Goal: Task Accomplishment & Management: Complete application form

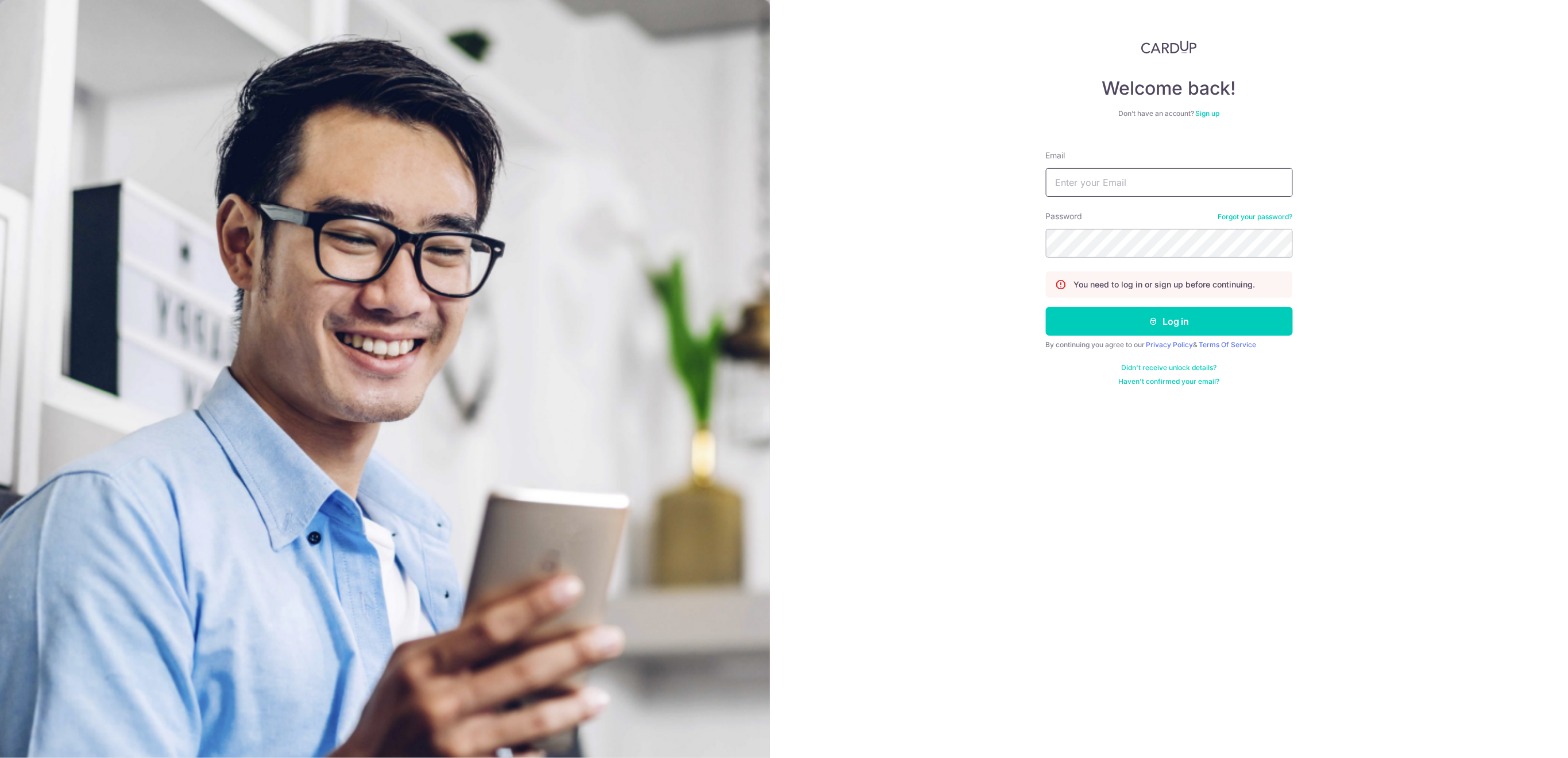
click at [1207, 178] on input "Email" at bounding box center [1168, 182] width 247 height 28
type input "[EMAIL_ADDRESS][DOMAIN_NAME]"
click at [1212, 325] on button "Log in" at bounding box center [1168, 322] width 247 height 28
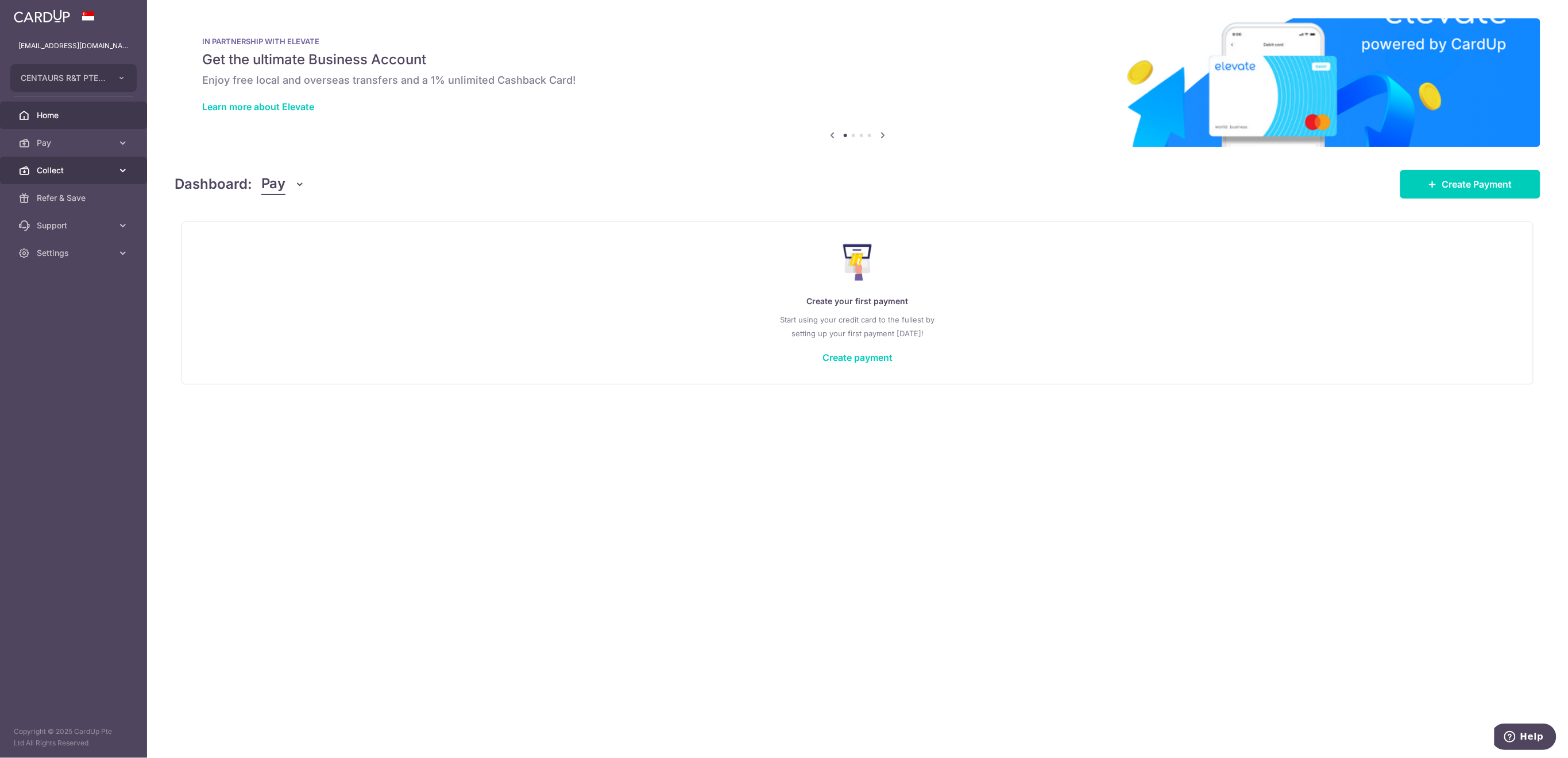
click at [86, 169] on span "Collect" at bounding box center [75, 170] width 76 height 11
click at [74, 203] on span "Dashboard" at bounding box center [75, 198] width 76 height 11
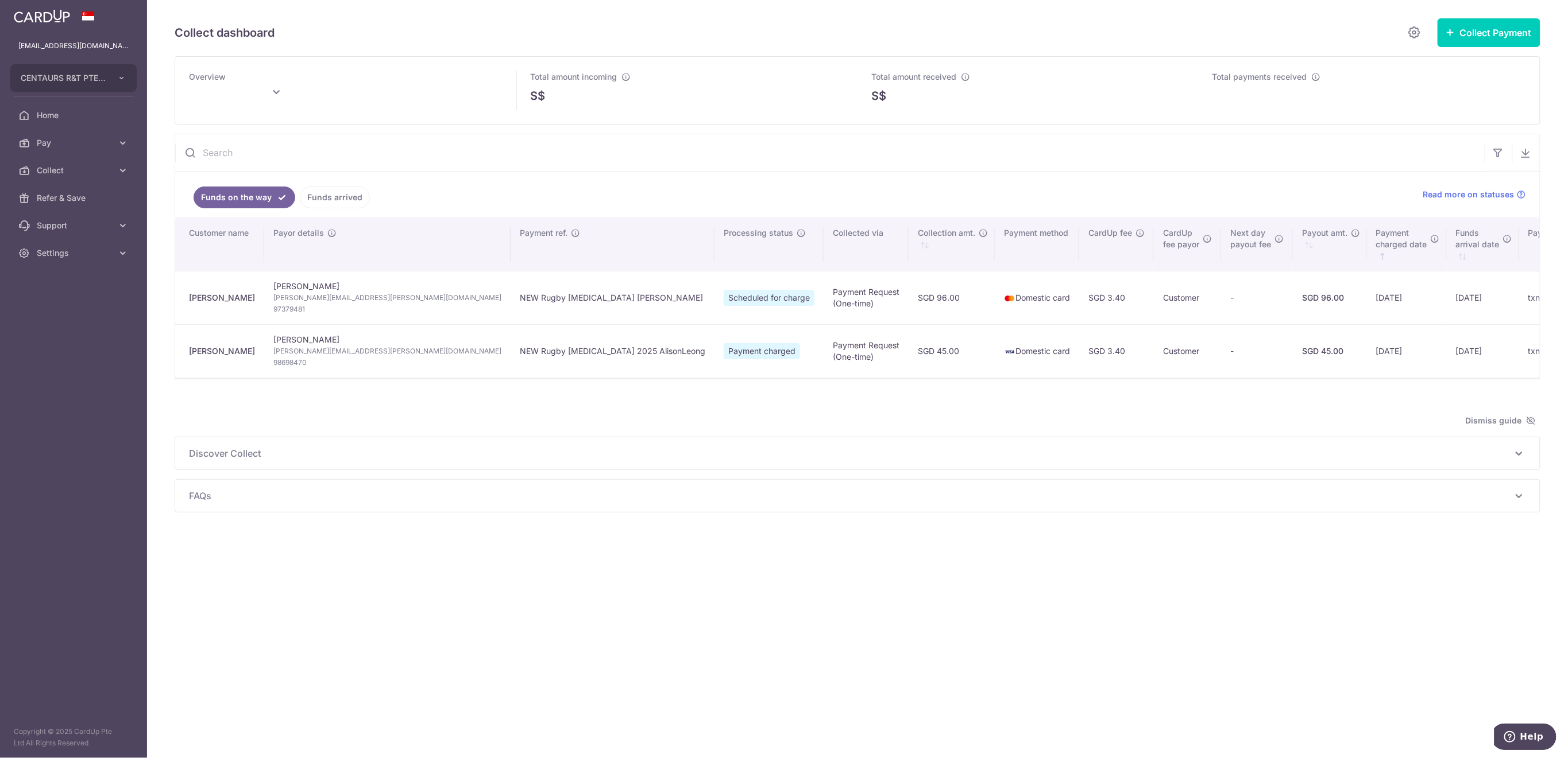
type input "[DATE]"
click at [85, 173] on span "Collect" at bounding box center [75, 170] width 76 height 11
click at [88, 247] on span "Payment Requests" at bounding box center [75, 253] width 76 height 11
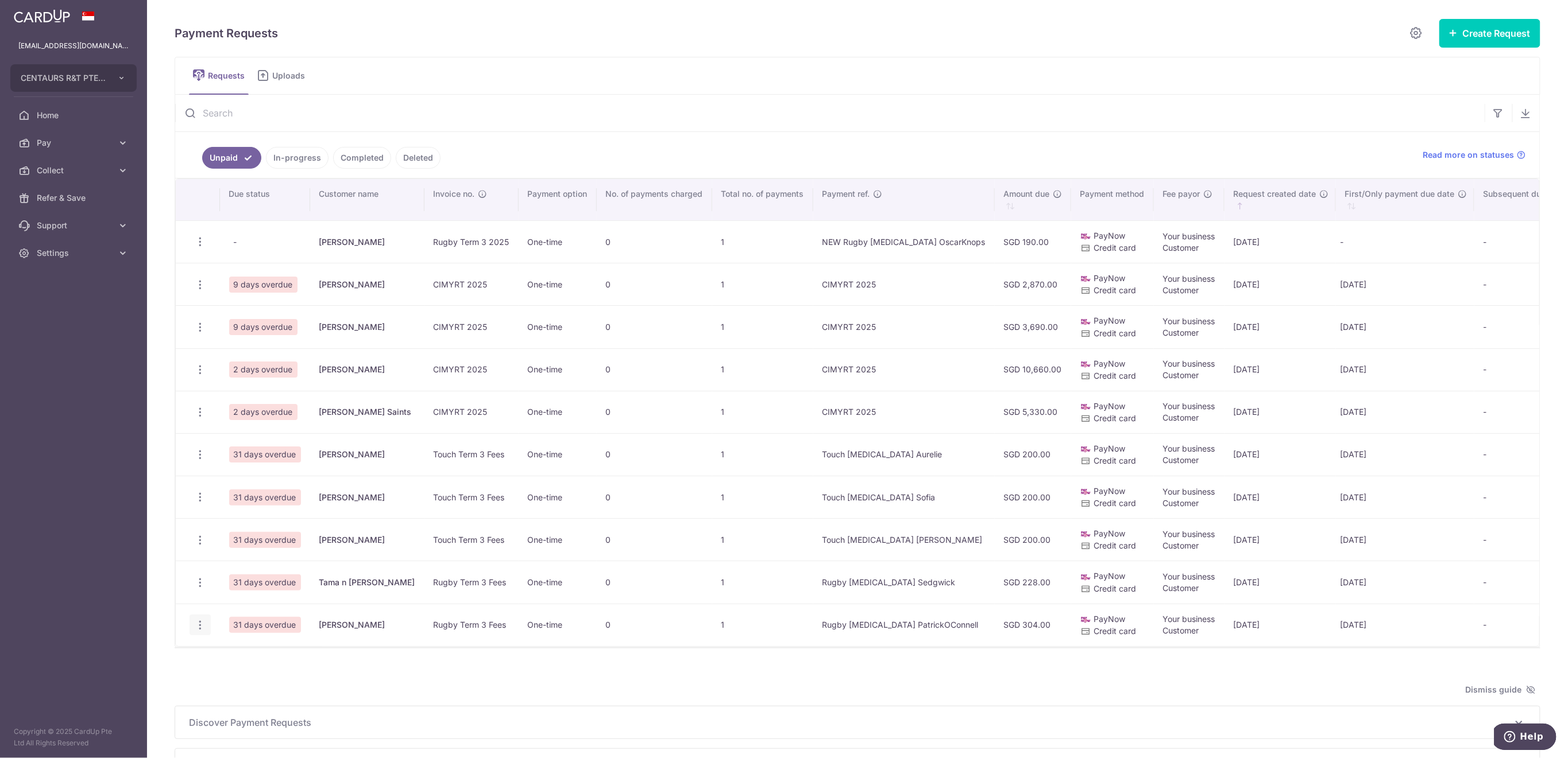
click at [195, 630] on icon "button" at bounding box center [201, 625] width 12 height 12
click at [259, 680] on span "Delete Request" at bounding box center [258, 685] width 72 height 14
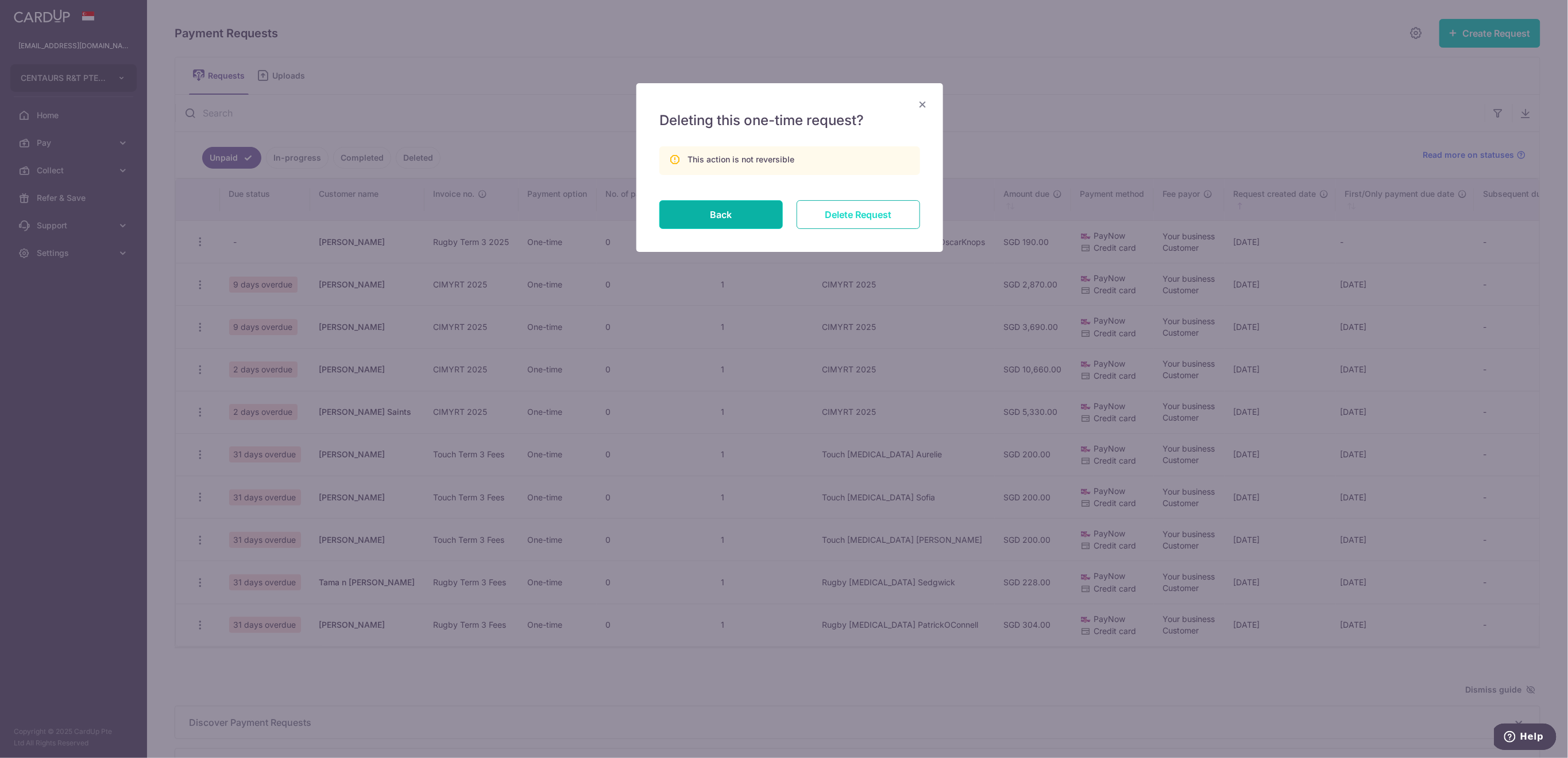
click at [874, 220] on input "Delete Request" at bounding box center [858, 215] width 124 height 28
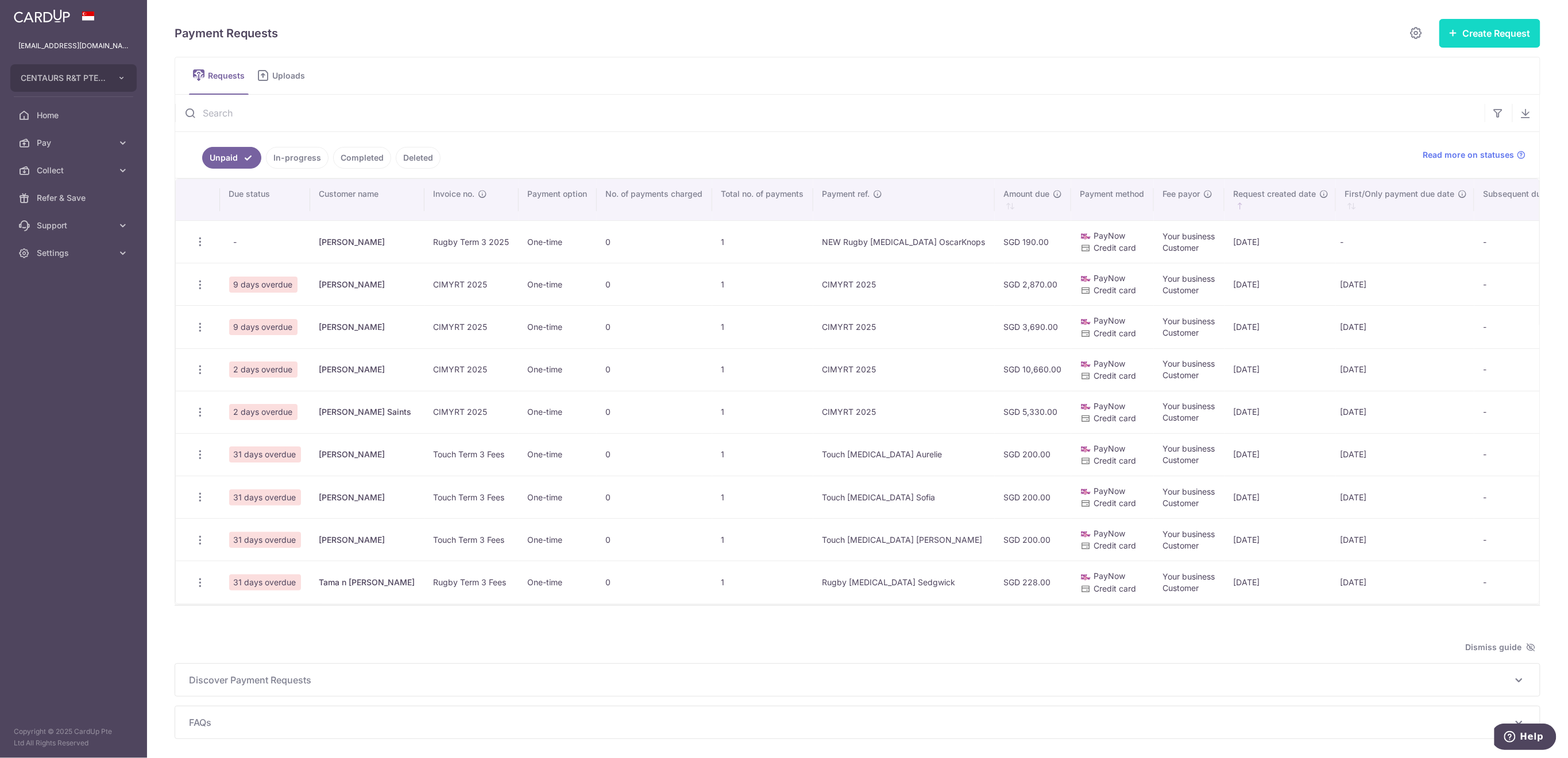
click at [1477, 40] on button "Create Request" at bounding box center [1489, 33] width 101 height 28
click at [1432, 70] on span "Single Request" at bounding box center [1472, 69] width 118 height 14
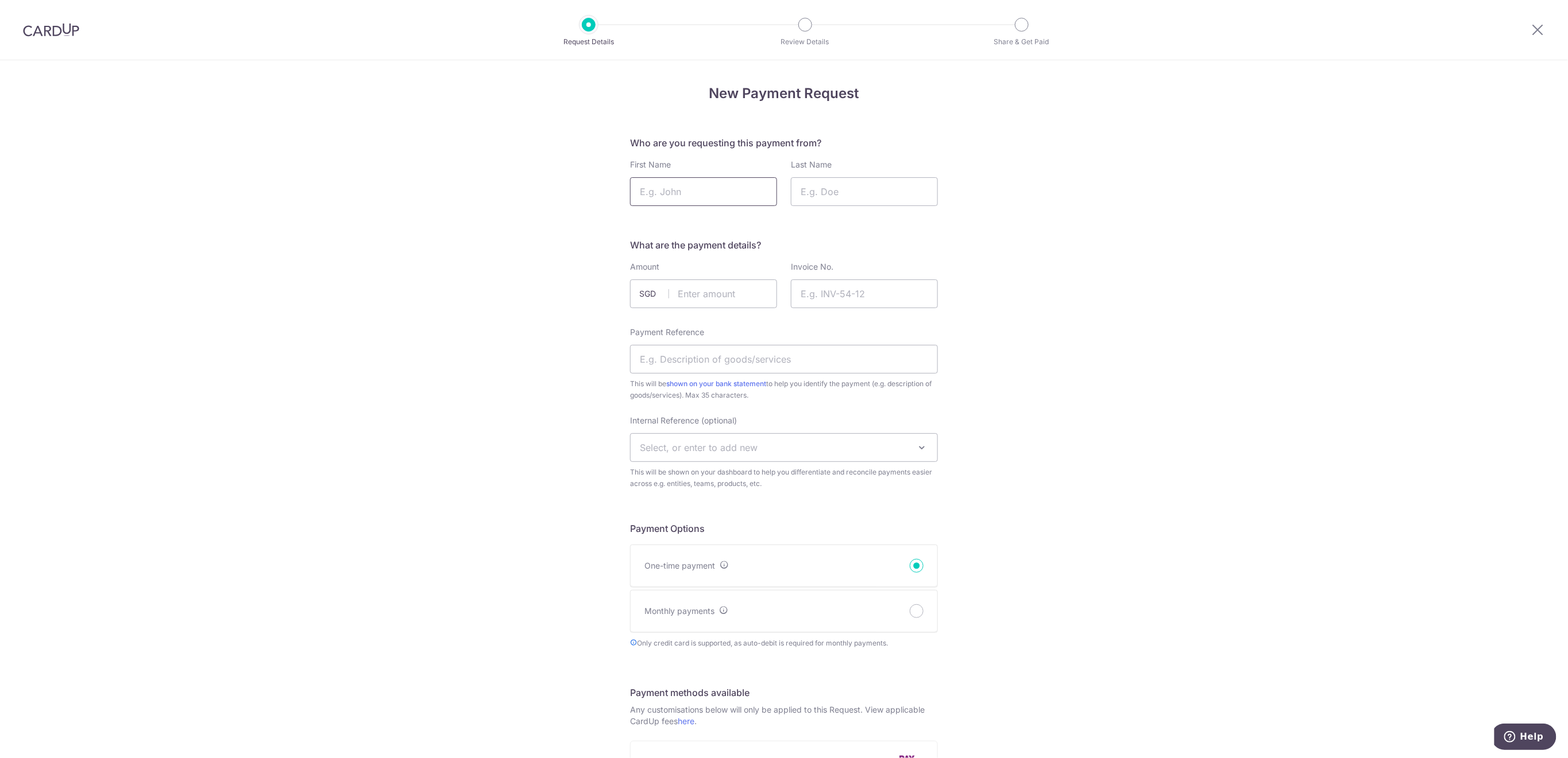
click at [704, 191] on input "First Name" at bounding box center [704, 192] width 147 height 28
type input "Noah"
click at [826, 183] on input "Last Name" at bounding box center [864, 192] width 147 height 28
paste input "Thant Sithu Thaw"
type input "Thant Sithu Thaw"
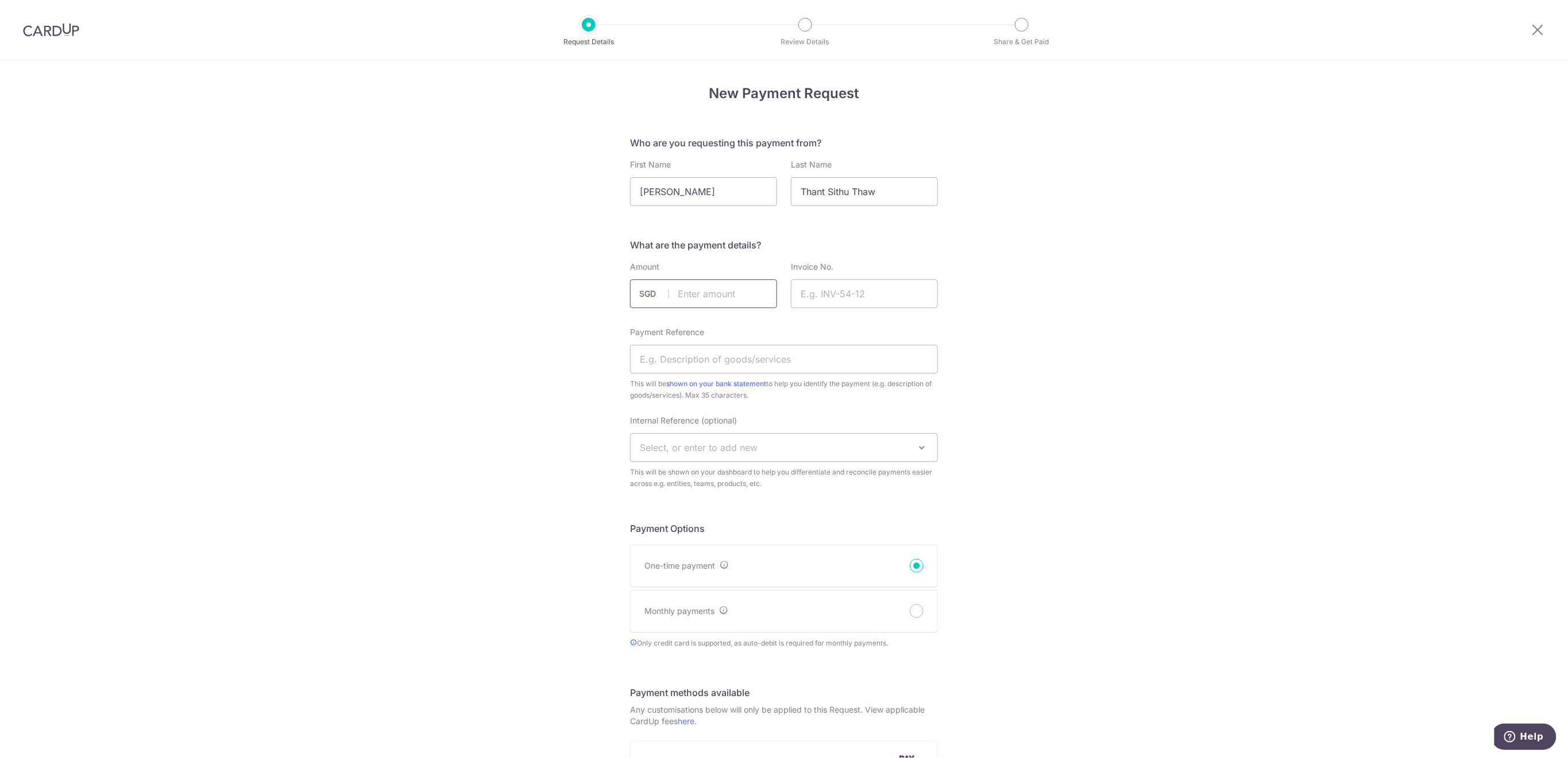
click at [708, 288] on input "text" at bounding box center [704, 293] width 147 height 28
click at [734, 298] on input "text" at bounding box center [704, 293] width 147 height 28
type input "114.00"
click at [878, 292] on input "Invoice No." at bounding box center [864, 293] width 147 height 28
type input "Rugby Term 3"
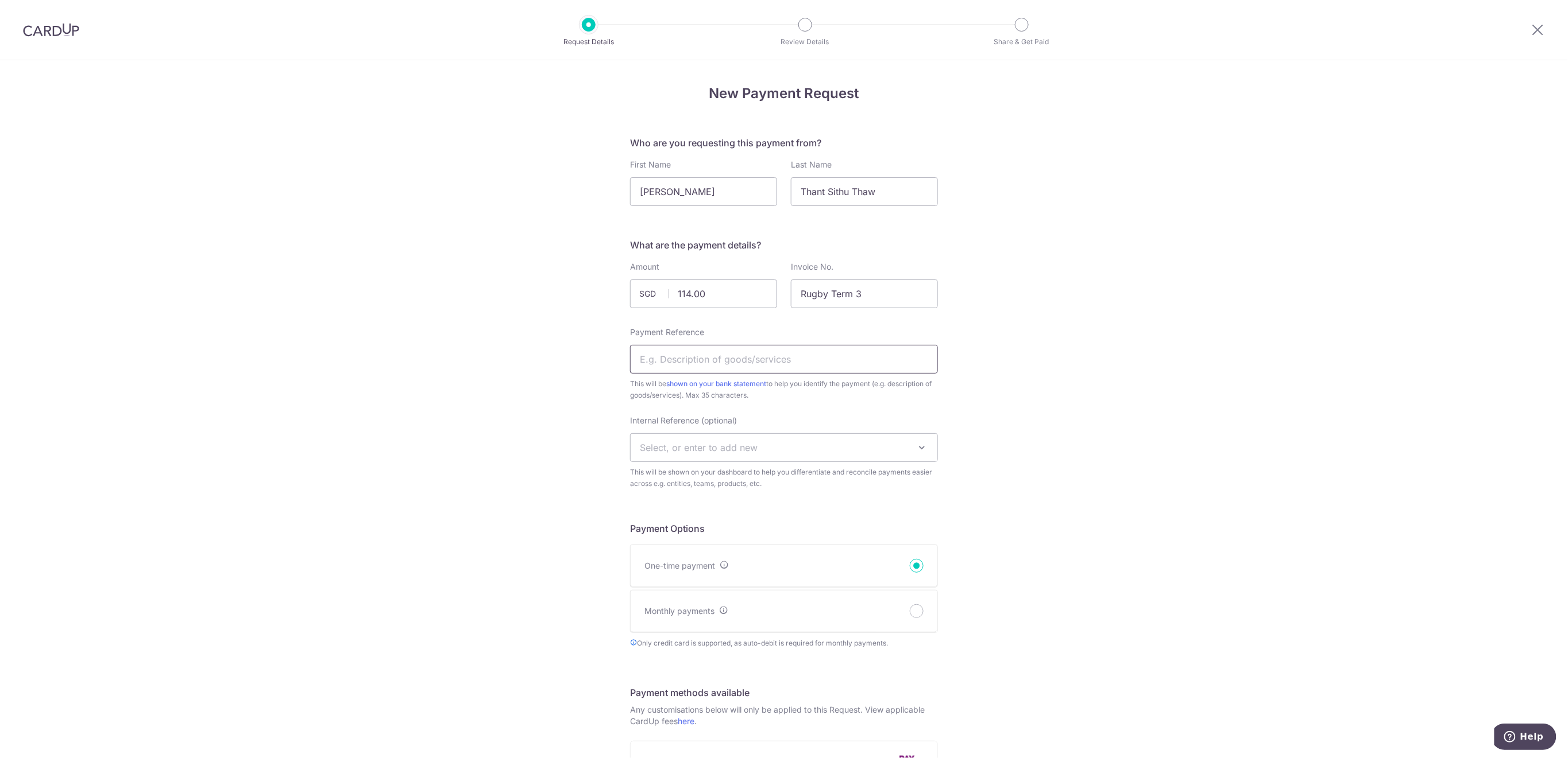
click at [902, 352] on input "Payment Reference" at bounding box center [784, 359] width 308 height 28
type input "NEW Rugby [MEDICAL_DATA] Noah"
click at [803, 446] on span "Select, or enter to add new" at bounding box center [783, 447] width 307 height 27
type input "U12"
select select "u12"
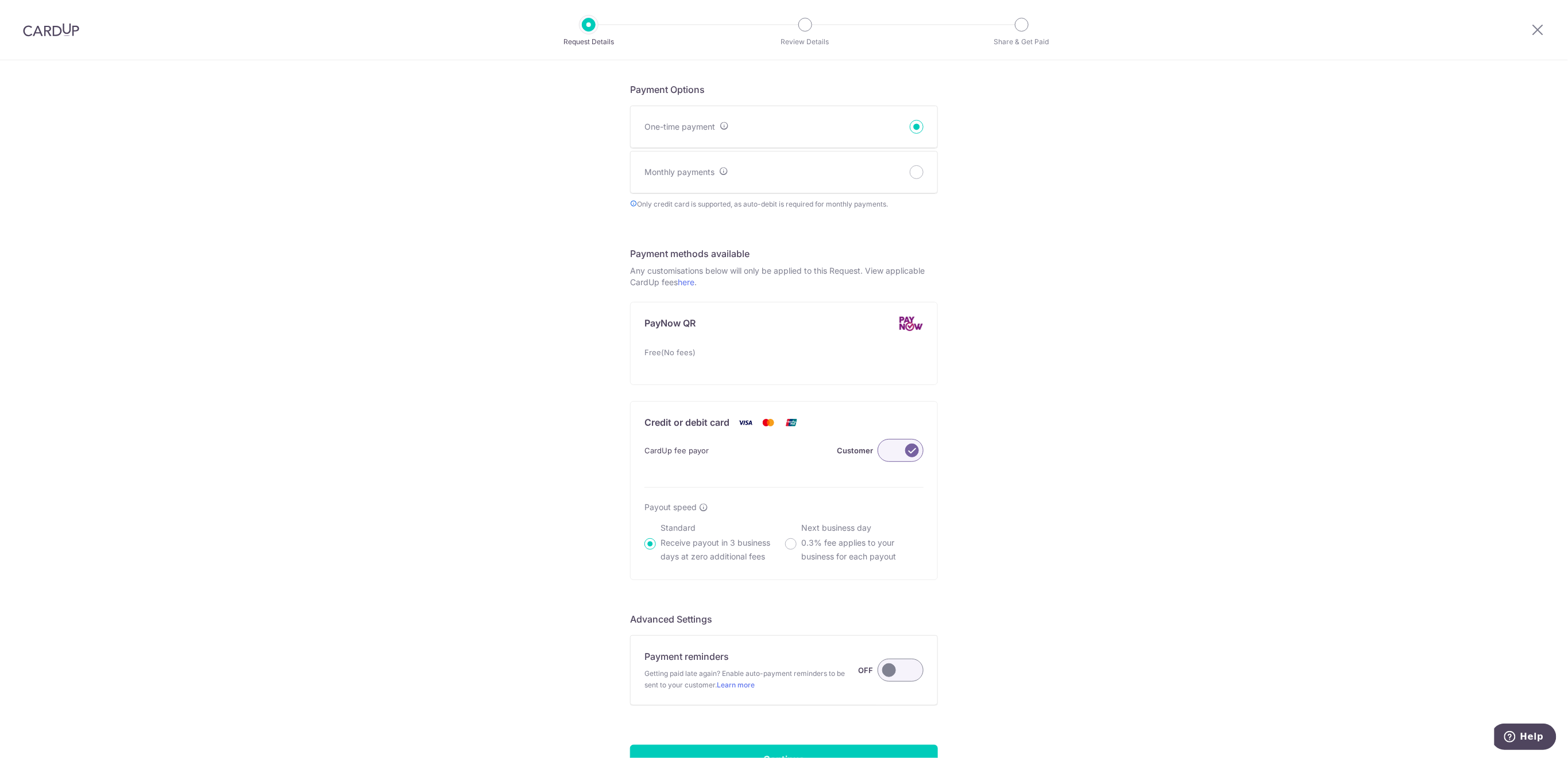
scroll to position [535, 0]
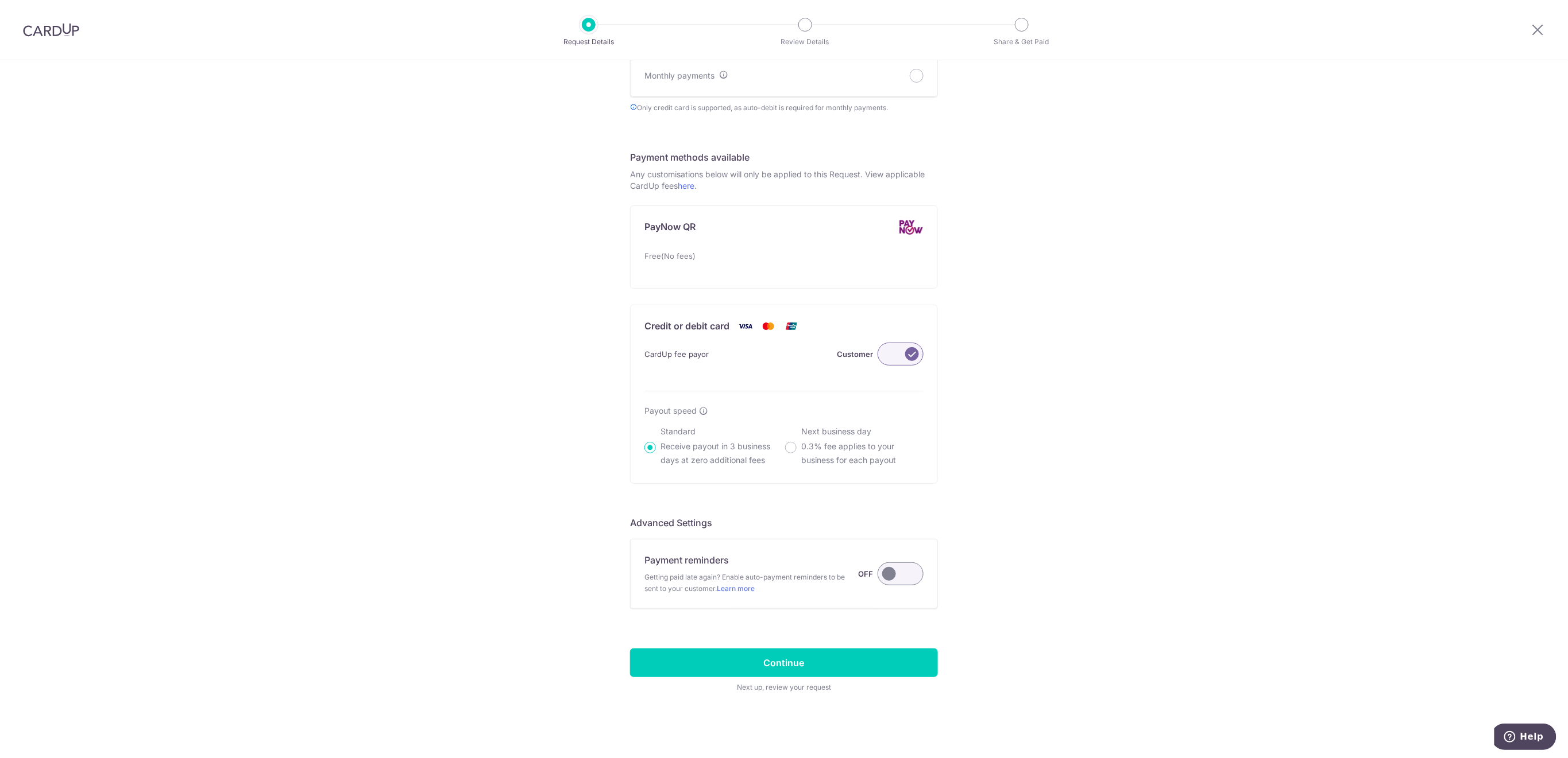
click at [883, 569] on label at bounding box center [901, 574] width 46 height 23
click at [0, 0] on input "Payment reminders Getting paid late again? Enable auto-payment reminders to be …" at bounding box center [0, 0] width 0 height 0
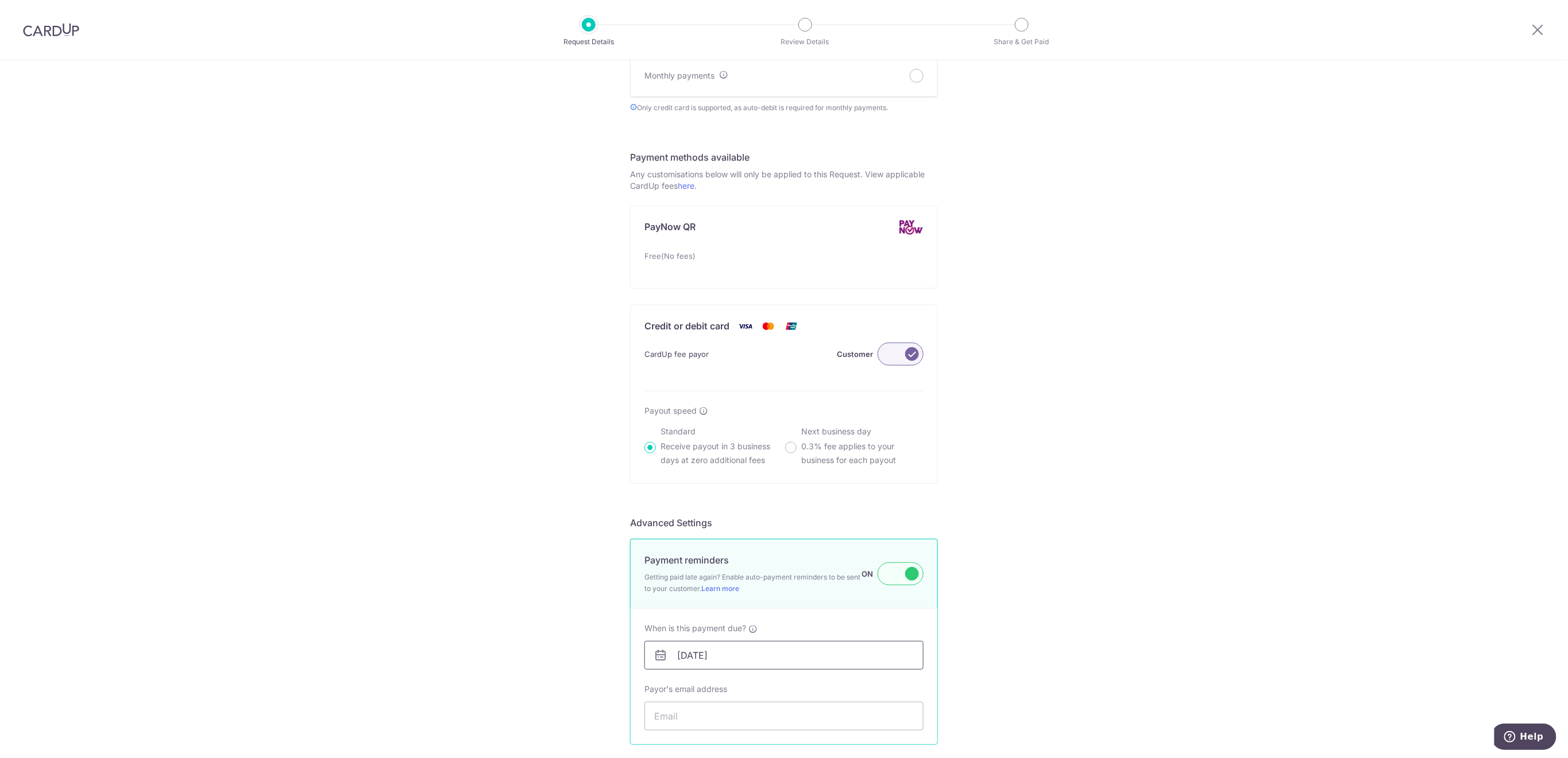
click at [860, 653] on input "[DATE]" at bounding box center [784, 656] width 279 height 28
click at [750, 578] on link "18" at bounding box center [756, 579] width 19 height 19
type input "[DATE]"
click at [760, 716] on input "Payor's email address" at bounding box center [784, 716] width 279 height 28
click at [704, 710] on input "Payor's email address" at bounding box center [784, 716] width 279 height 28
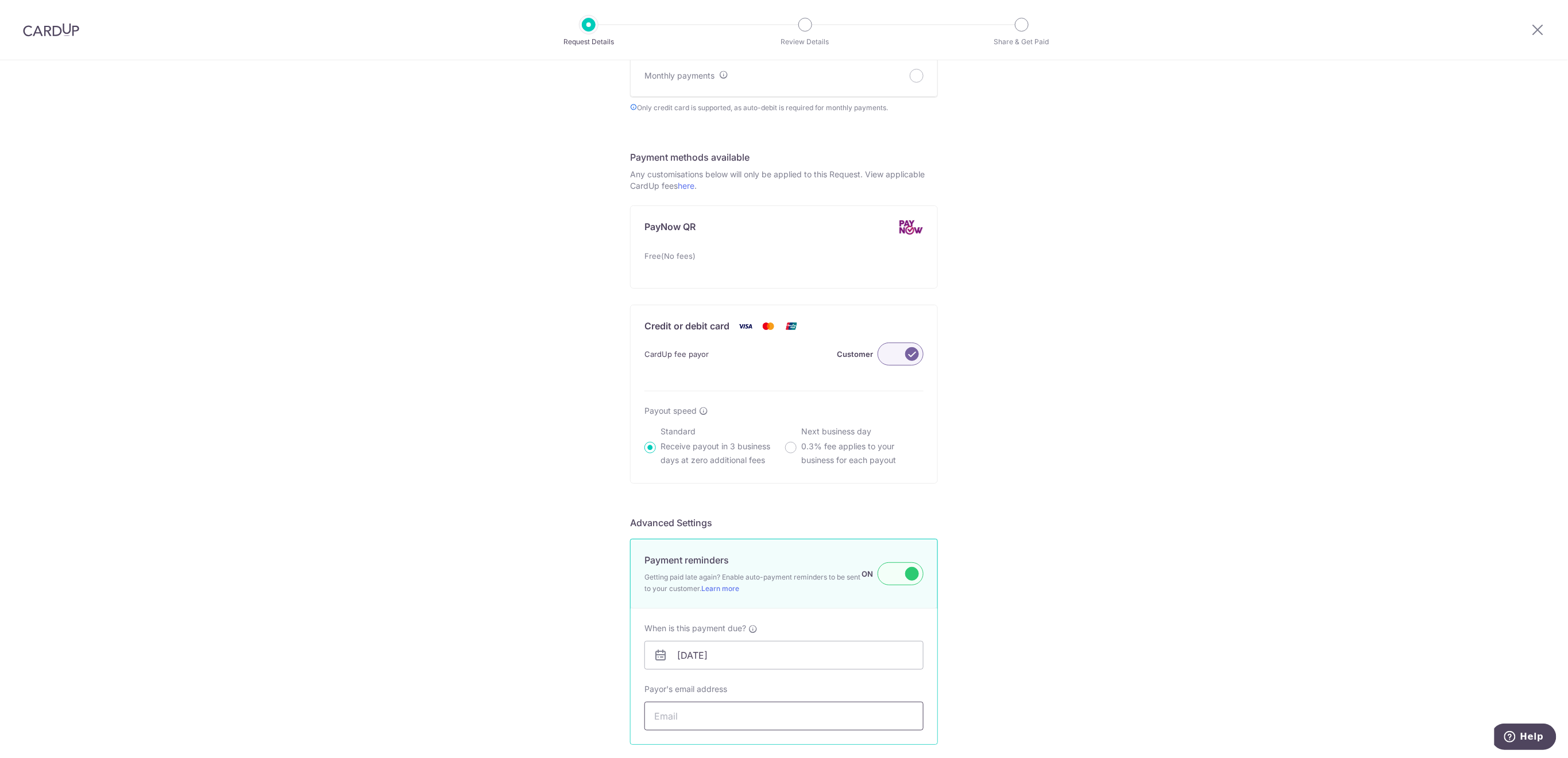
paste input "tzm962@gmail.com"
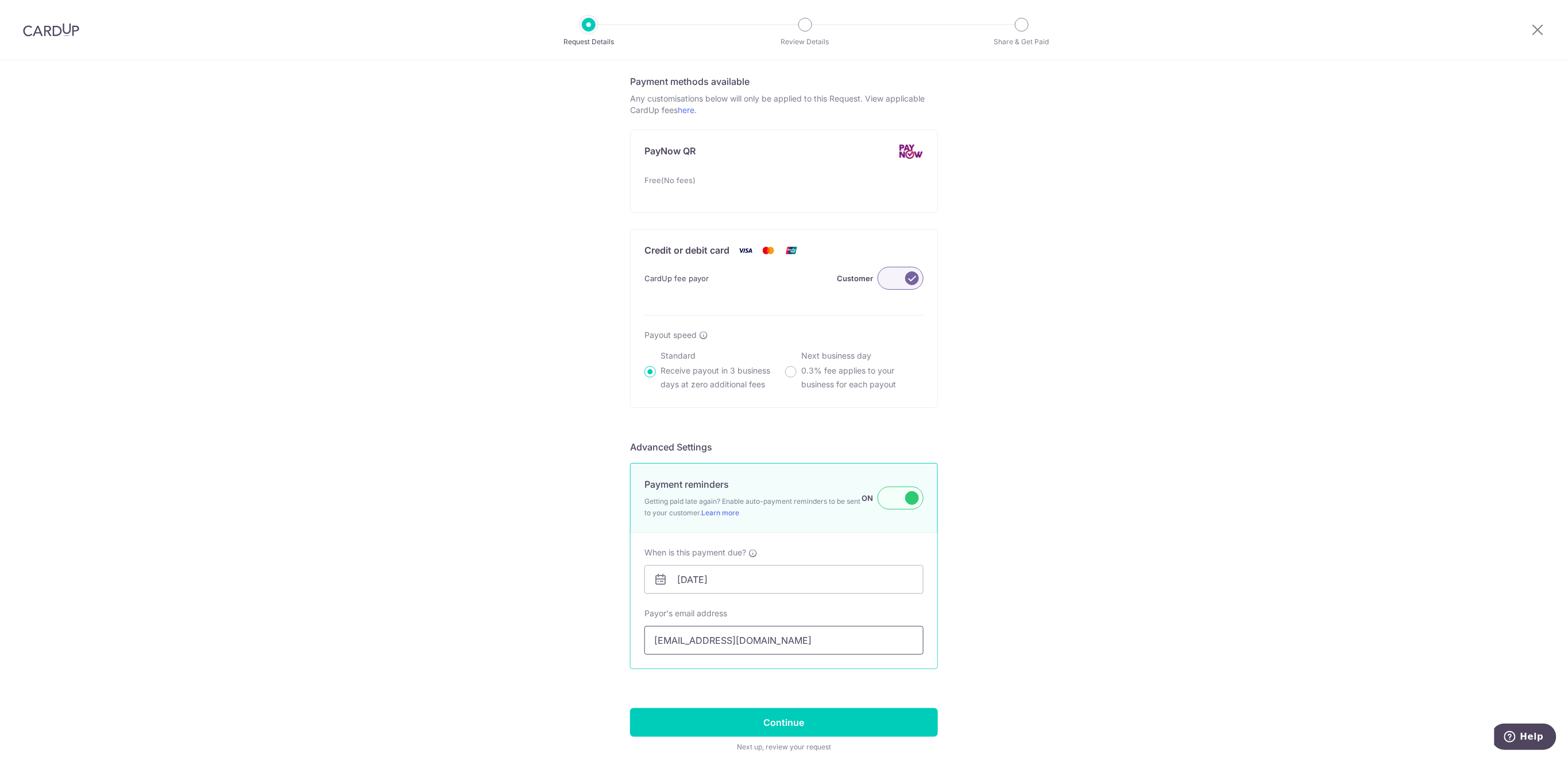
scroll to position [674, 0]
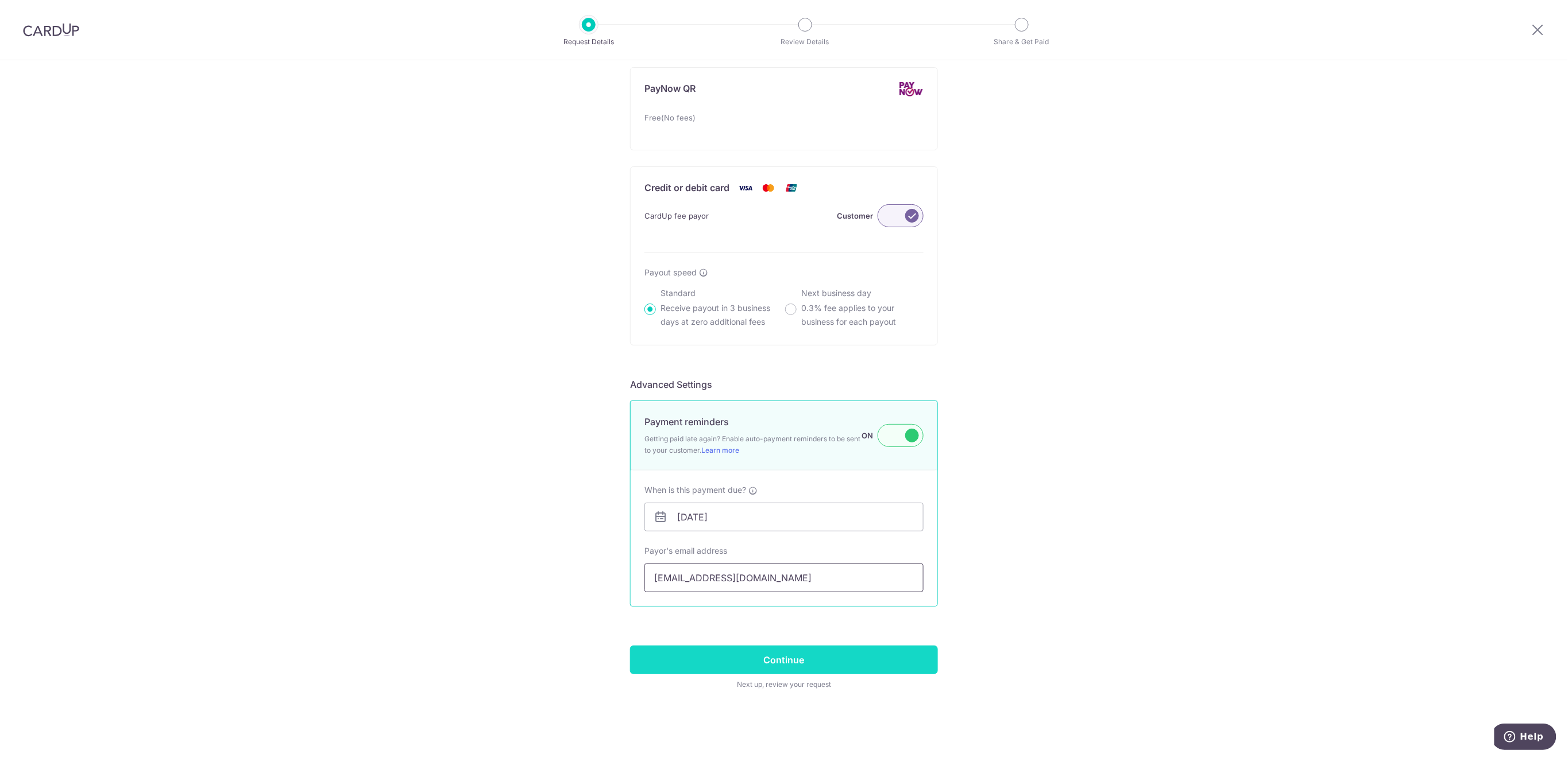
type input "tzm962@gmail.com"
click at [914, 666] on input "Continue" at bounding box center [784, 660] width 308 height 28
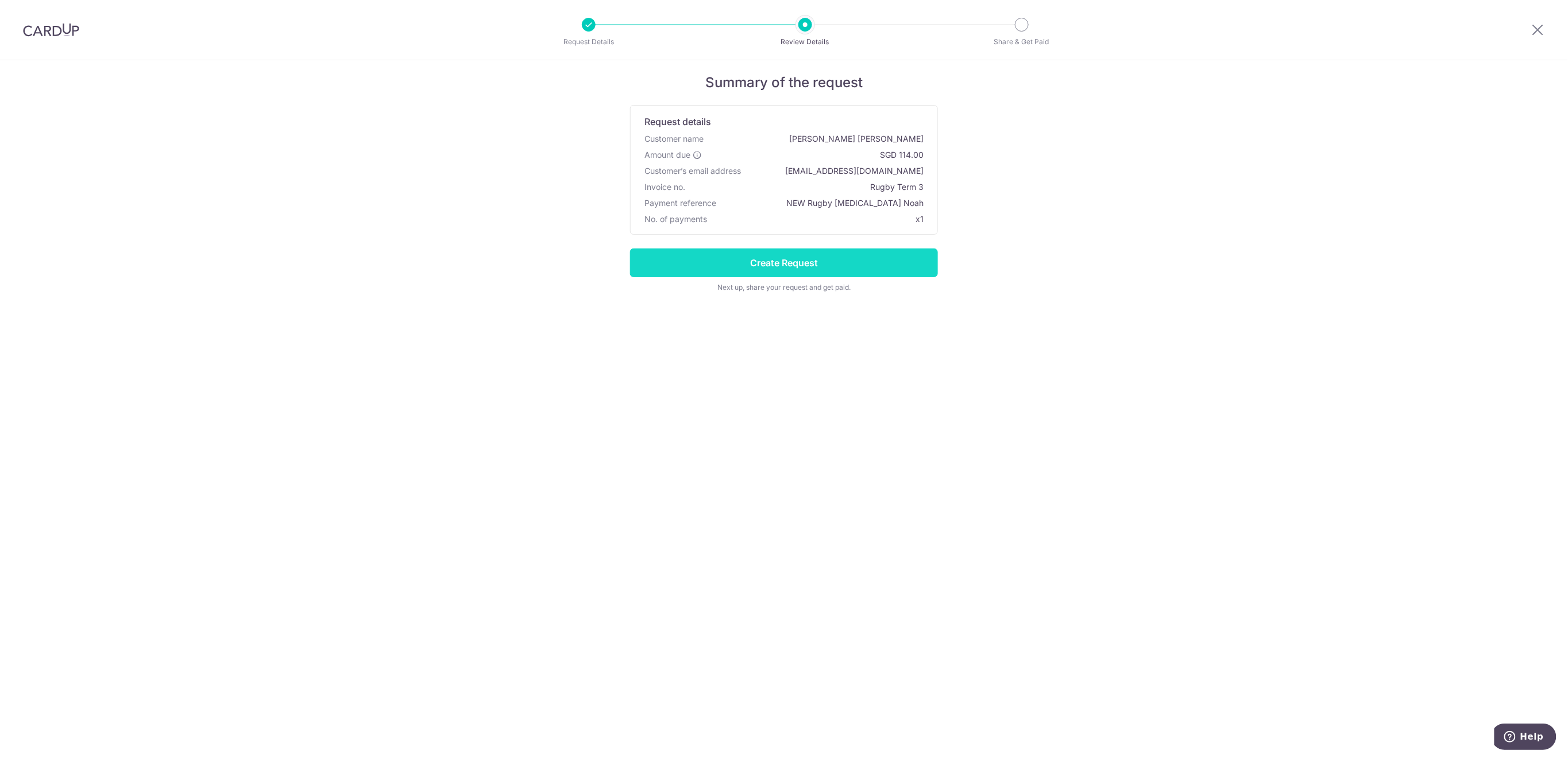
click at [872, 261] on input "Create Request" at bounding box center [784, 262] width 308 height 28
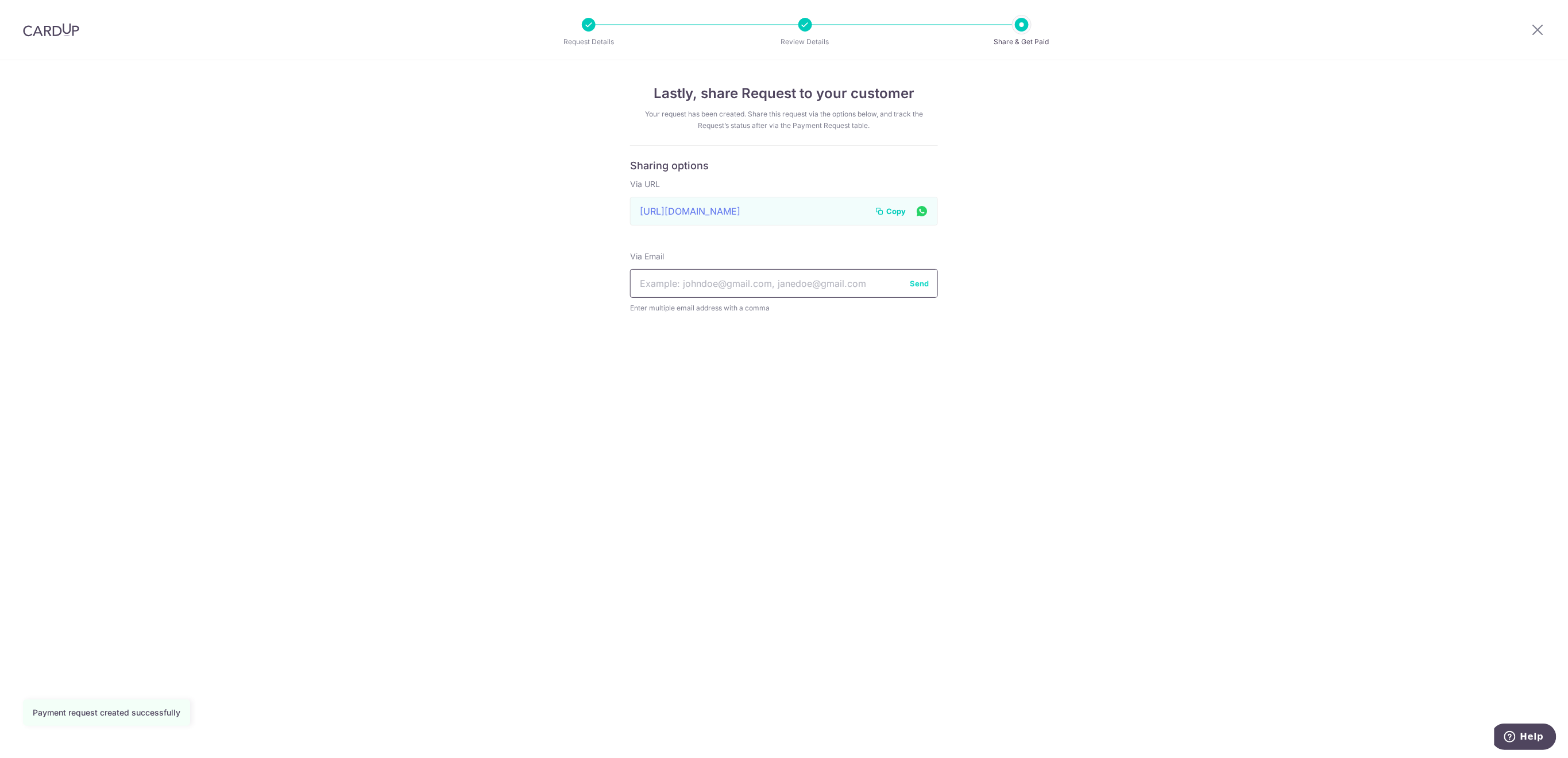
click at [859, 284] on input "text" at bounding box center [784, 284] width 308 height 28
paste input "[EMAIL_ADDRESS][DOMAIN_NAME]"
type input "[EMAIL_ADDRESS][DOMAIN_NAME]"
click at [916, 284] on button "Send" at bounding box center [918, 283] width 19 height 11
click at [1535, 24] on icon at bounding box center [1538, 29] width 14 height 14
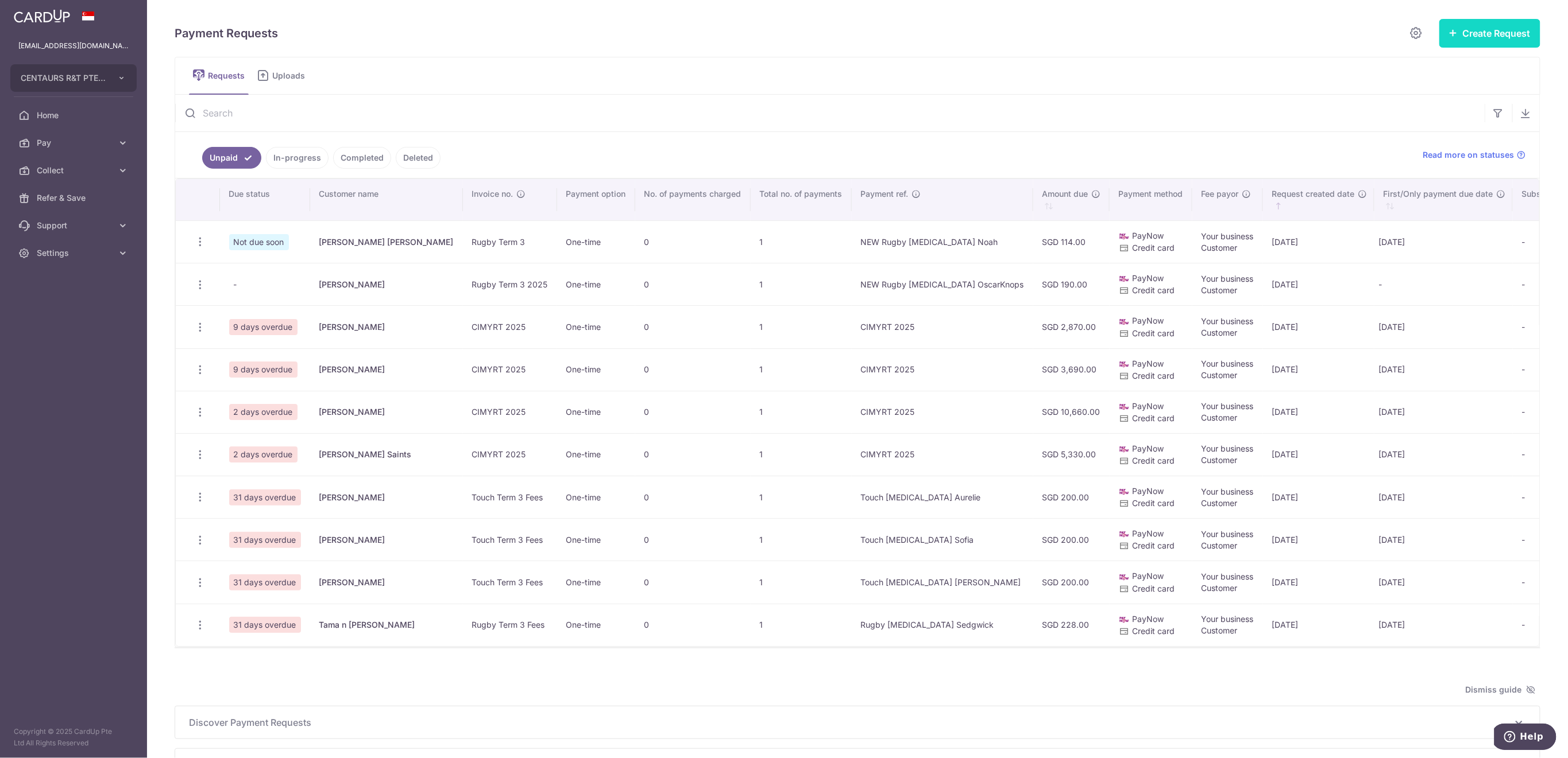
click at [1451, 34] on button "Create Request" at bounding box center [1489, 33] width 101 height 28
click at [1443, 66] on span "Single Request" at bounding box center [1472, 69] width 118 height 14
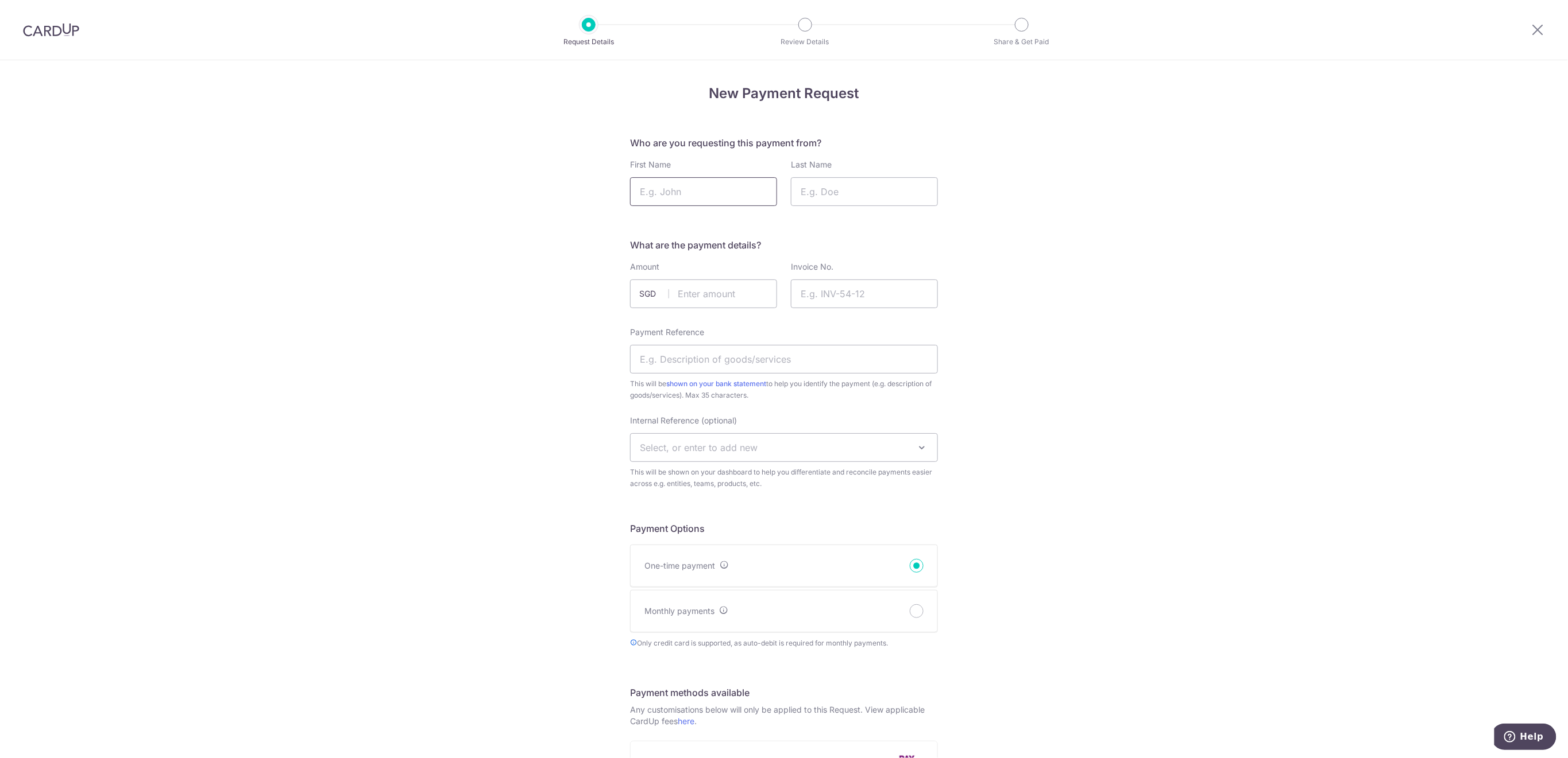
click at [684, 194] on input "First Name" at bounding box center [704, 192] width 147 height 28
type input "[PERSON_NAME]"
click at [901, 179] on input "Last Name" at bounding box center [864, 192] width 147 height 28
type input "Alpe"
click at [751, 291] on input "text" at bounding box center [704, 293] width 147 height 28
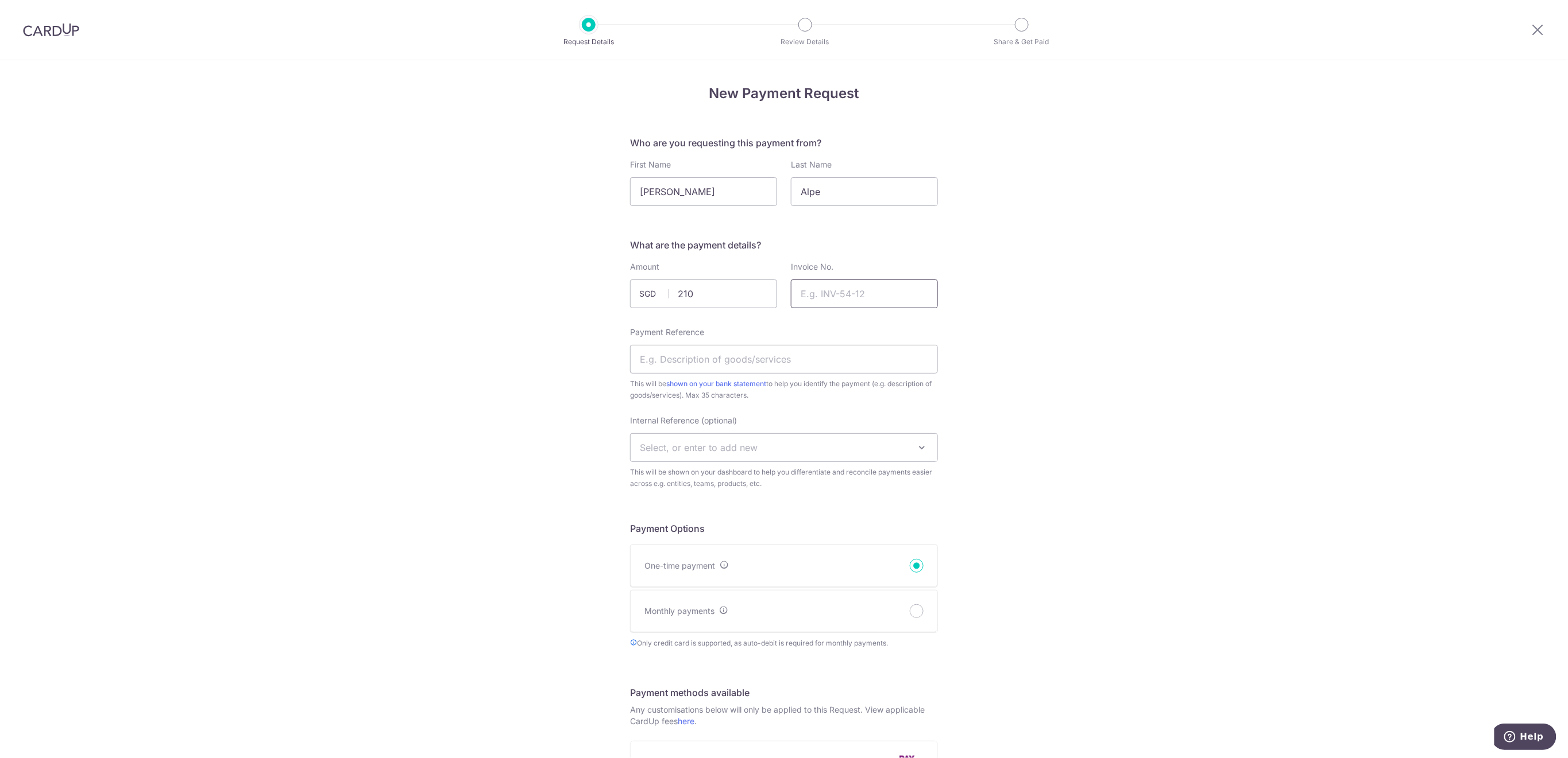
type input "210.00"
click at [897, 281] on input "Invoice No." at bounding box center [864, 293] width 147 height 28
type input "Rugby Term 3 2025"
click at [893, 360] on input "Payment Reference" at bounding box center [784, 359] width 308 height 28
type input "NEW Rugby [MEDICAL_DATA] Alpe"
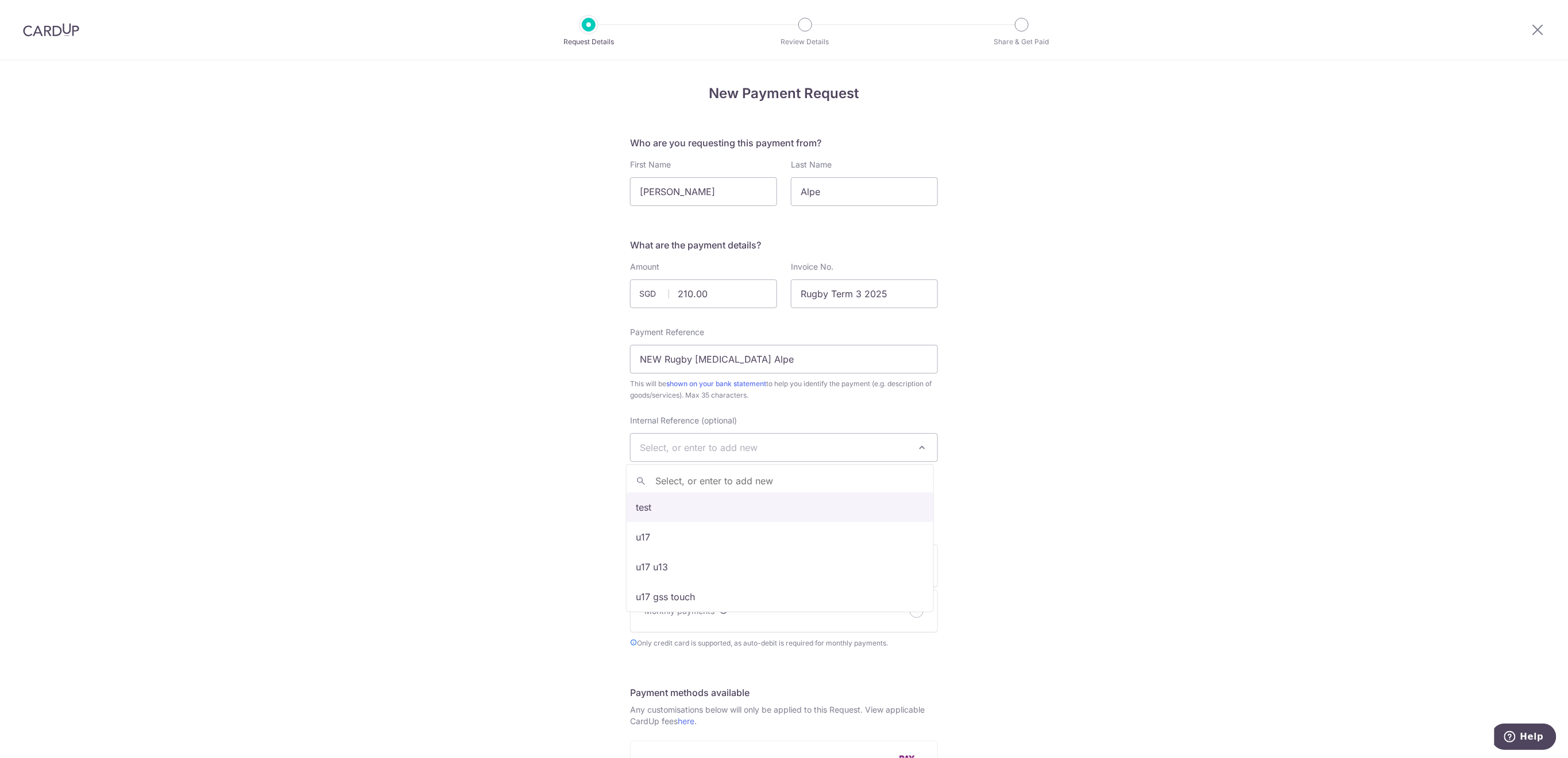
click at [833, 446] on span "Select, or enter to add new" at bounding box center [783, 447] width 307 height 27
type input "Alpe"
select select "Alpe"
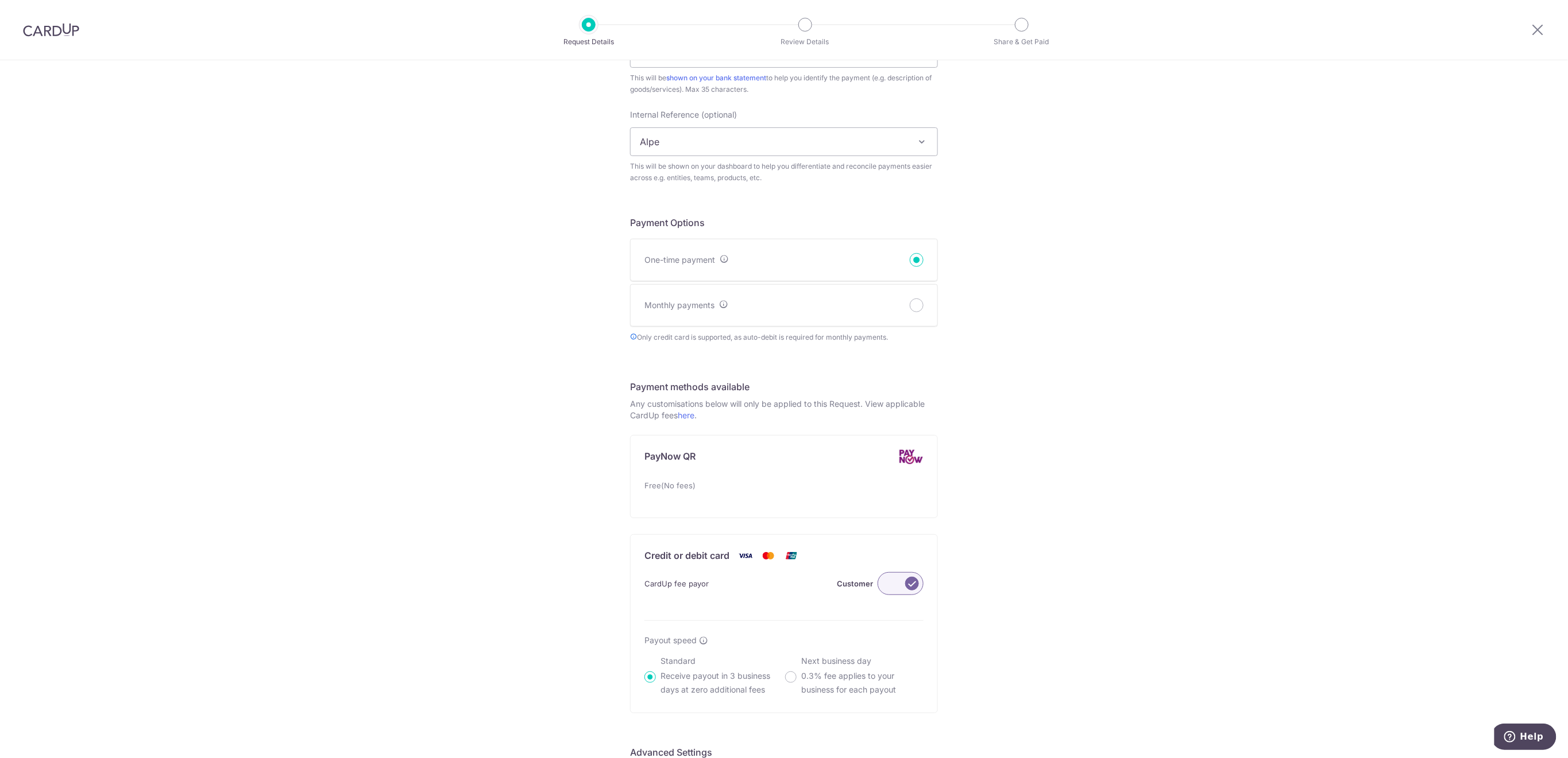
scroll to position [538, 0]
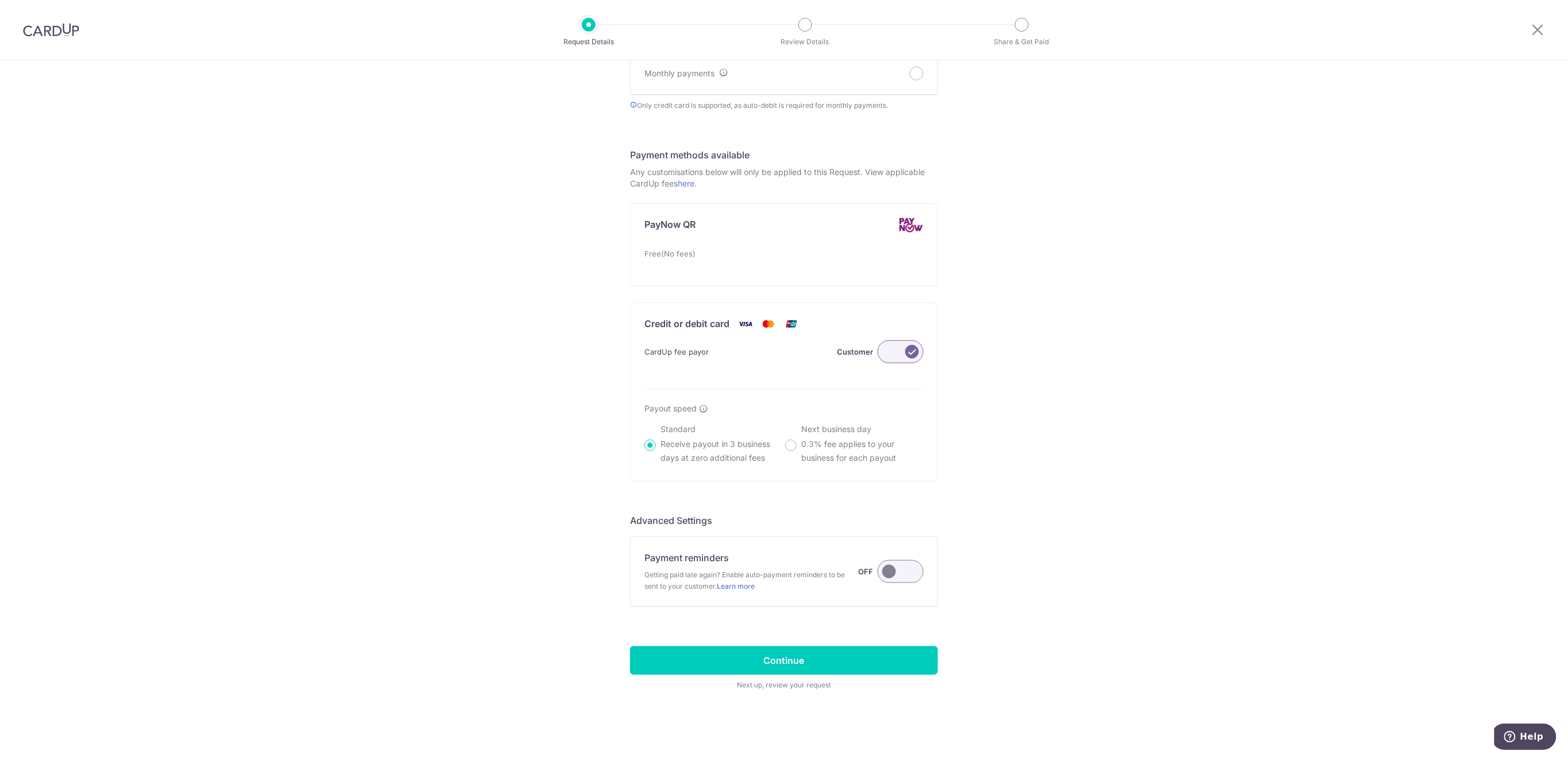
click at [901, 574] on label at bounding box center [901, 572] width 46 height 23
click at [0, 0] on input "Payment reminders Getting paid late again? Enable auto-payment reminders to be …" at bounding box center [0, 0] width 0 height 0
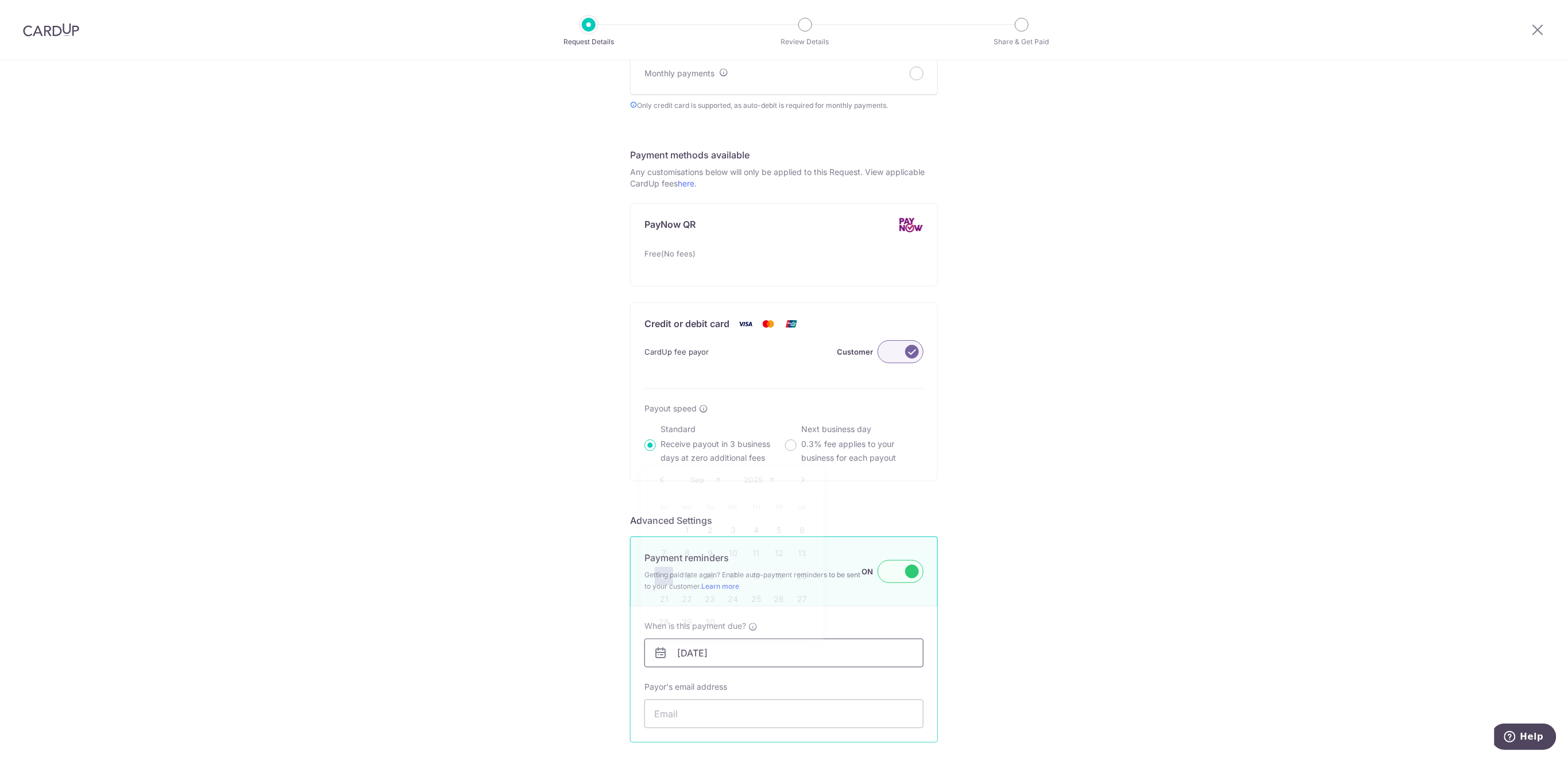
click at [828, 658] on input "[DATE]" at bounding box center [784, 653] width 279 height 28
click at [758, 578] on link "18" at bounding box center [756, 576] width 19 height 19
type input "[DATE]"
click at [780, 708] on input "Payor's email address" at bounding box center [784, 714] width 279 height 28
click at [747, 714] on input "Payor's email address" at bounding box center [784, 714] width 279 height 28
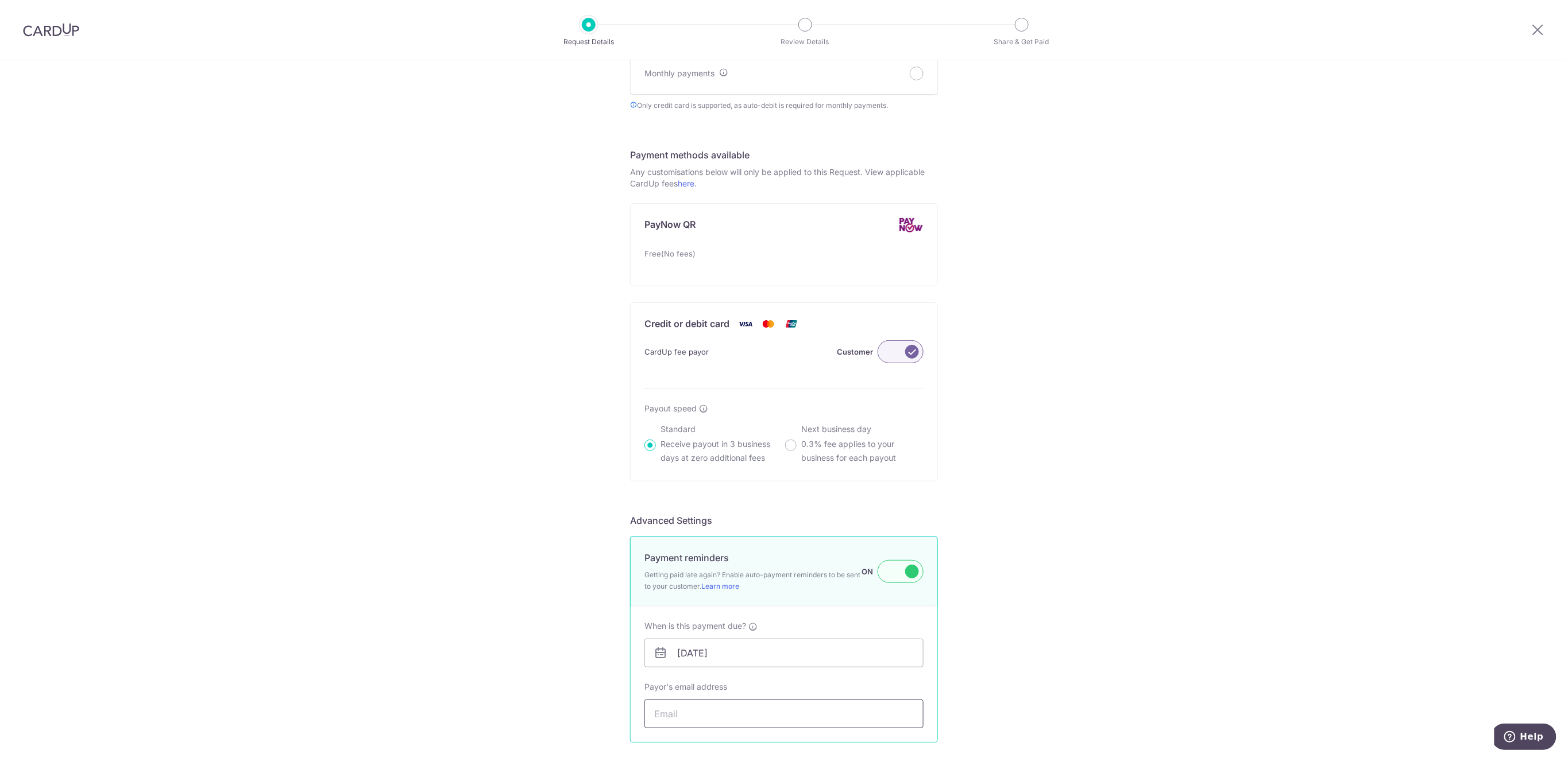
paste input "tim.alpe@gmail.com"
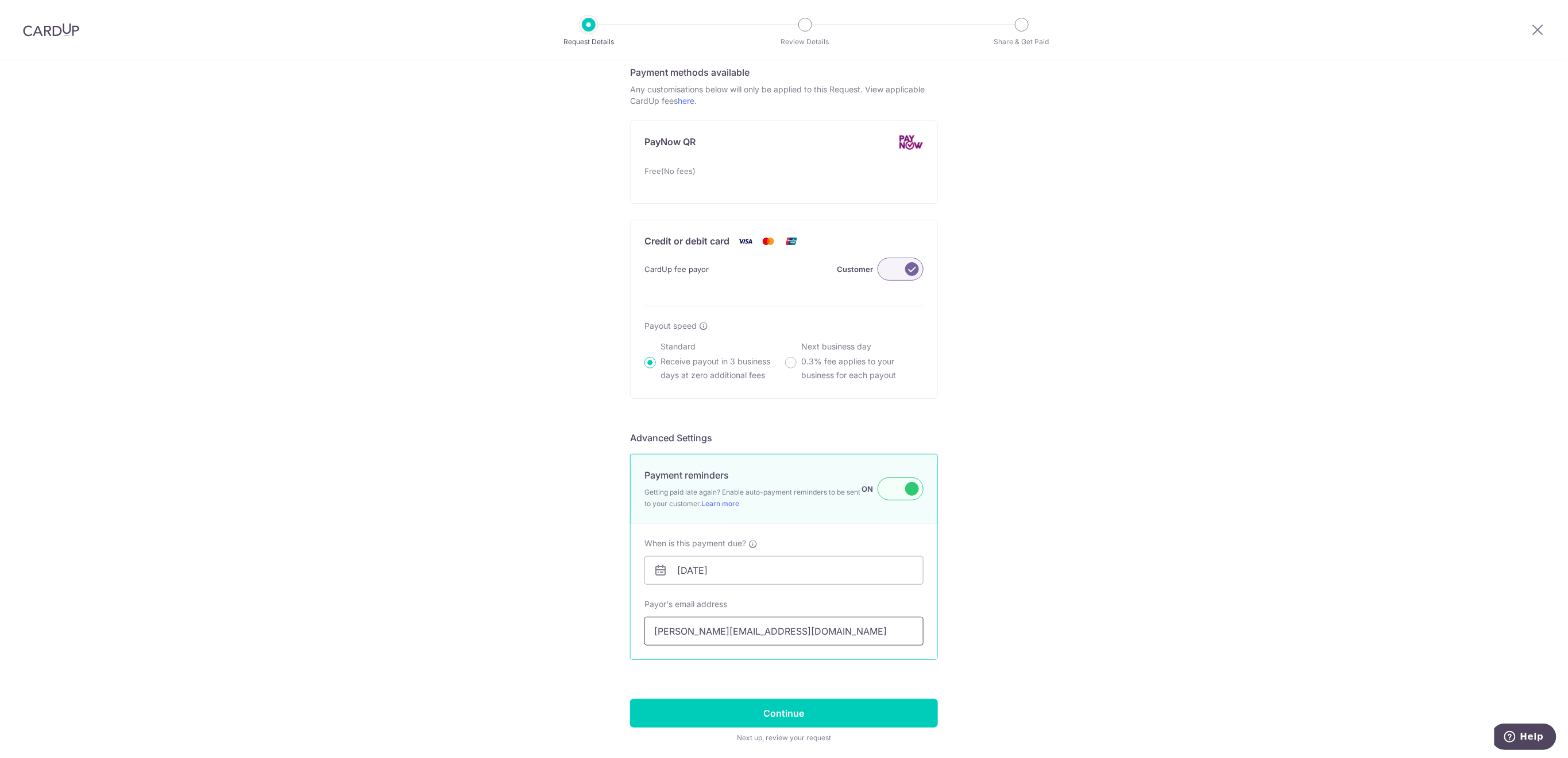
scroll to position [674, 0]
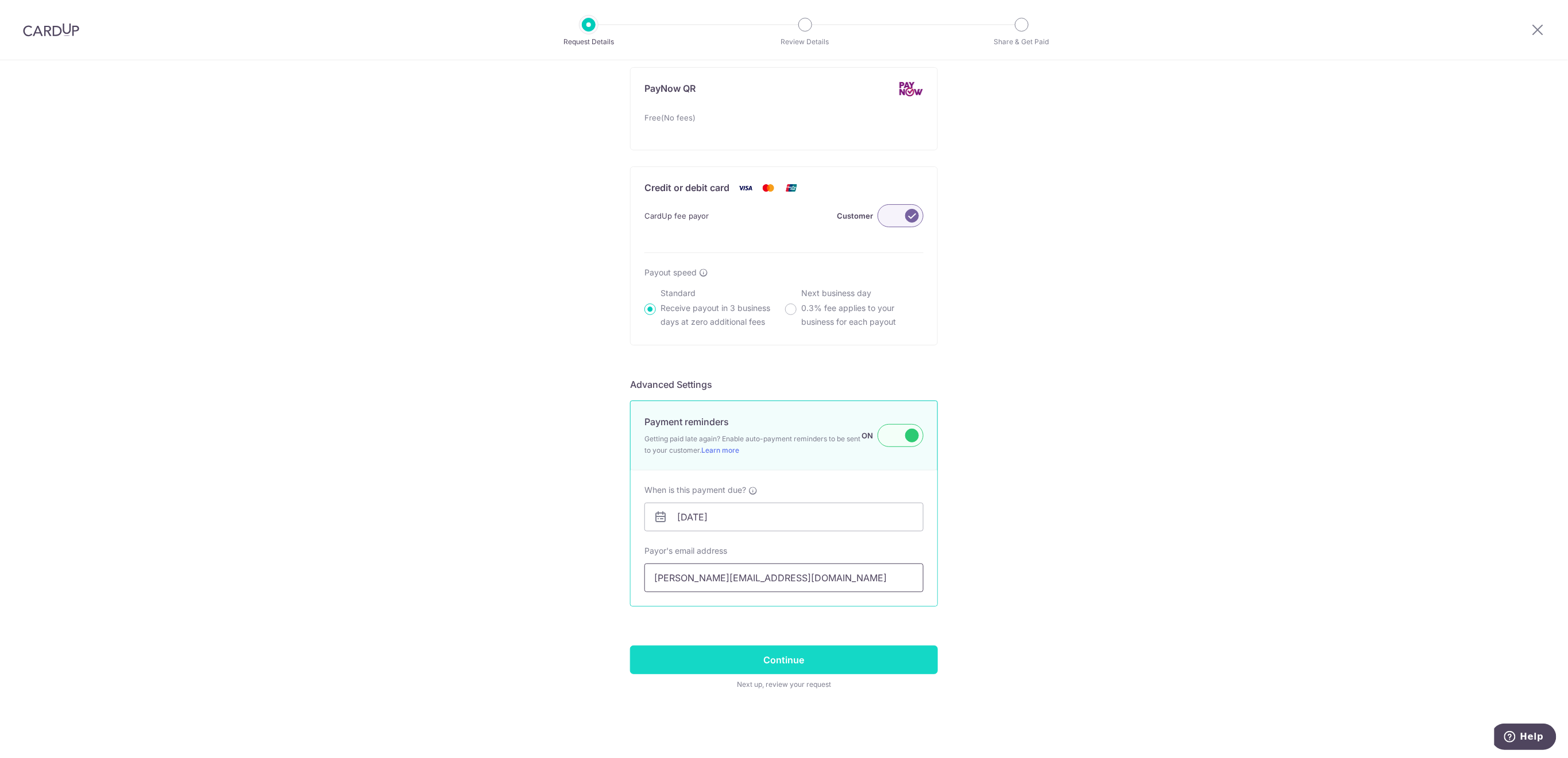
type input "tim.alpe@gmail.com"
click at [914, 657] on input "Continue" at bounding box center [784, 660] width 308 height 28
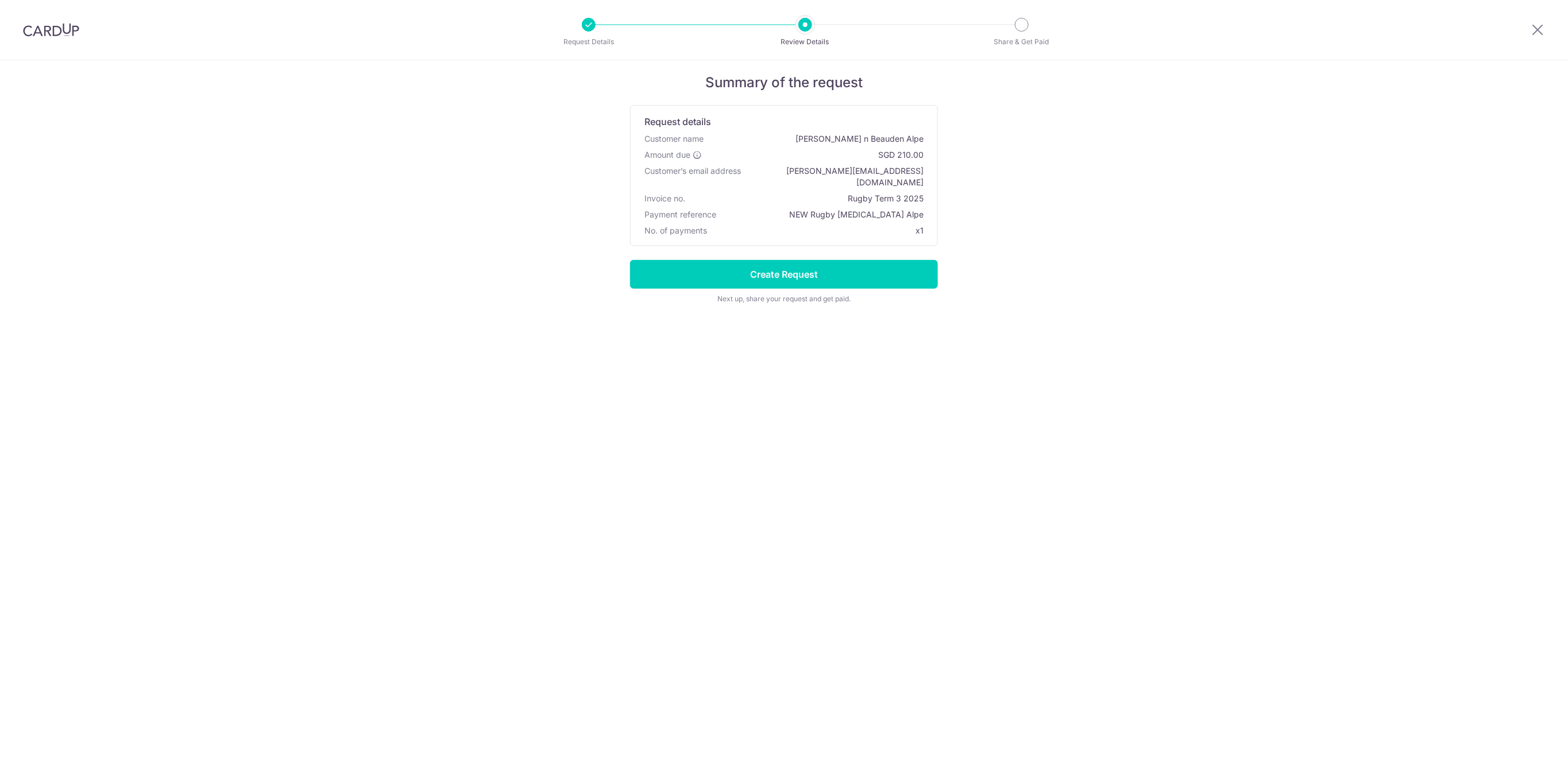
click at [866, 269] on input "Create Request" at bounding box center [784, 274] width 308 height 28
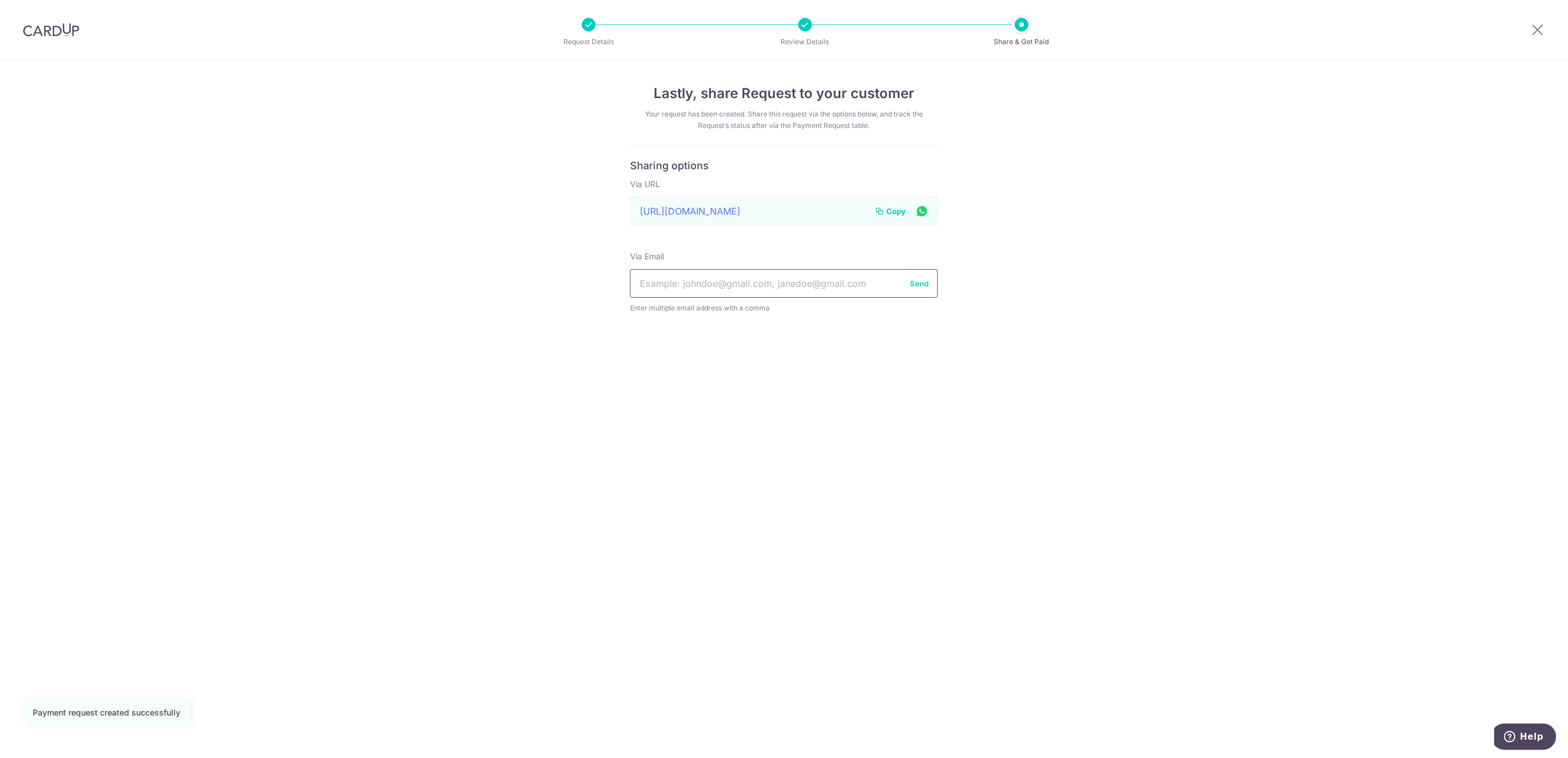
click at [758, 275] on input "text" at bounding box center [784, 284] width 308 height 28
click at [758, 286] on input "text" at bounding box center [784, 284] width 308 height 28
paste input "[PERSON_NAME][EMAIL_ADDRESS][DOMAIN_NAME]"
type input "[PERSON_NAME][EMAIL_ADDRESS][DOMAIN_NAME]"
click at [917, 287] on button "Send" at bounding box center [918, 283] width 19 height 11
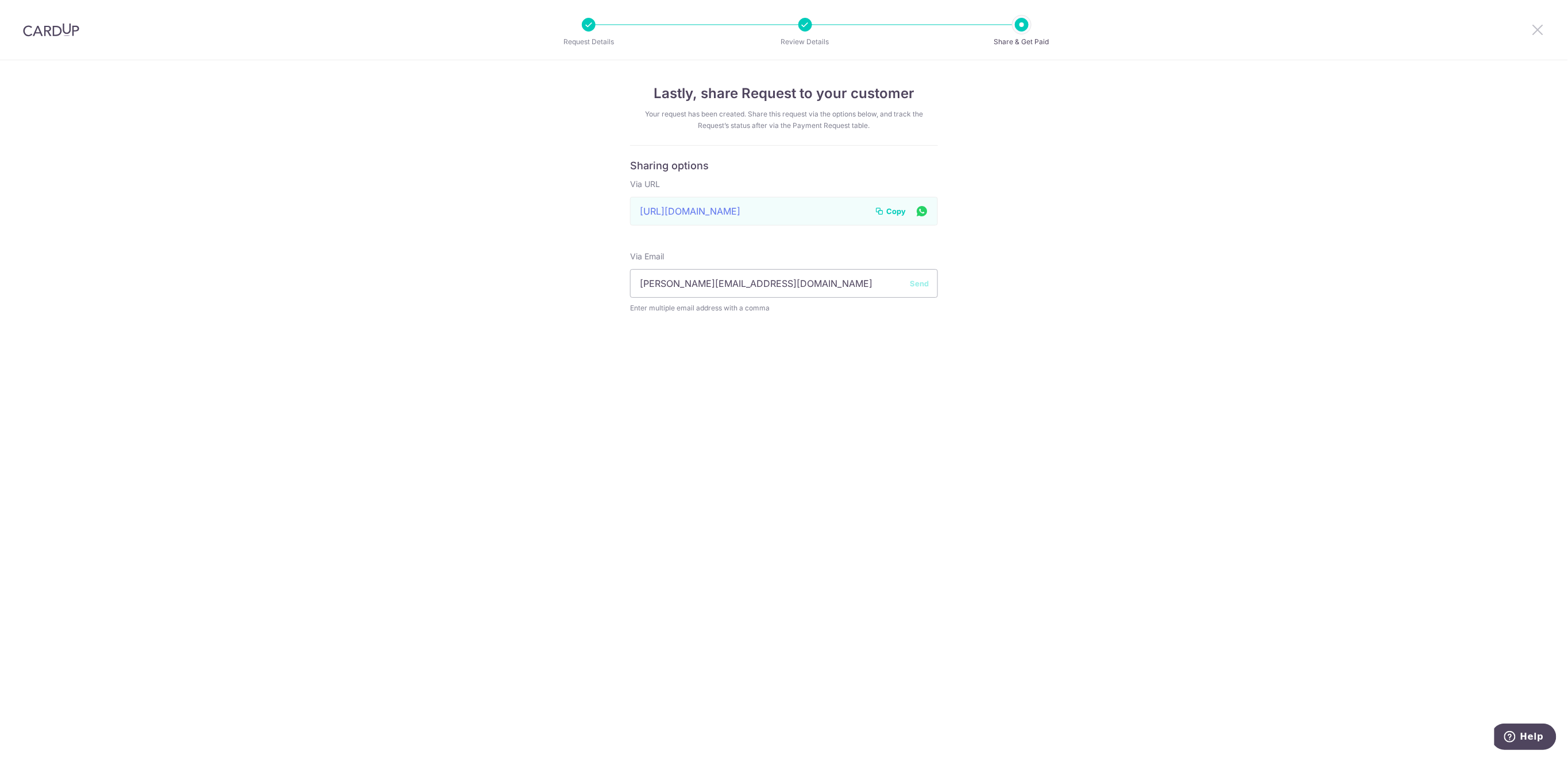
drag, startPoint x: 1539, startPoint y: 27, endPoint x: 1372, endPoint y: 17, distance: 167.3
click at [1539, 27] on icon at bounding box center [1538, 29] width 14 height 14
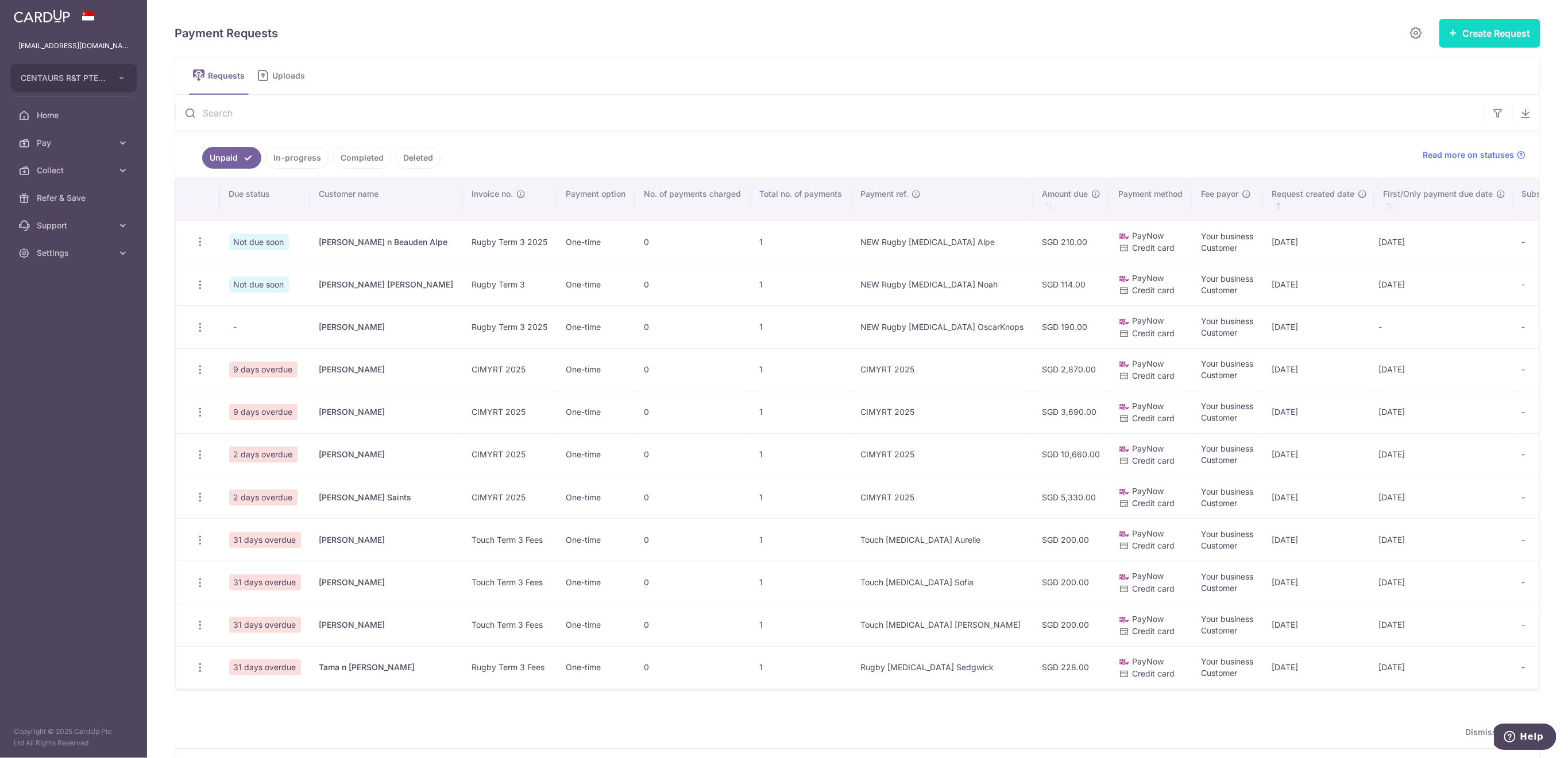
click at [1488, 37] on button "Create Request" at bounding box center [1489, 33] width 101 height 28
click at [1465, 62] on span "Single Request" at bounding box center [1472, 69] width 118 height 14
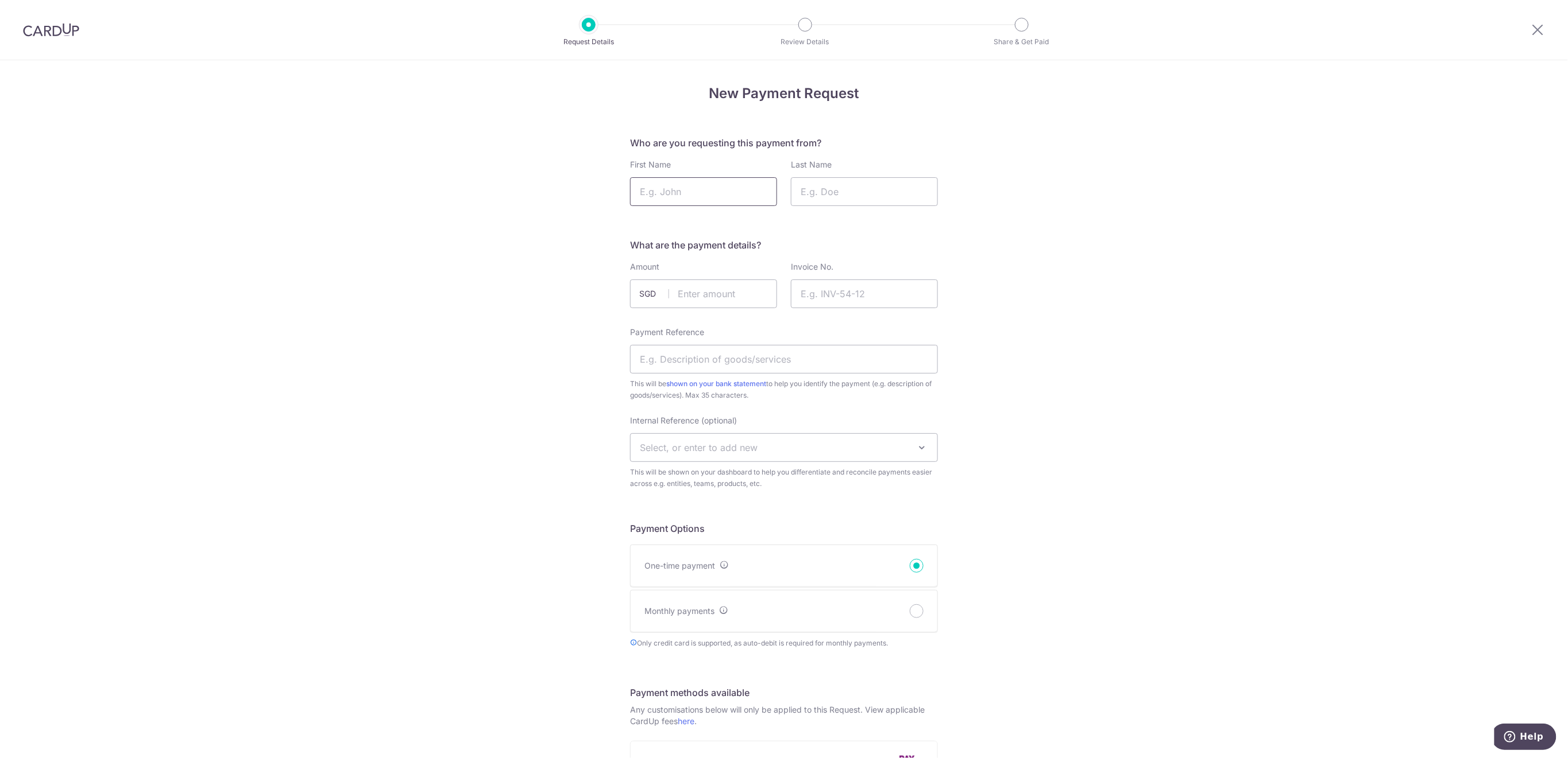
click at [709, 193] on input "First Name" at bounding box center [704, 192] width 147 height 28
type input "[PERSON_NAME]"
click at [831, 188] on input "Last Name" at bounding box center [864, 192] width 147 height 28
type input "Ang"
click at [734, 294] on input "text" at bounding box center [704, 293] width 147 height 28
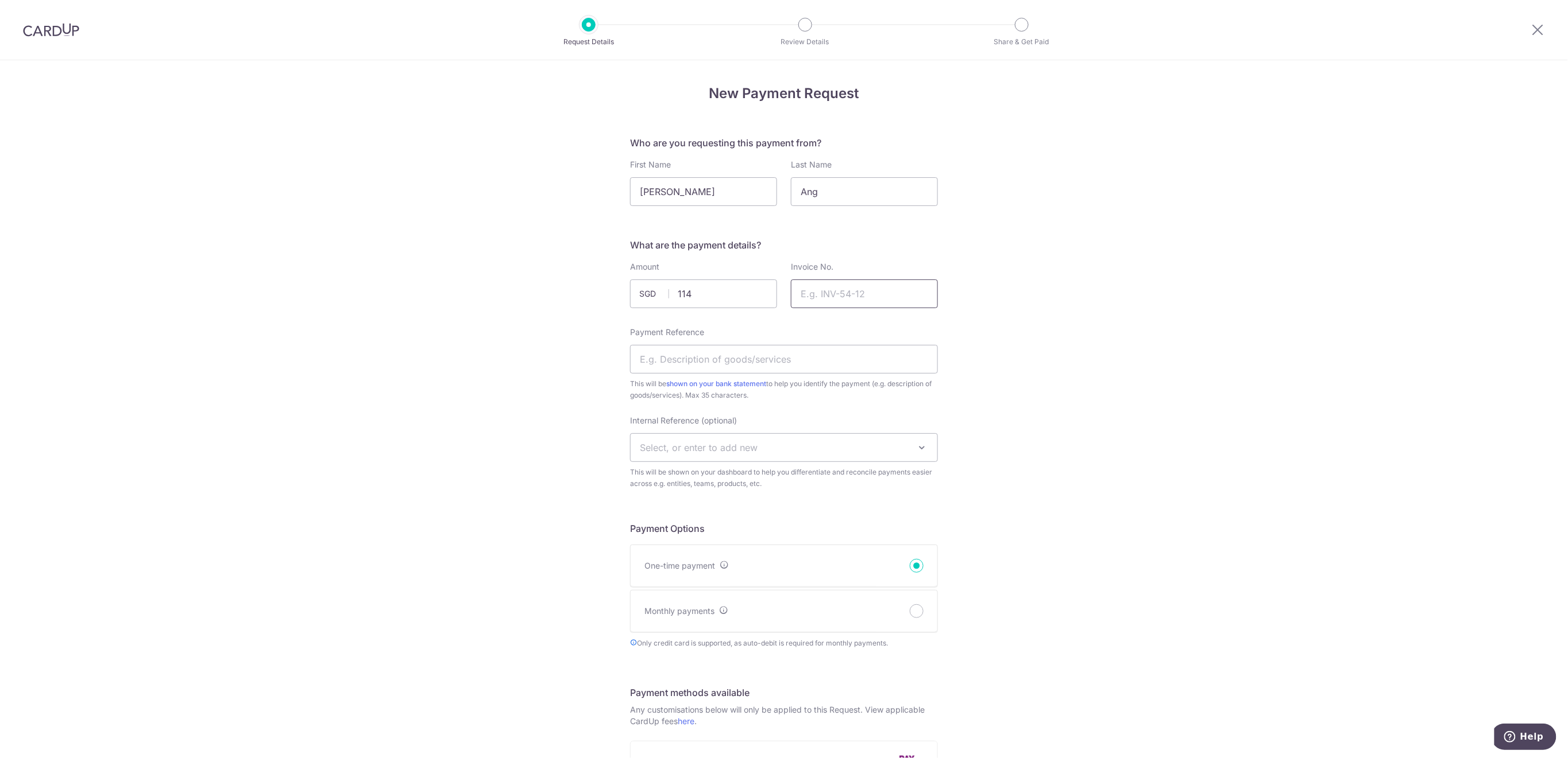
type input "114.00"
click at [876, 294] on input "Invoice No." at bounding box center [864, 293] width 147 height 28
type input "Rugby Term 3 2025"
click at [781, 356] on input "Payment Reference" at bounding box center [784, 359] width 308 height 28
type input "NEW Rugby [MEDICAL_DATA] [PERSON_NAME]"
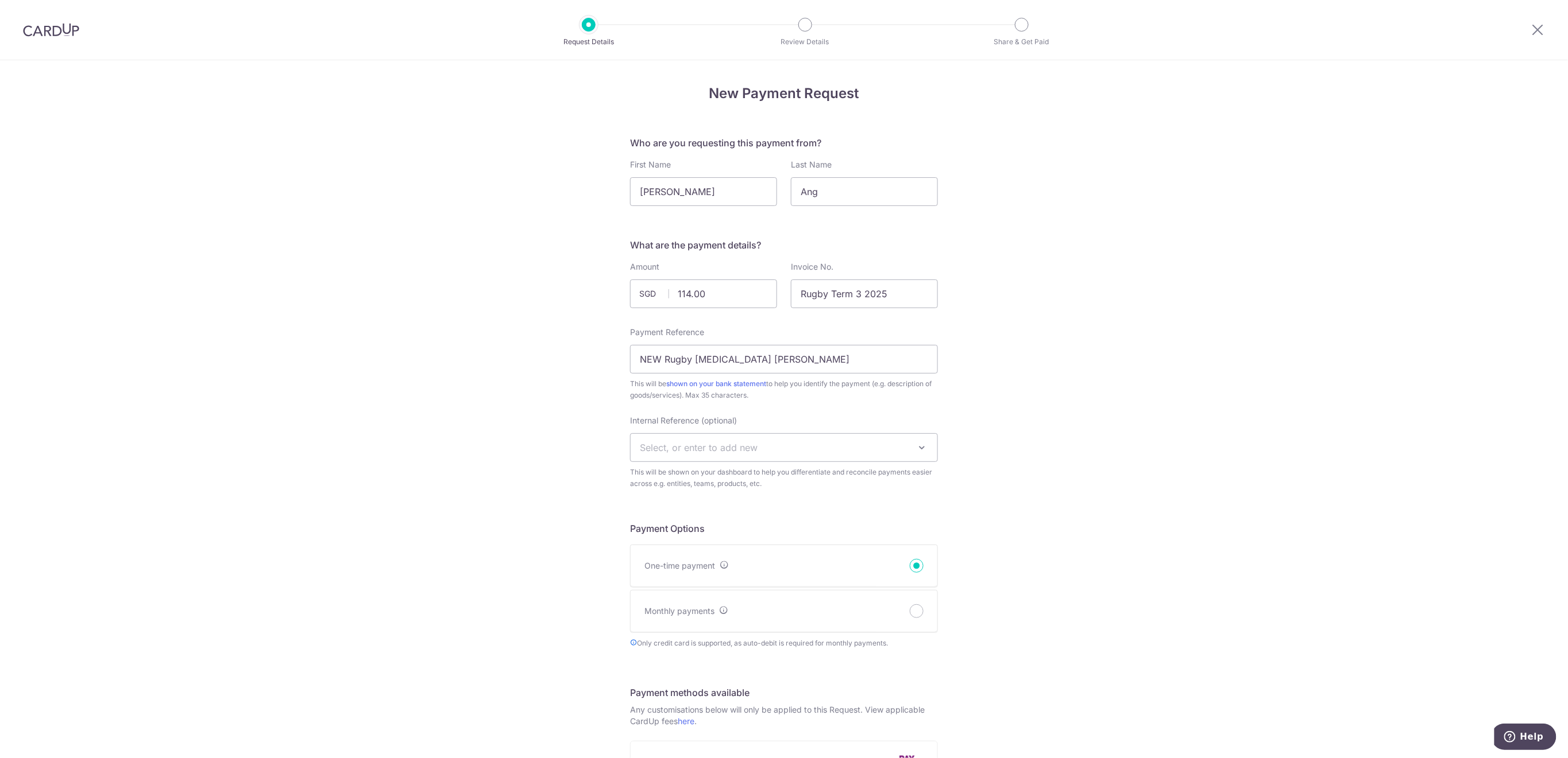
click at [816, 439] on span "Select, or enter to add new" at bounding box center [783, 447] width 307 height 27
type input "U10"
select select "u10"
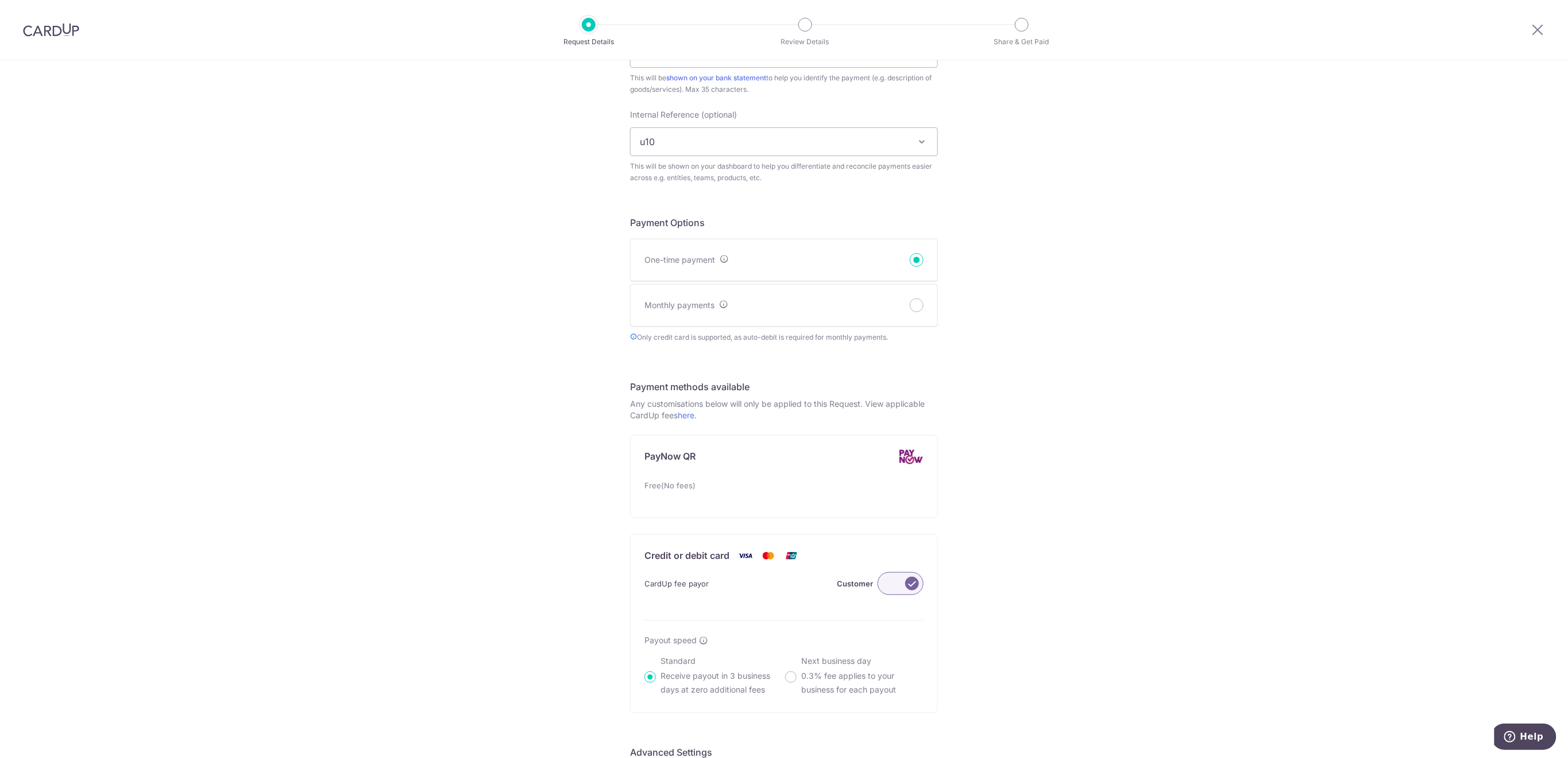
scroll to position [535, 0]
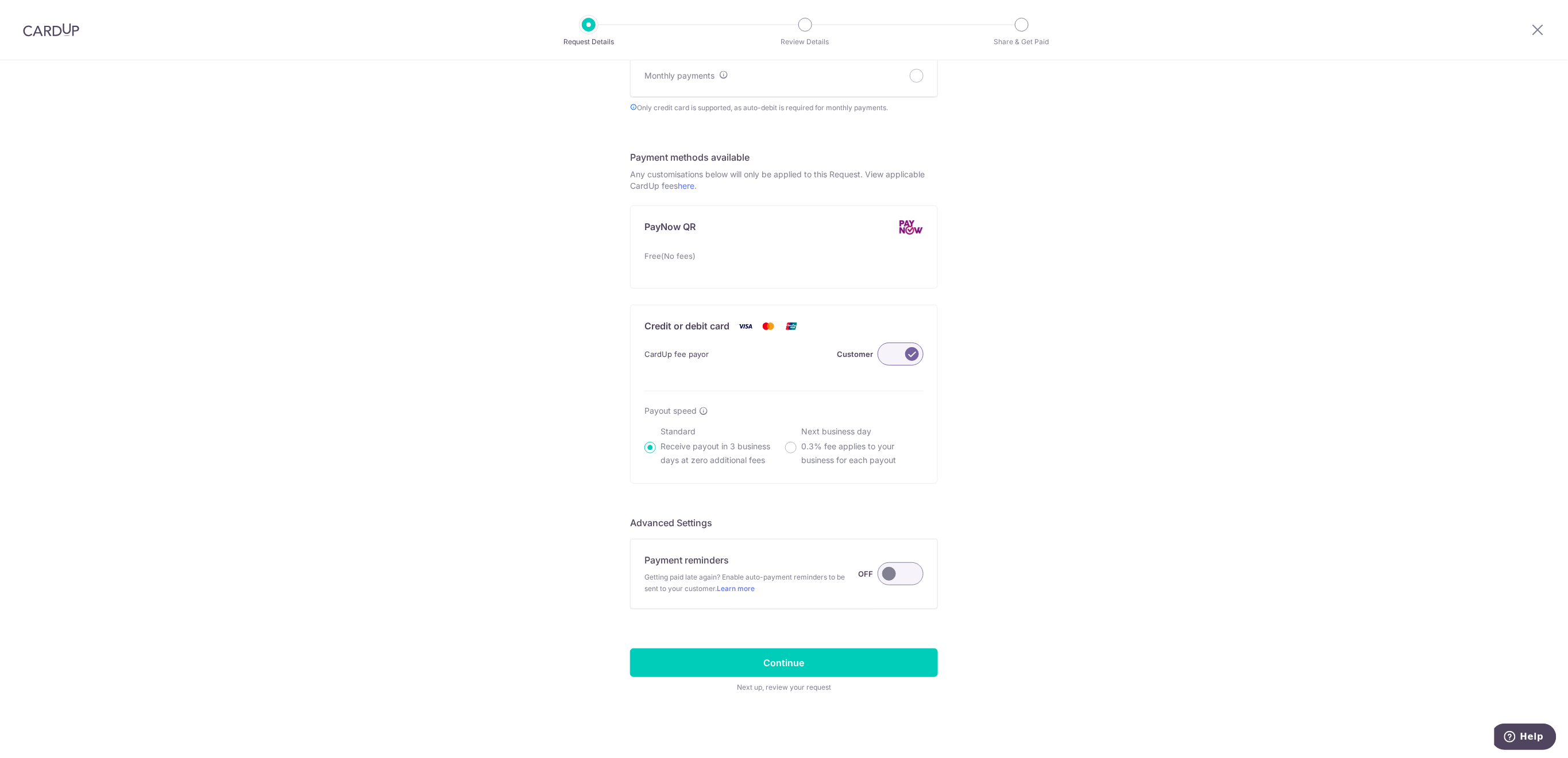
click at [905, 576] on label at bounding box center [901, 574] width 46 height 23
click at [0, 0] on input "Payment reminders Getting paid late again? Enable auto-payment reminders to be …" at bounding box center [0, 0] width 0 height 0
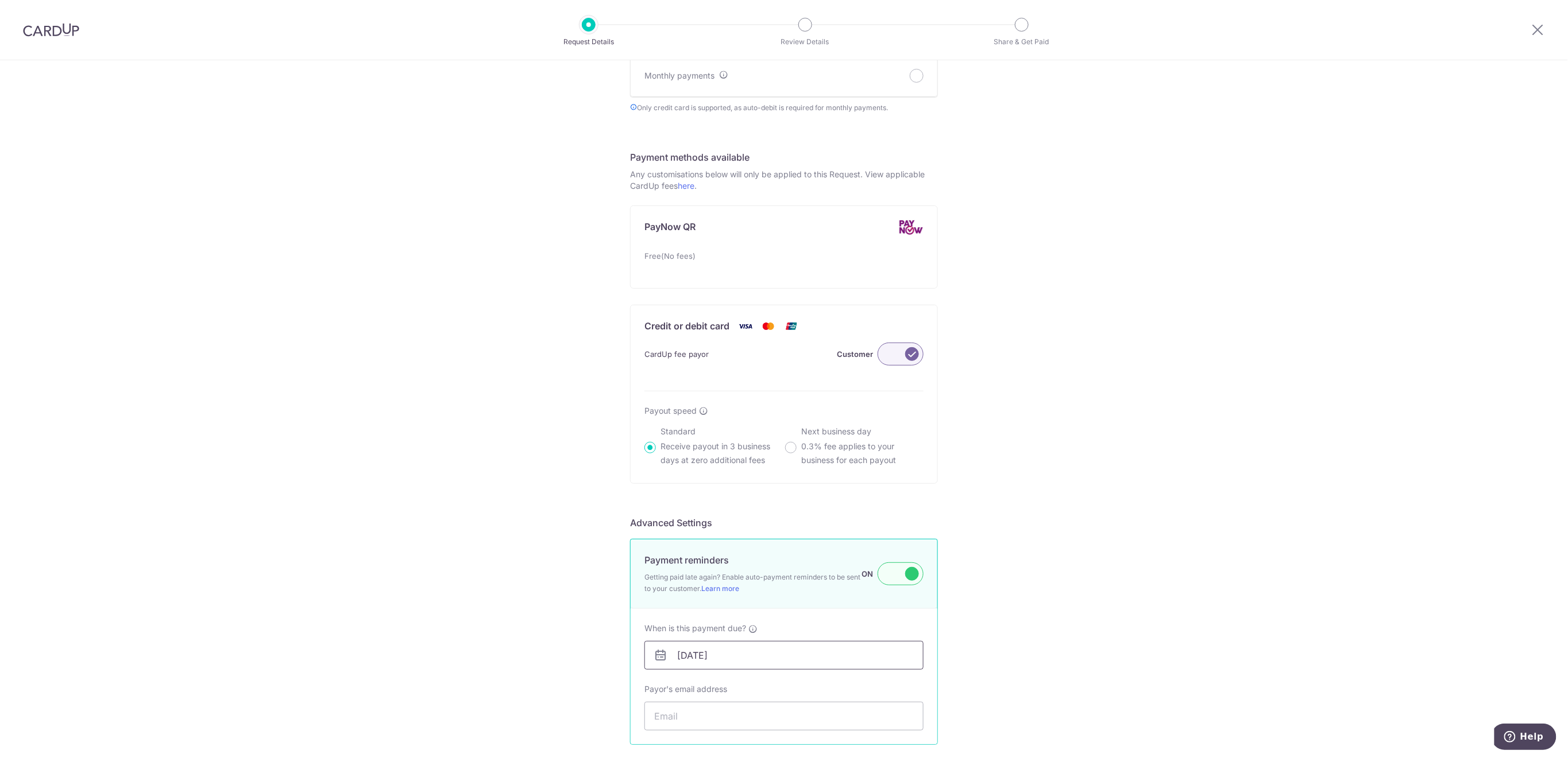
click at [840, 657] on input "[DATE]" at bounding box center [784, 656] width 279 height 28
click at [757, 580] on link "18" at bounding box center [756, 579] width 19 height 19
type input "[DATE]"
click at [767, 714] on input "Payor's email address" at bounding box center [784, 716] width 279 height 28
click at [754, 715] on input "Payor's email address" at bounding box center [784, 716] width 279 height 28
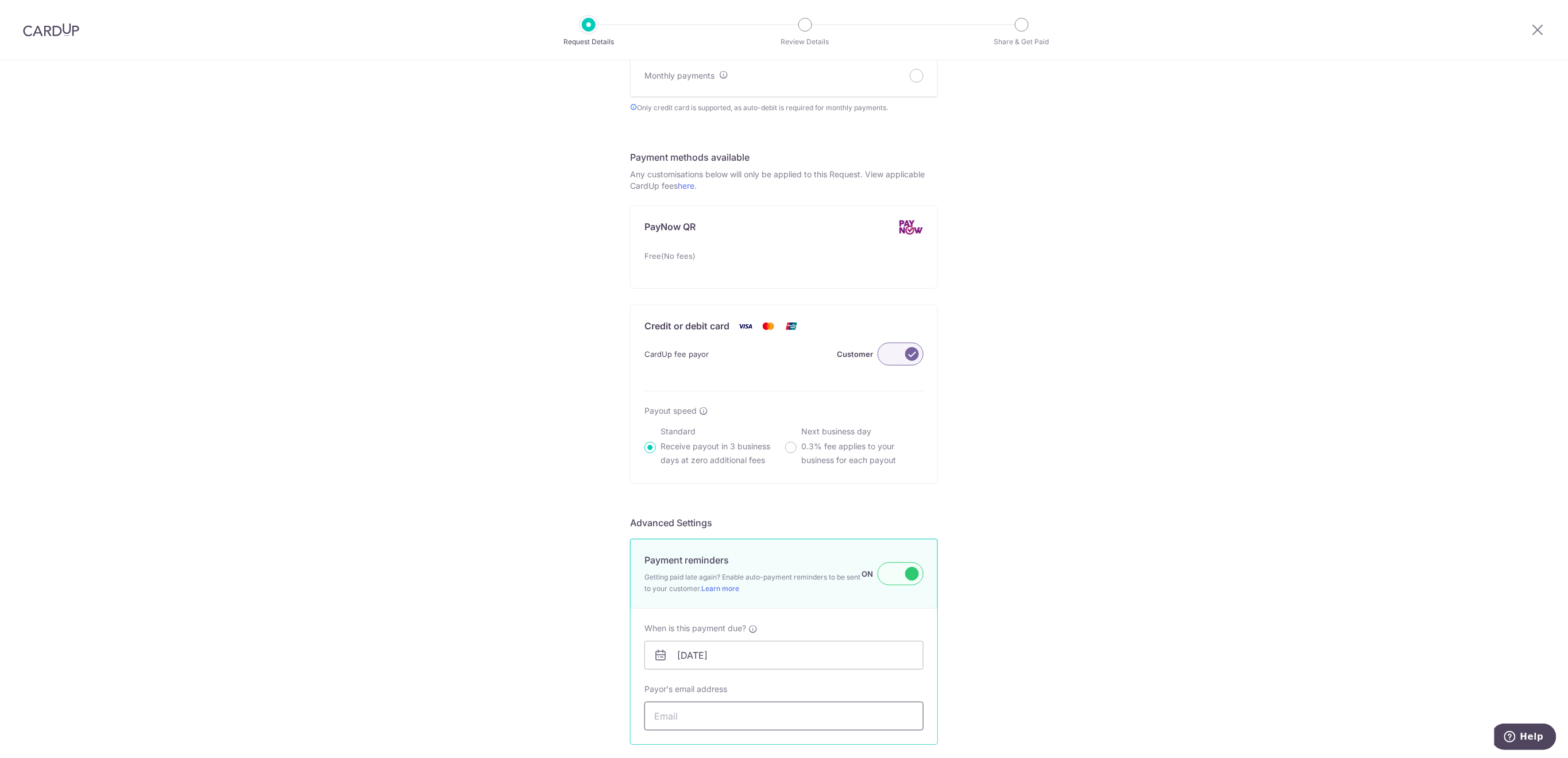
paste input "Reinalimyx@gmail.com"
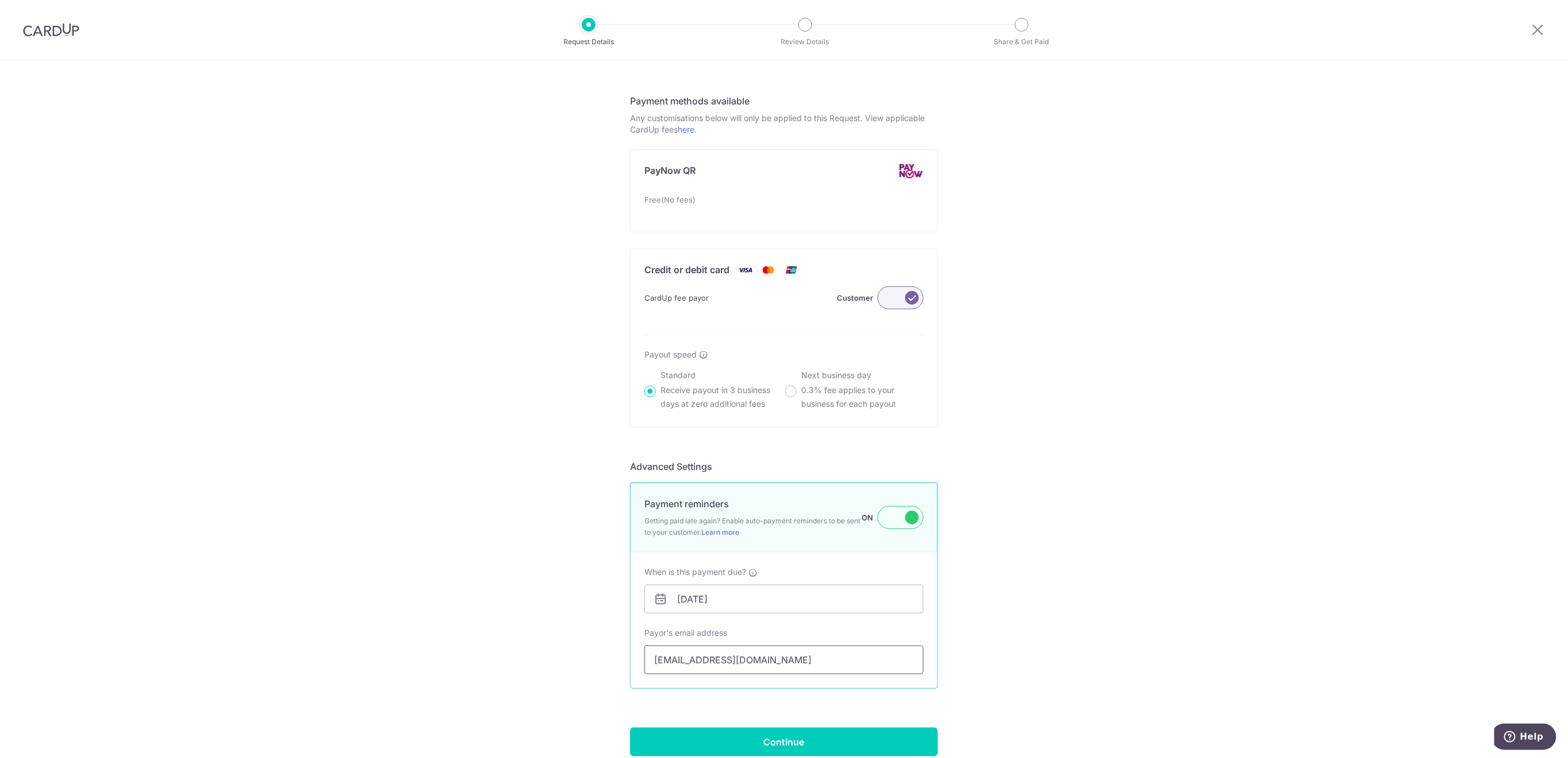
scroll to position [674, 0]
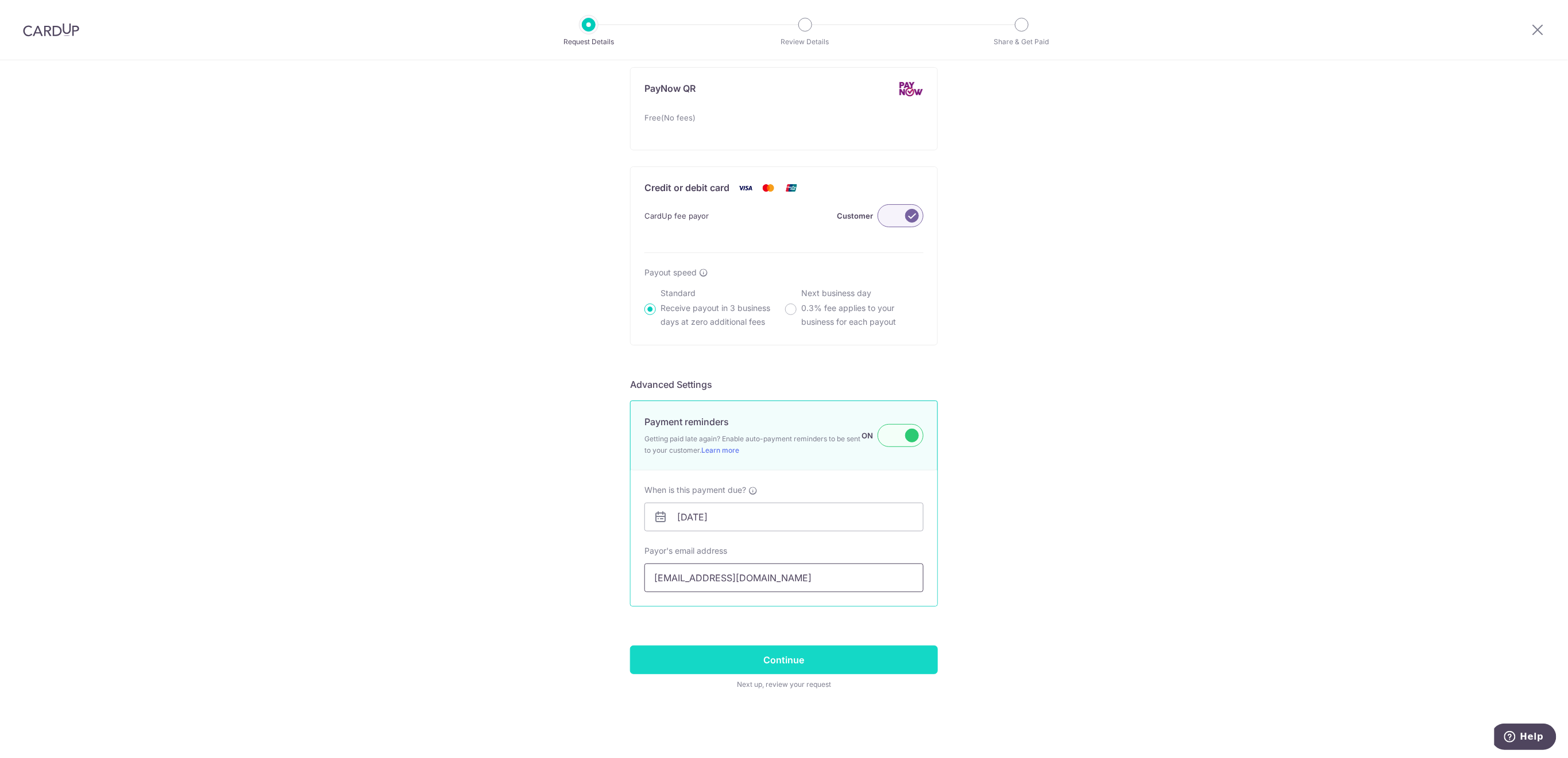
type input "Reinalimyx@gmail.com"
click at [913, 660] on input "Continue" at bounding box center [784, 660] width 308 height 28
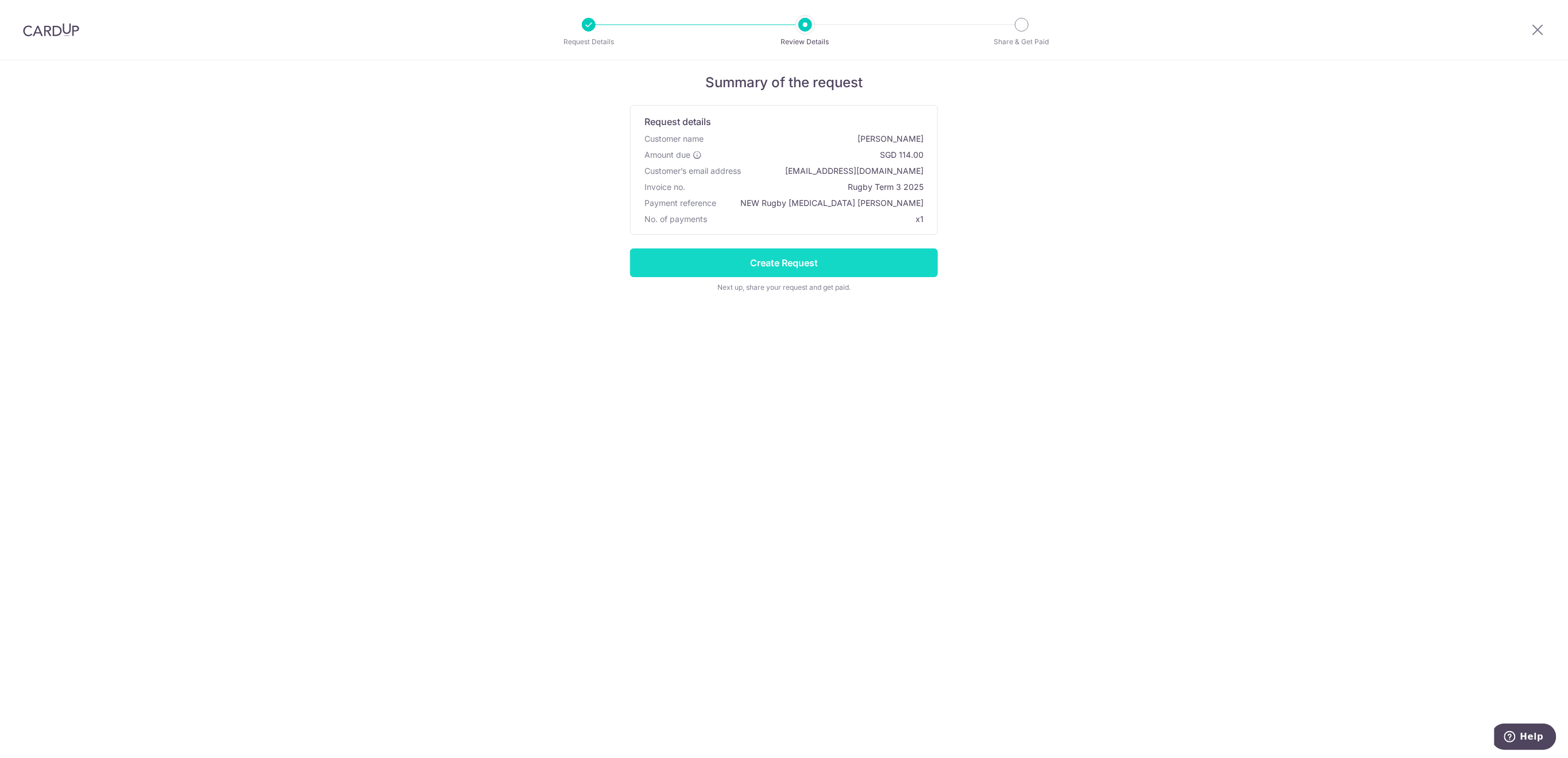
click at [849, 261] on input "Create Request" at bounding box center [784, 262] width 308 height 28
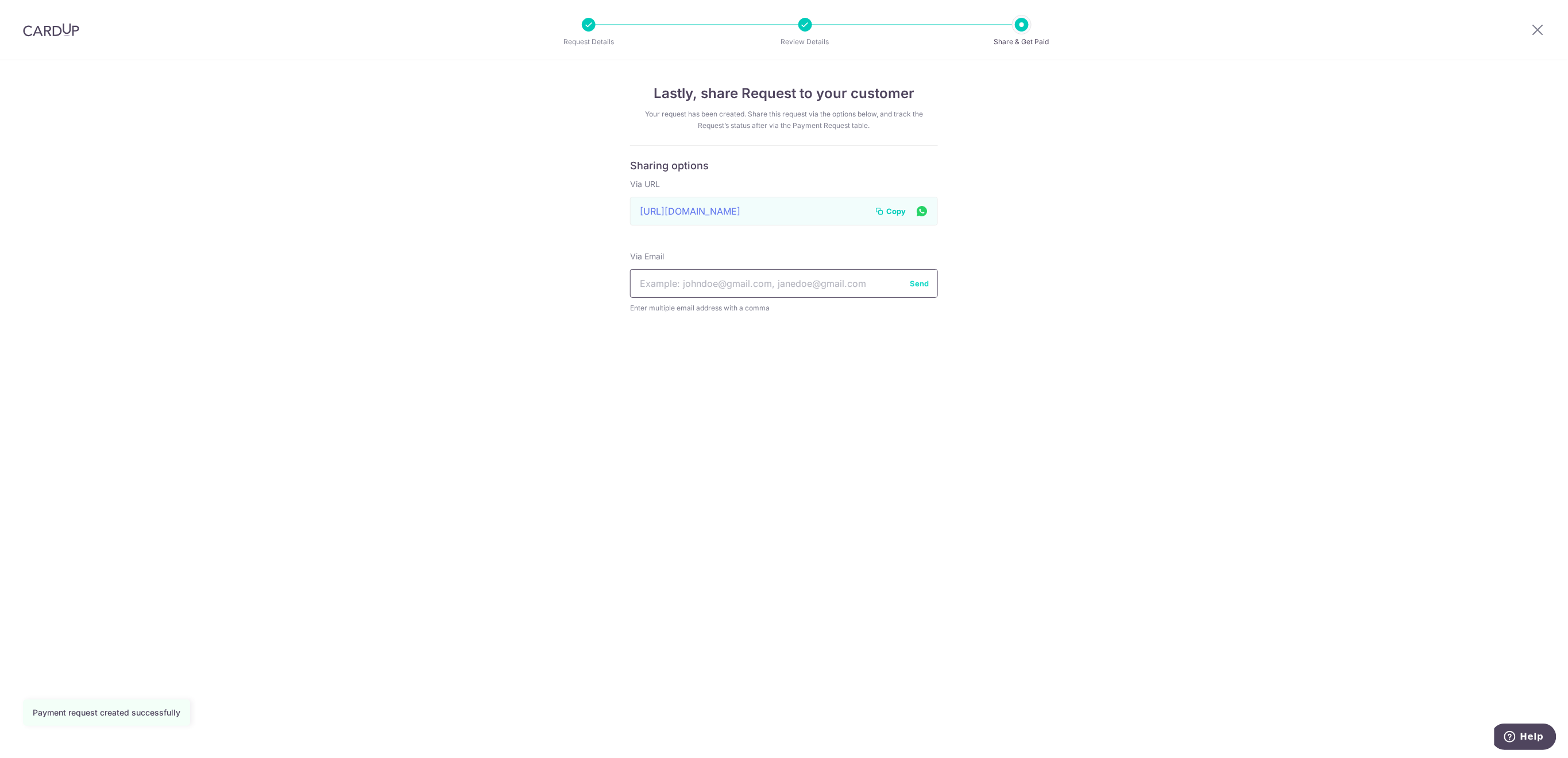
click at [706, 277] on input "text" at bounding box center [784, 284] width 308 height 28
paste input "Reinalimyx@gmail.com"
type input "Reinalimyx@gmail.com"
click at [919, 285] on button "Send" at bounding box center [918, 283] width 19 height 11
click at [1540, 27] on icon at bounding box center [1538, 29] width 14 height 14
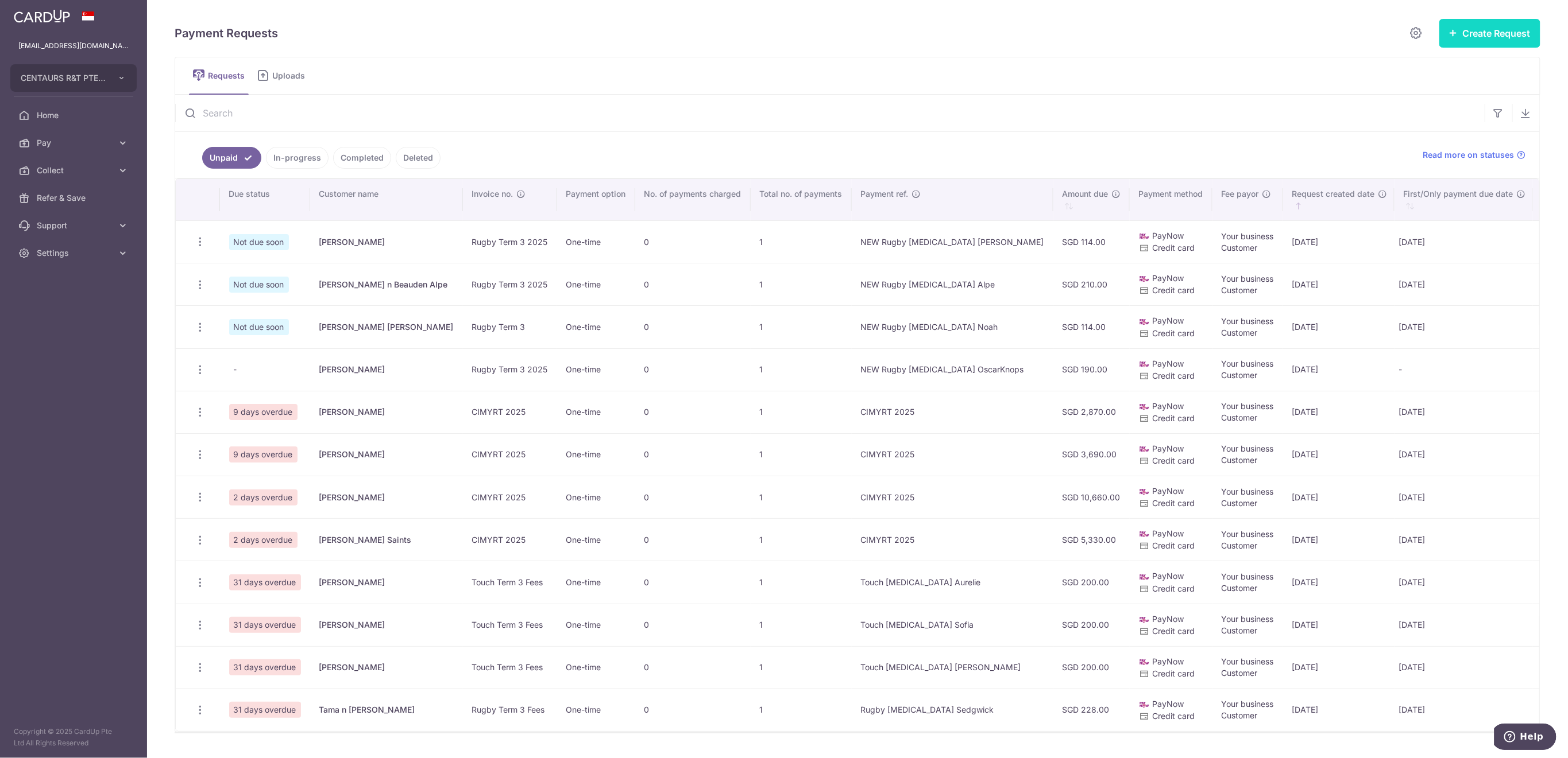
click at [1457, 34] on button "Create Request" at bounding box center [1489, 33] width 101 height 28
click at [1438, 68] on span "Single Request" at bounding box center [1472, 69] width 118 height 14
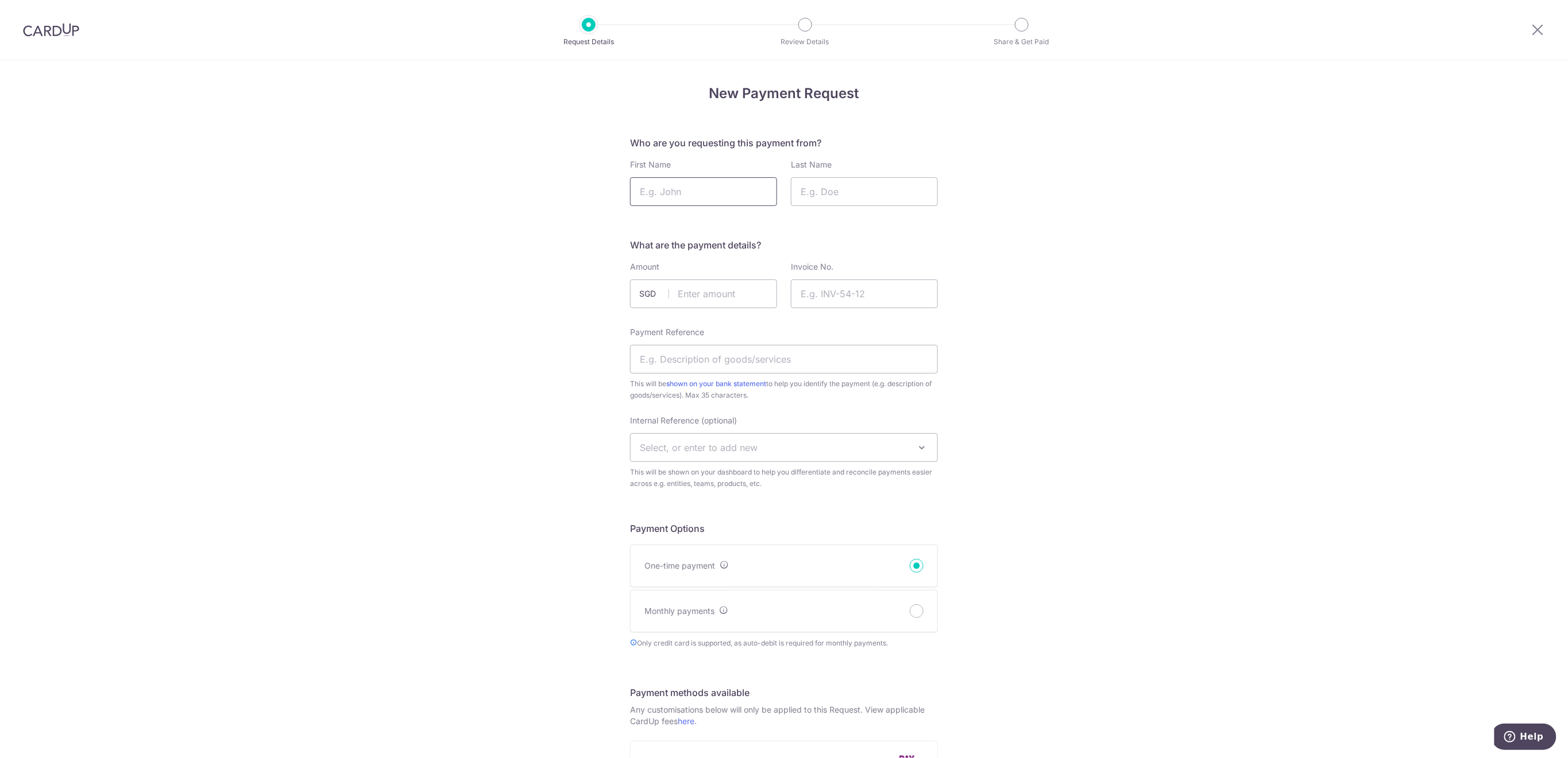
drag, startPoint x: 710, startPoint y: 189, endPoint x: 705, endPoint y: 183, distance: 7.8
click at [710, 189] on input "First Name" at bounding box center [704, 192] width 147 height 28
type input "[PERSON_NAME]"
click at [831, 193] on input "Last Name" at bounding box center [864, 192] width 147 height 28
type input "[PERSON_NAME]"
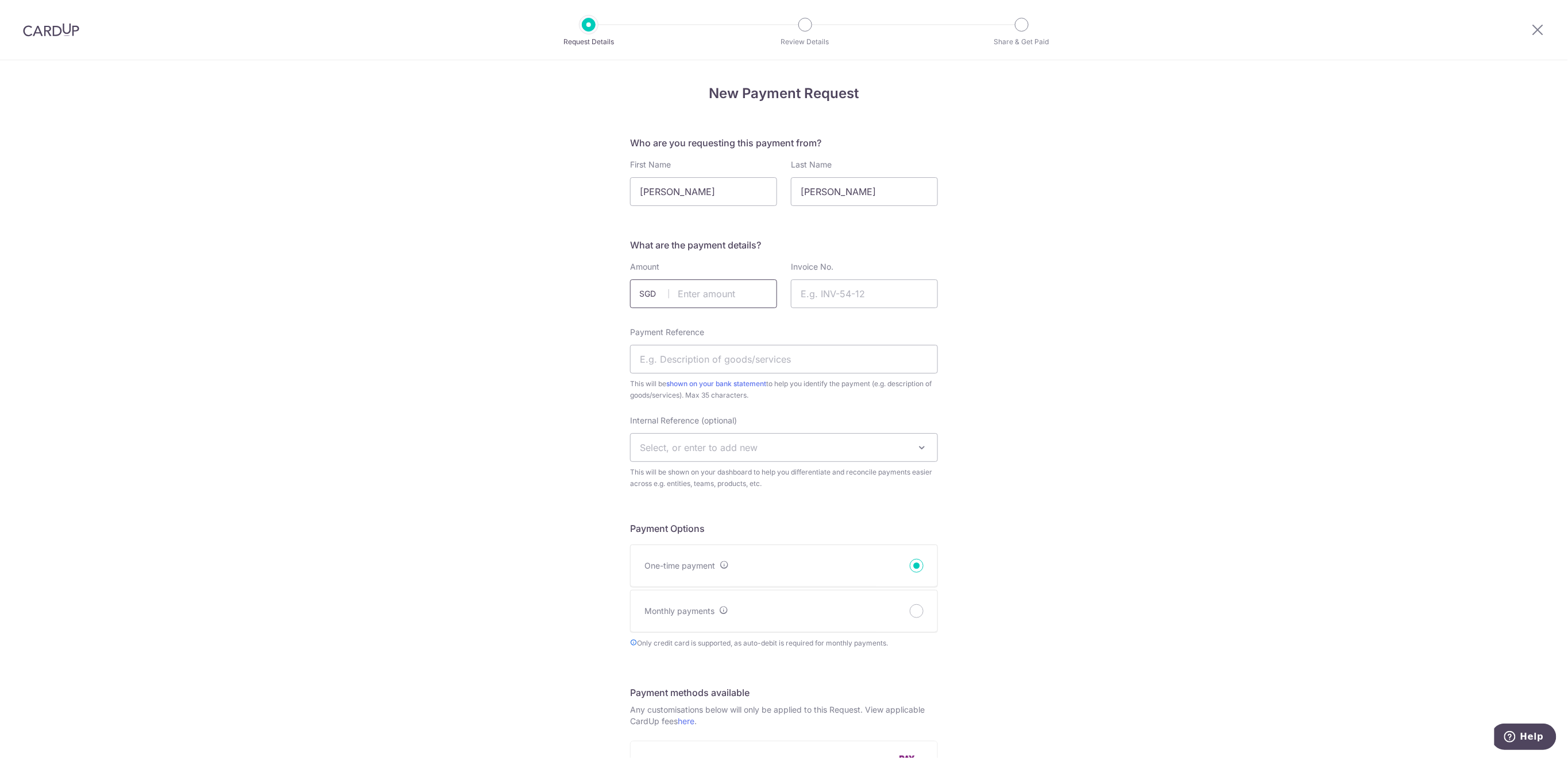
click at [712, 288] on input "text" at bounding box center [704, 293] width 147 height 28
type input "76.00"
click at [860, 295] on input "Invoice No." at bounding box center [864, 293] width 147 height 28
type input "Rugby Term 3 2025"
click at [899, 367] on input "Payment Reference" at bounding box center [784, 359] width 308 height 28
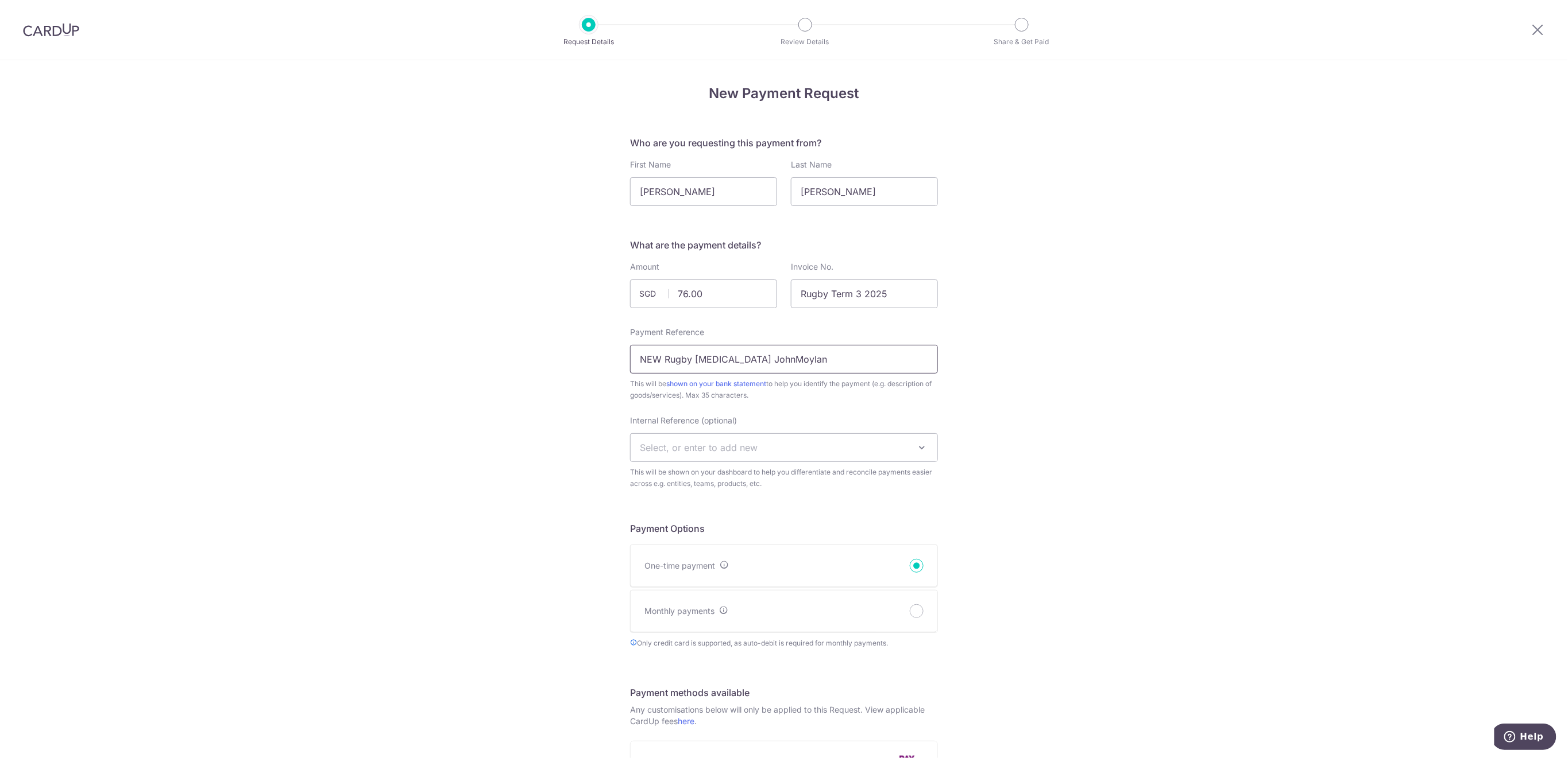
type input "NEW Rugby [MEDICAL_DATA] JohnMoylan"
click at [786, 437] on span "Select, or enter to add new" at bounding box center [783, 447] width 307 height 27
type input "U10"
select select "u10"
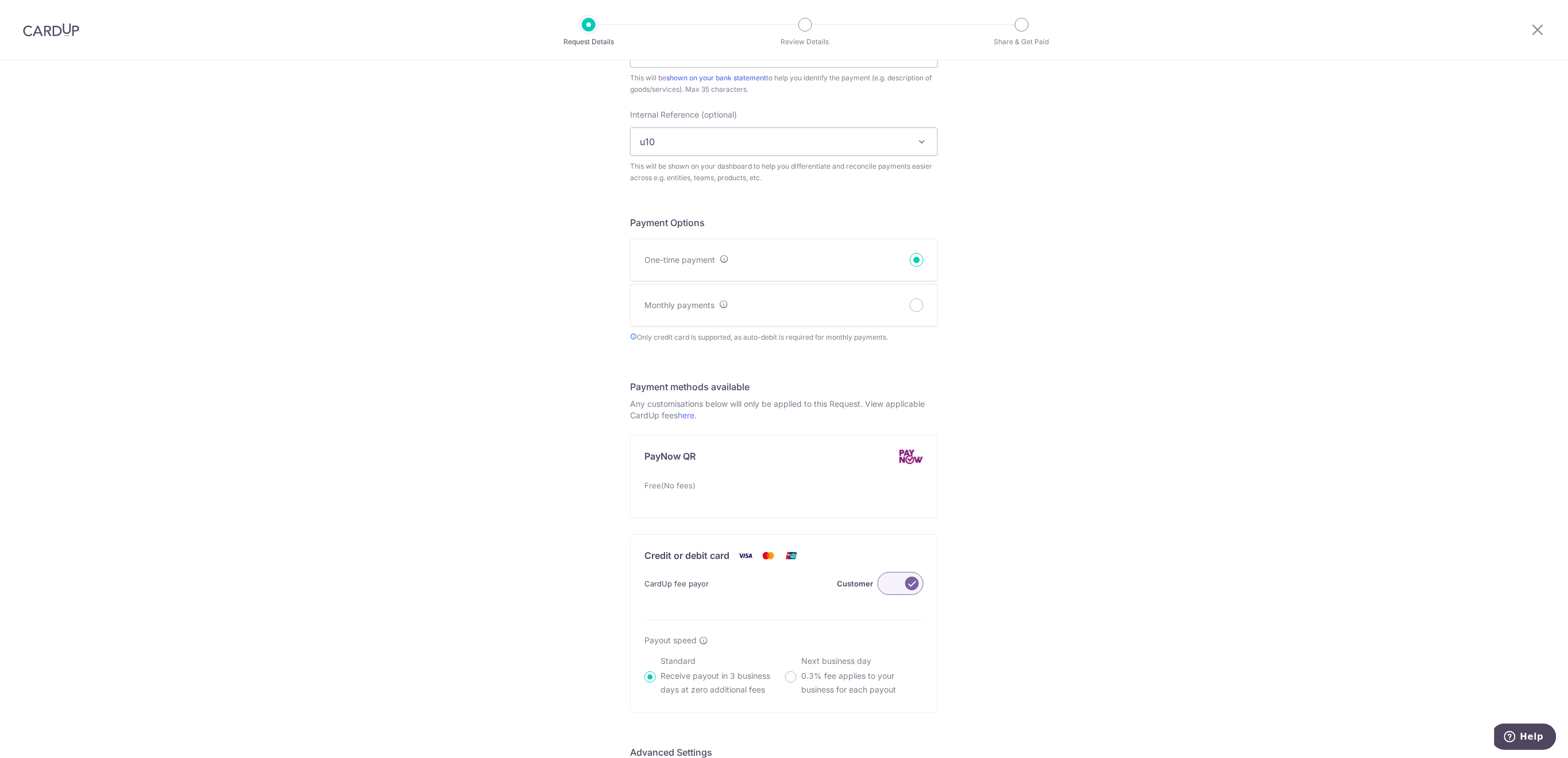
scroll to position [535, 0]
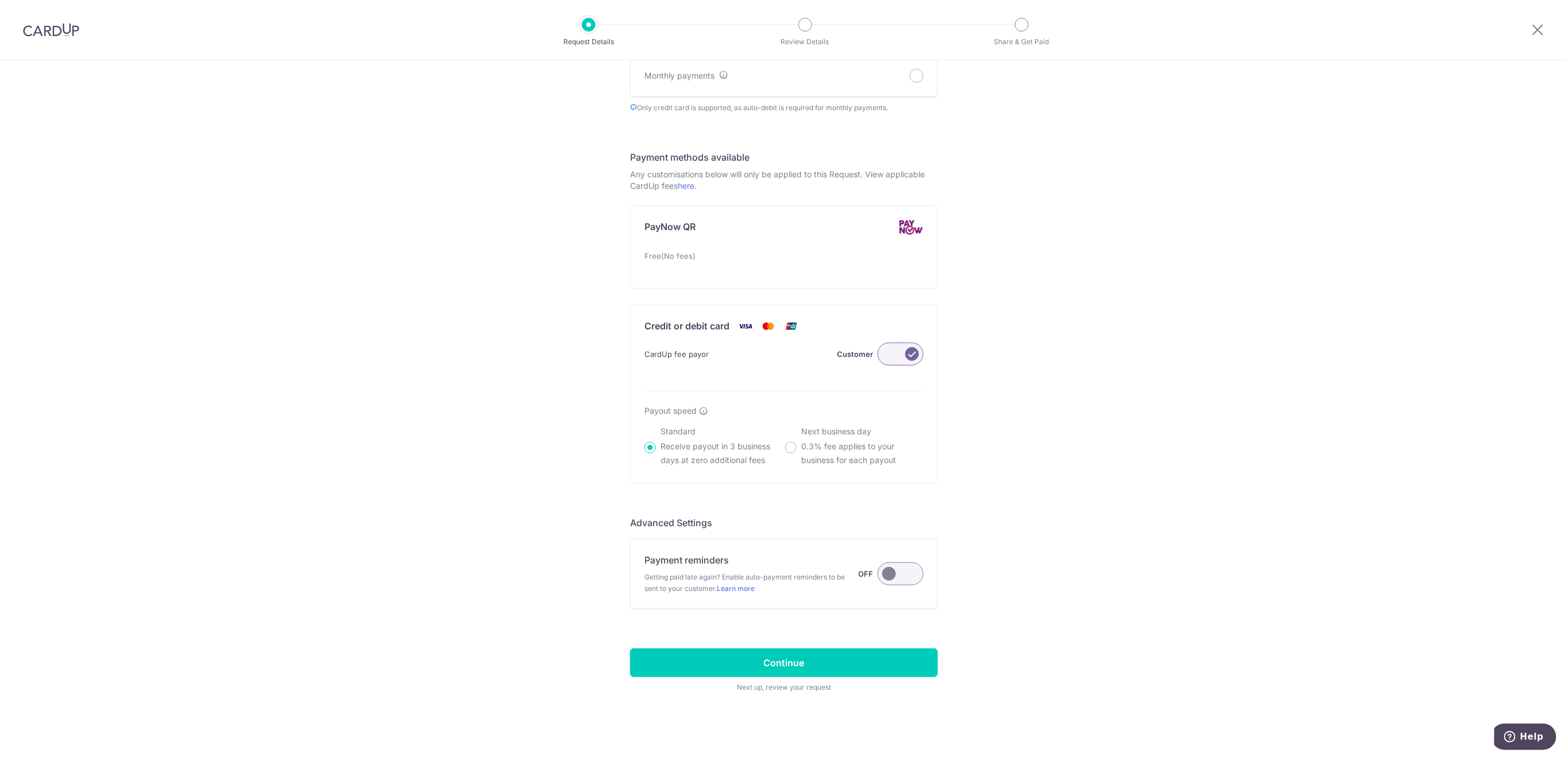
click at [913, 576] on label at bounding box center [901, 574] width 46 height 23
click at [0, 0] on input "Payment reminders Getting paid late again? Enable auto-payment reminders to be …" at bounding box center [0, 0] width 0 height 0
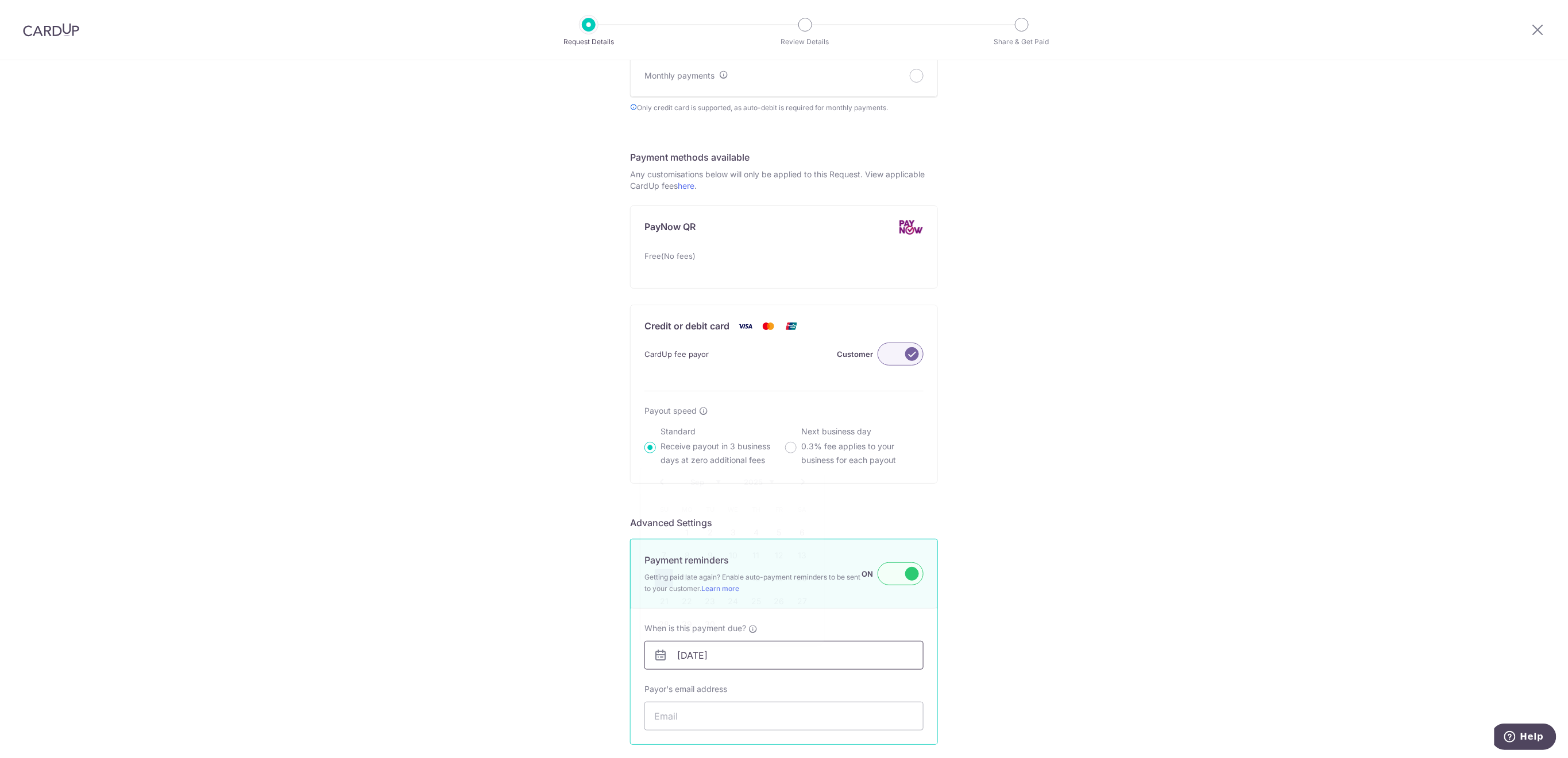
click at [846, 666] on input "[DATE]" at bounding box center [784, 656] width 279 height 28
click at [750, 580] on link "18" at bounding box center [756, 579] width 19 height 19
type input "[DATE]"
click at [757, 722] on input "Payor's email address" at bounding box center [784, 716] width 279 height 28
click at [689, 710] on input "Payor's email address" at bounding box center [784, 716] width 279 height 28
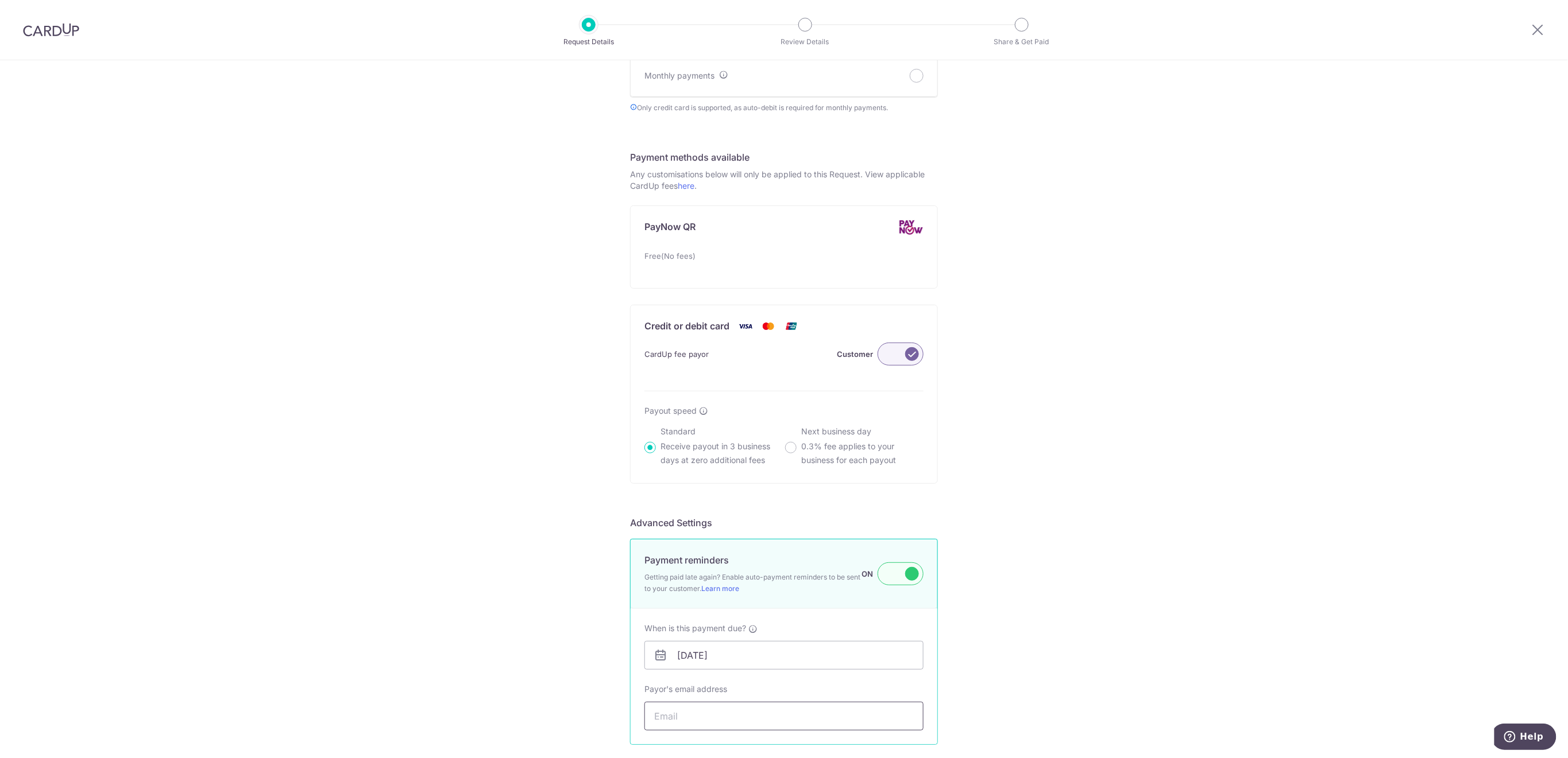
paste input "[PERSON_NAME][EMAIL_ADDRESS][DOMAIN_NAME]"
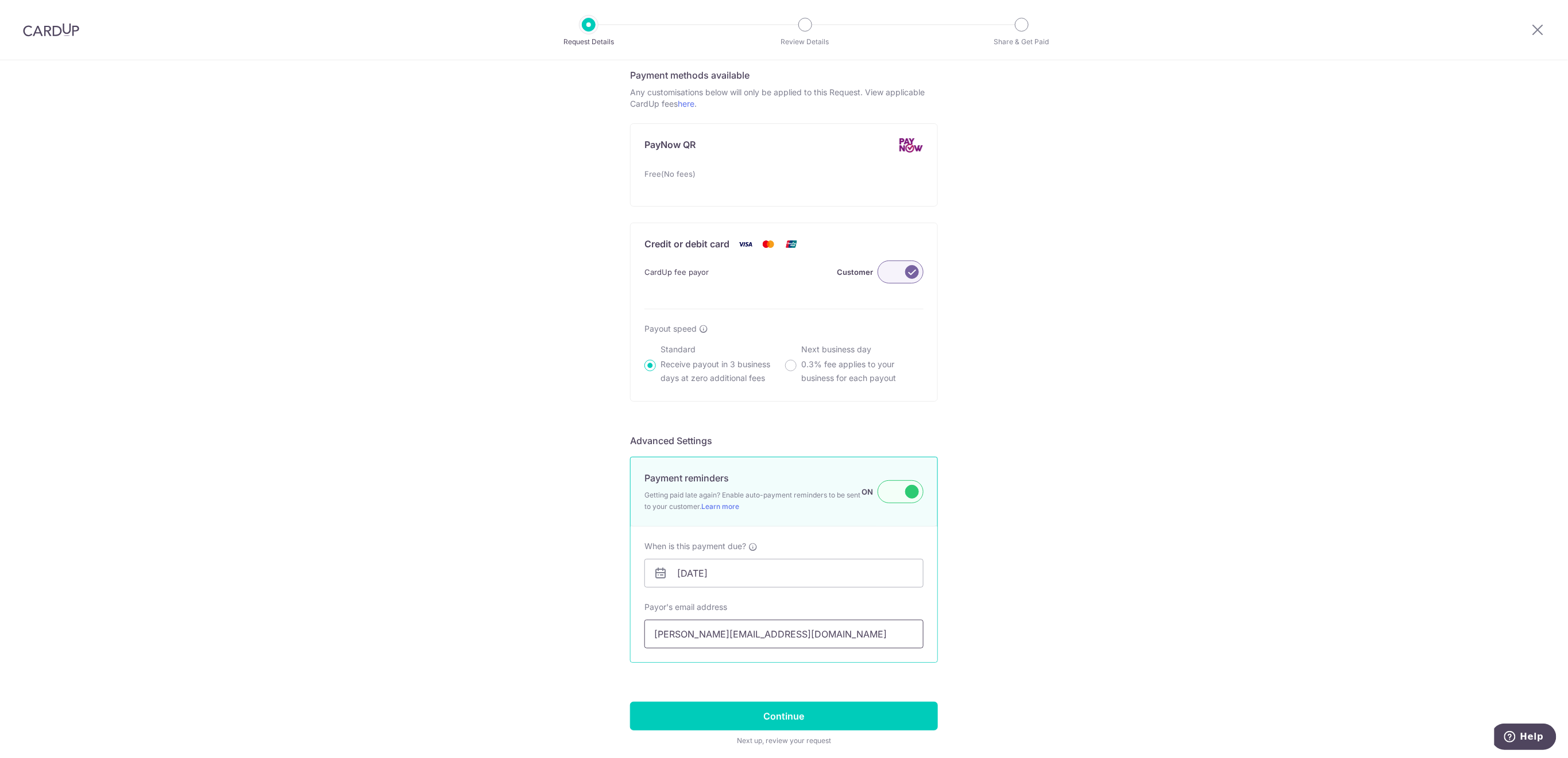
scroll to position [674, 0]
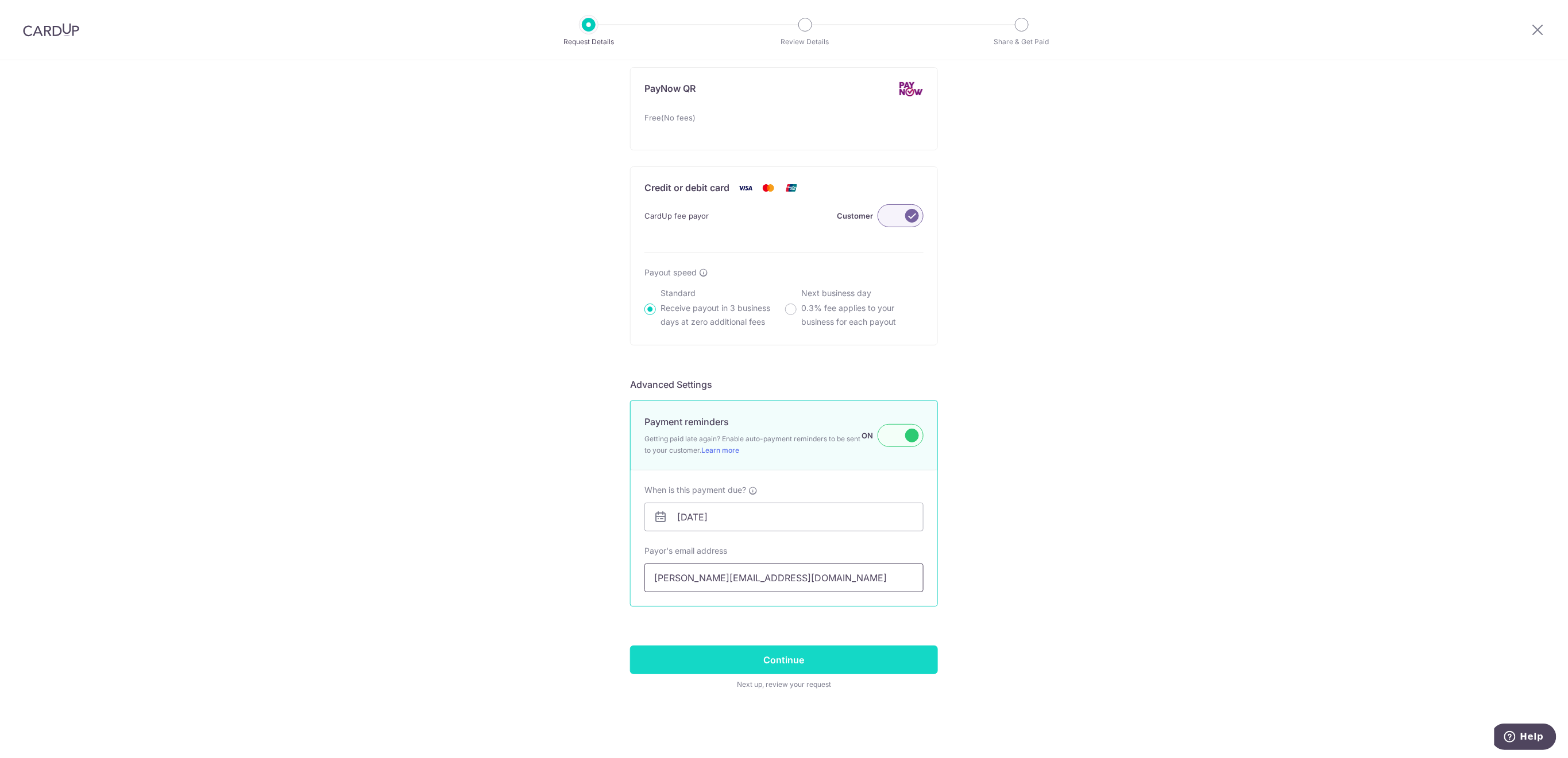
type input "[PERSON_NAME][EMAIL_ADDRESS][DOMAIN_NAME]"
click at [847, 665] on input "Continue" at bounding box center [784, 660] width 308 height 28
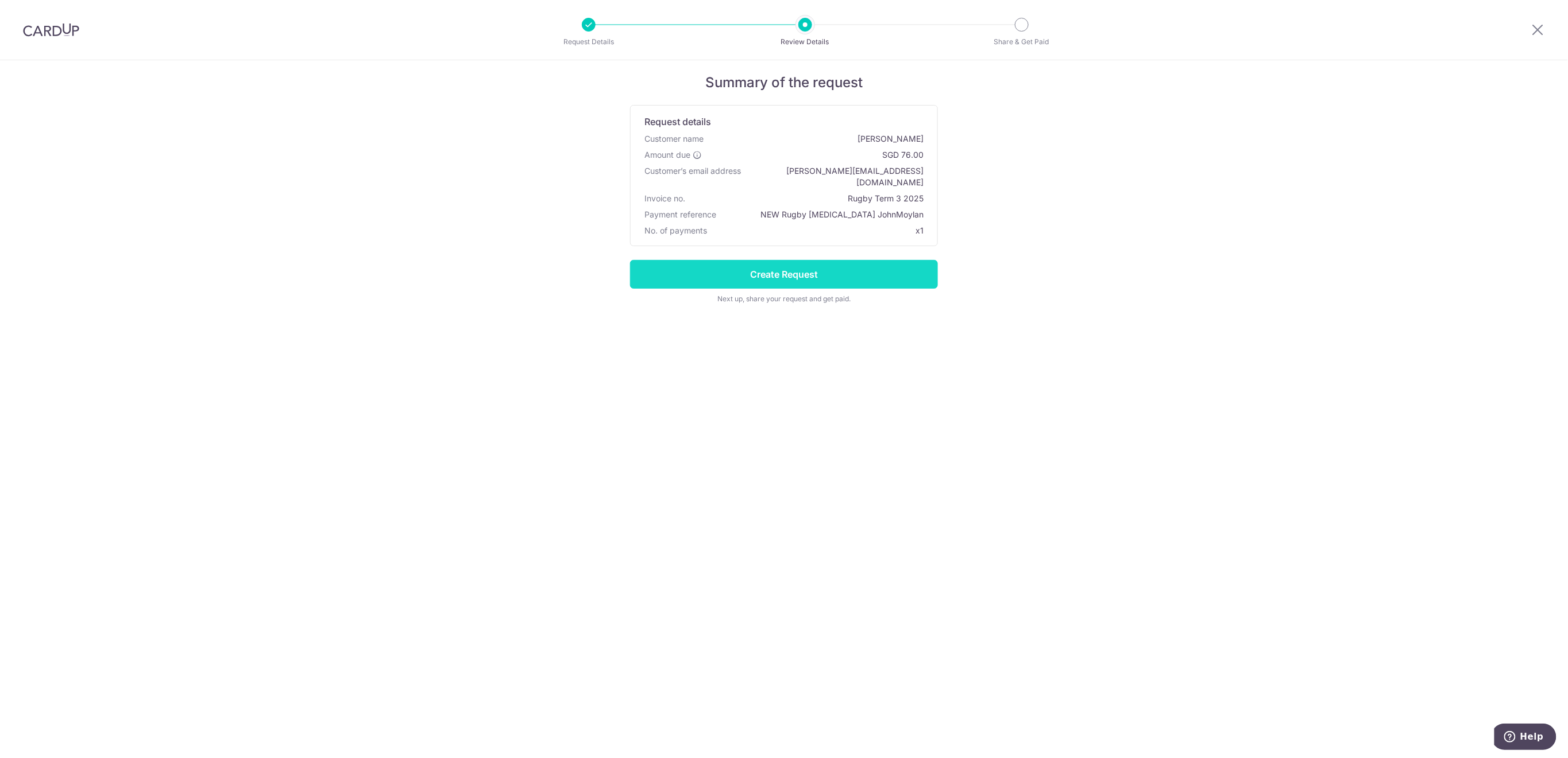
click at [829, 266] on input "Create Request" at bounding box center [784, 274] width 308 height 28
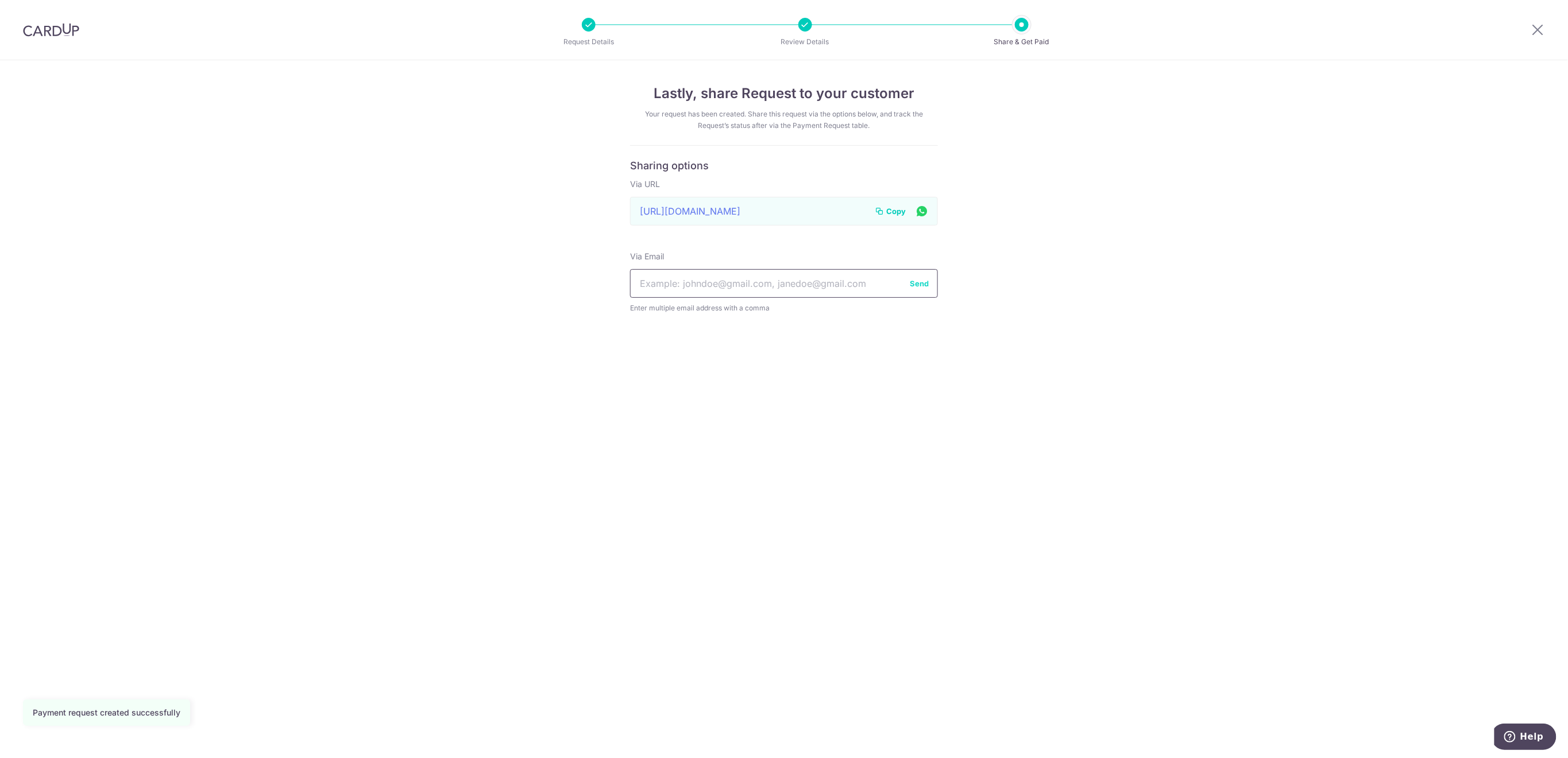
click at [751, 277] on input "text" at bounding box center [784, 284] width 308 height 28
paste input "[PERSON_NAME][EMAIL_ADDRESS][DOMAIN_NAME]"
type input "Richard_moylan@hotmail.com"
click at [921, 281] on button "Send" at bounding box center [918, 283] width 19 height 11
click at [1537, 32] on icon at bounding box center [1538, 29] width 14 height 14
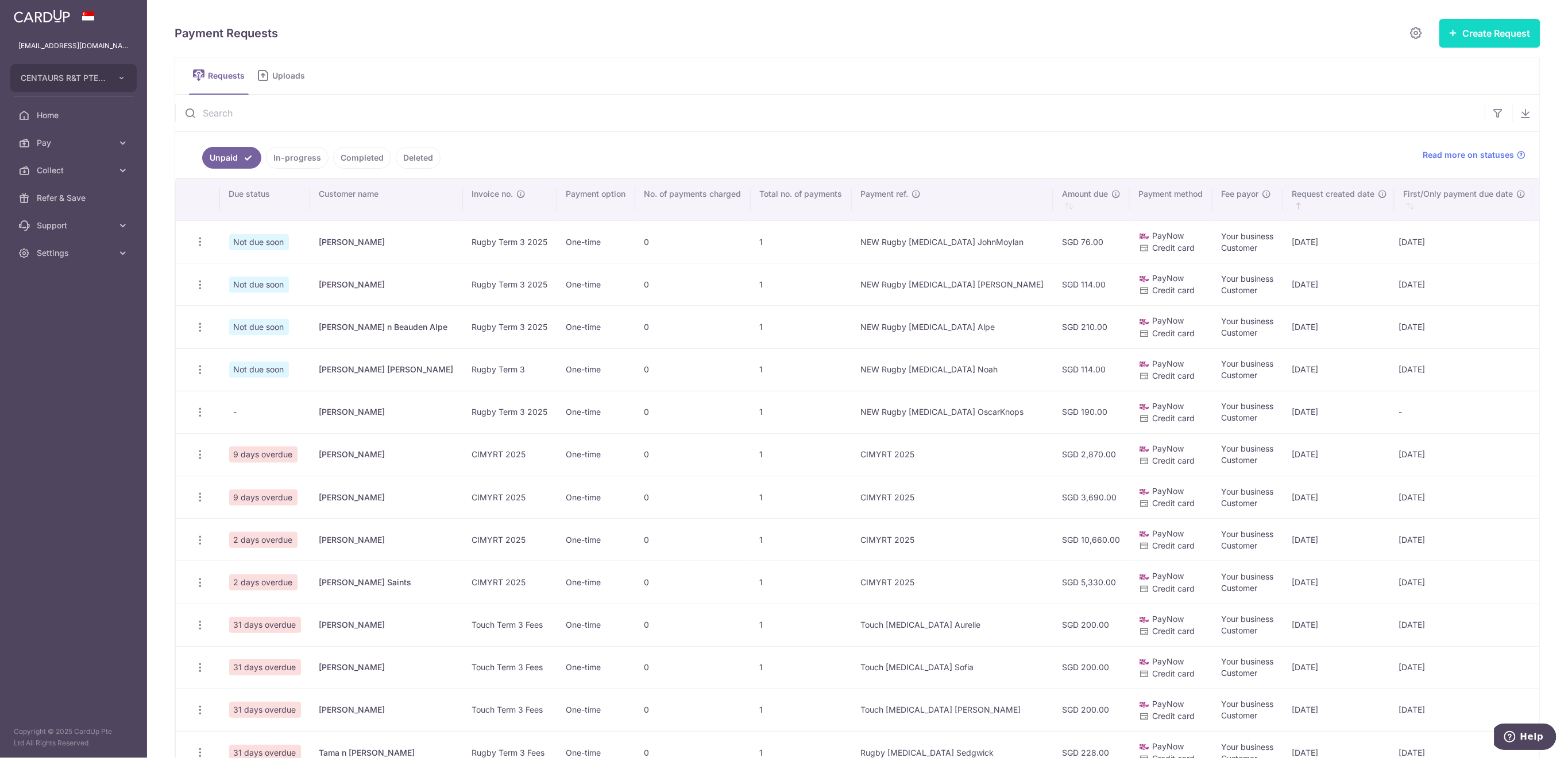
click at [1463, 32] on button "Create Request" at bounding box center [1489, 33] width 101 height 28
click at [1416, 68] on span "Single Request" at bounding box center [1472, 69] width 118 height 14
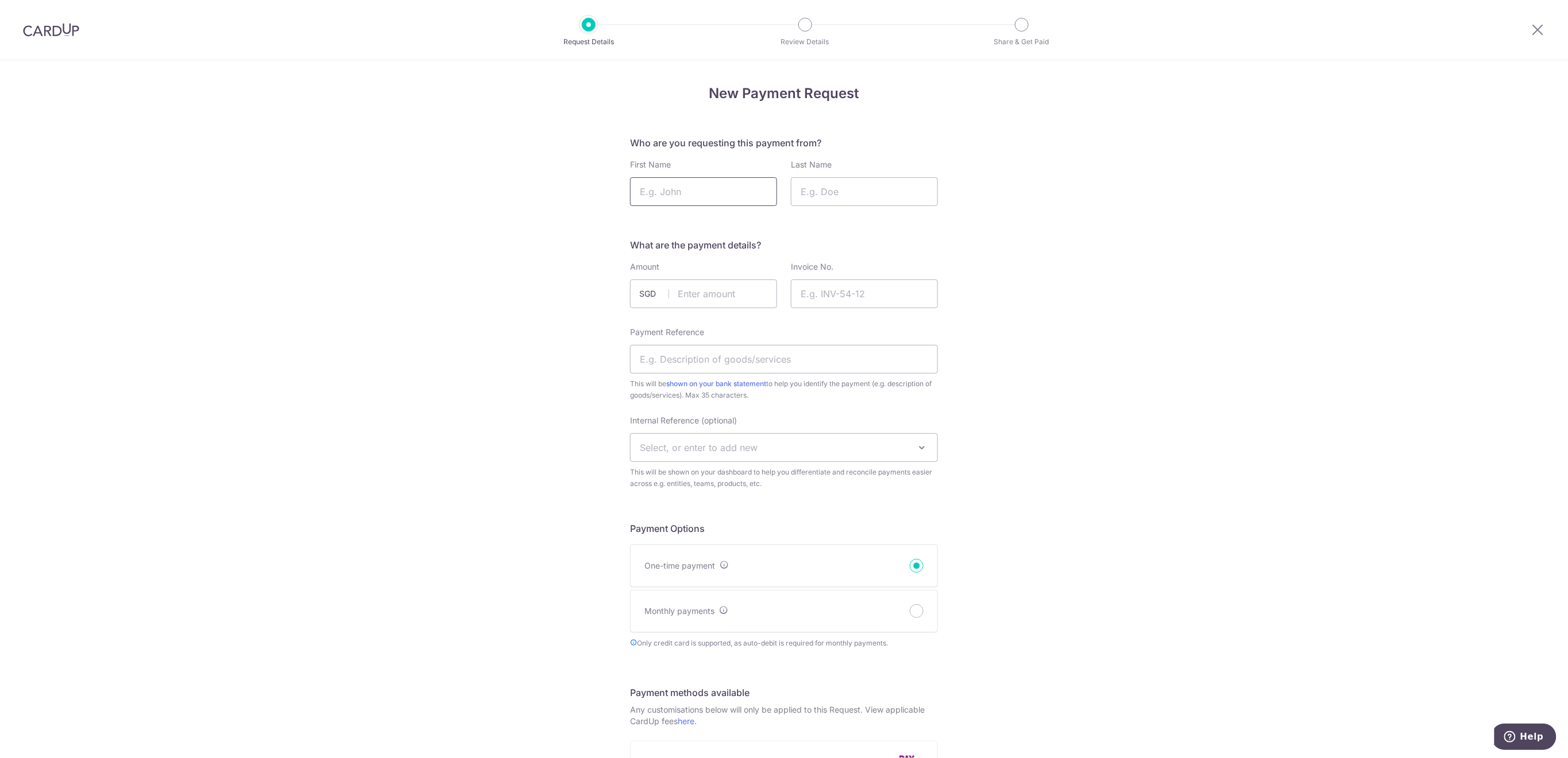
click at [725, 194] on input "First Name" at bounding box center [704, 192] width 147 height 28
type input "[PERSON_NAME]"
click at [860, 193] on input "Last Name" at bounding box center [864, 192] width 147 height 28
type input "[PERSON_NAME]"
click at [735, 289] on input "text" at bounding box center [704, 293] width 147 height 28
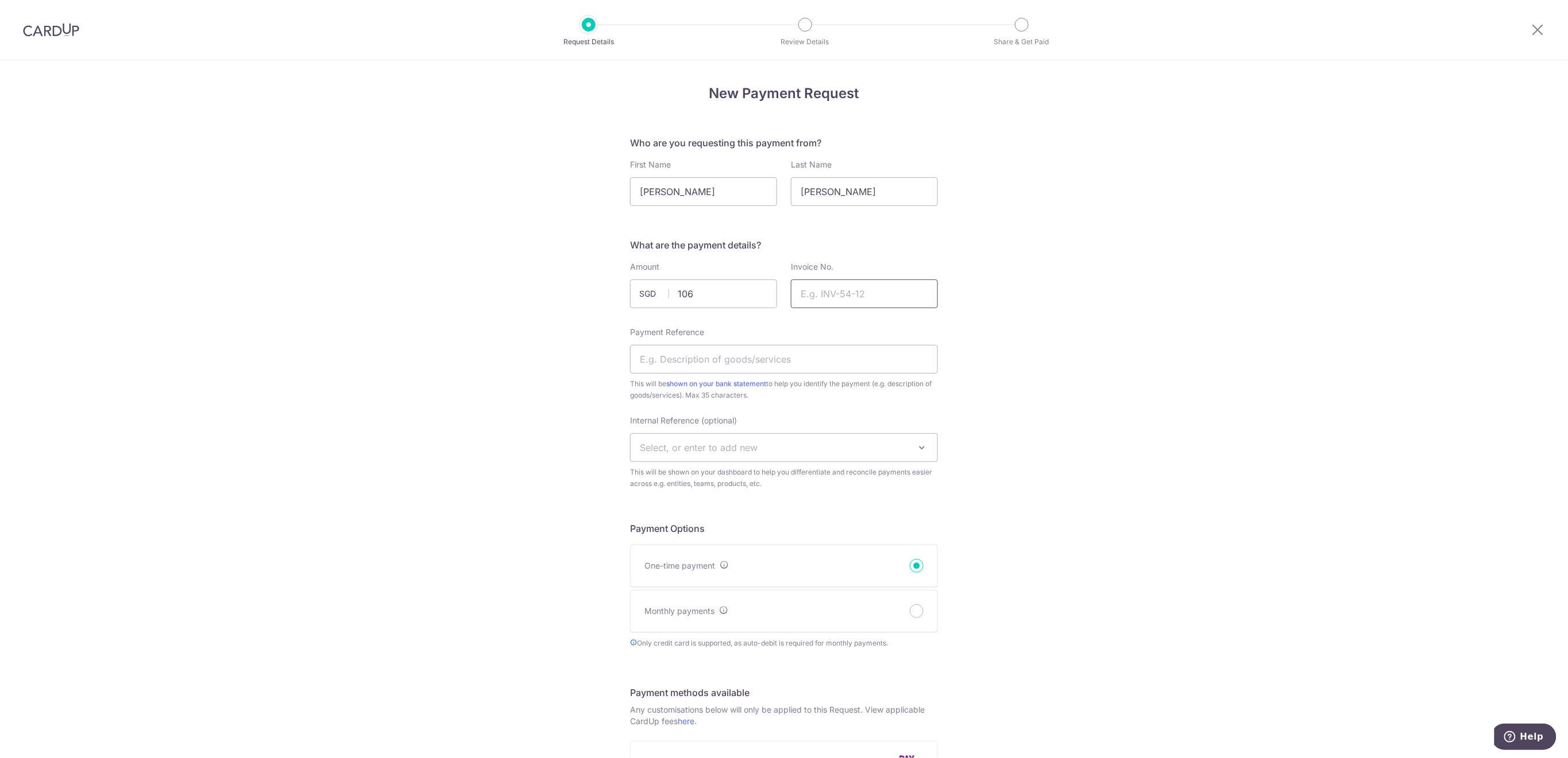
type input "106.00"
click at [805, 299] on input "Invoice No." at bounding box center [864, 293] width 147 height 28
type input "Rugby Term 3 2025"
click at [774, 350] on input "Payment Reference" at bounding box center [784, 359] width 308 height 28
type input "NEW Rugby T3 Irwin"
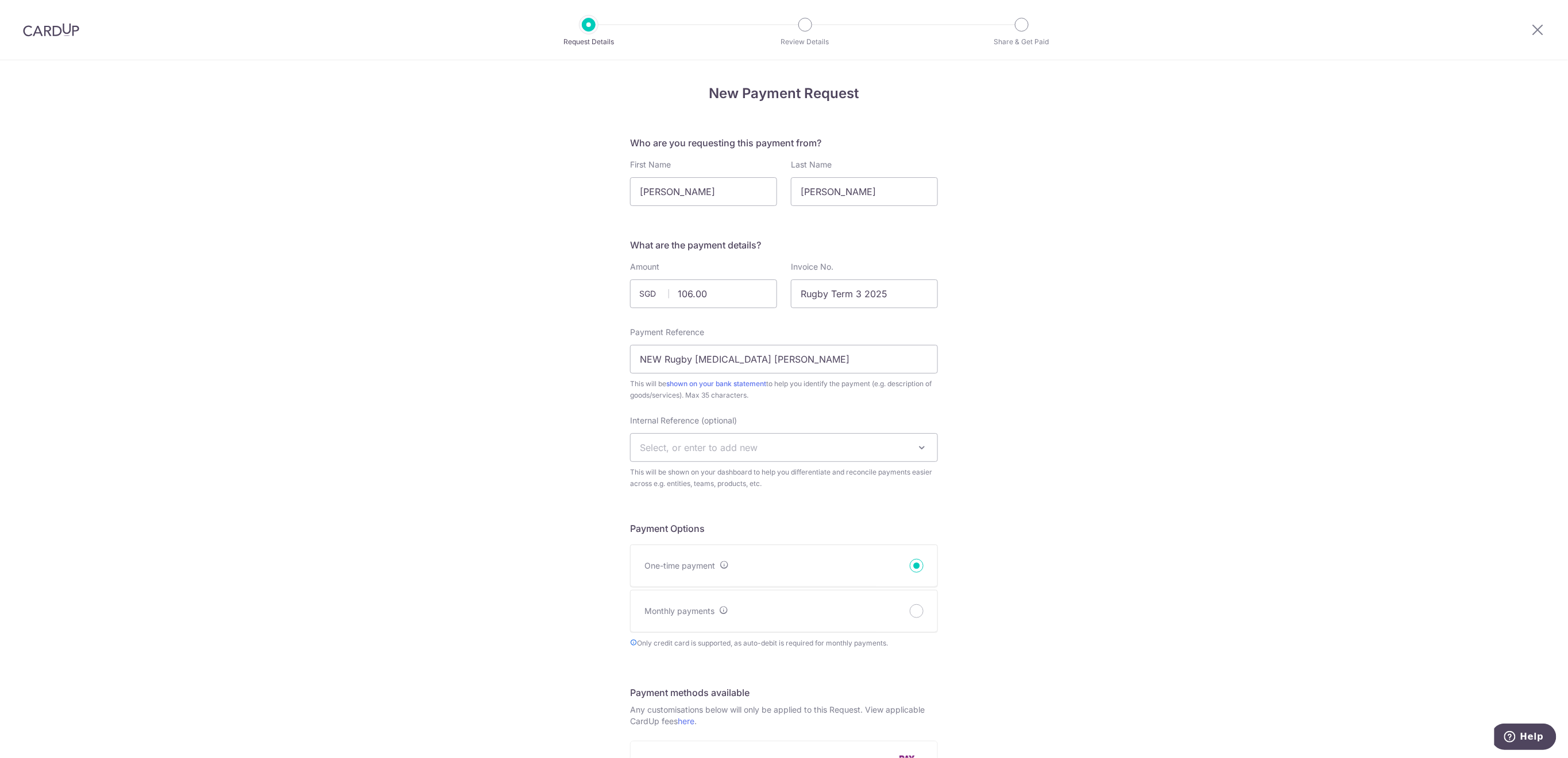
click at [832, 446] on span "Select, or enter to add new" at bounding box center [783, 447] width 307 height 27
type input "Irwin"
drag, startPoint x: 839, startPoint y: 502, endPoint x: 899, endPoint y: 501, distance: 60.0
select select "Irwin"
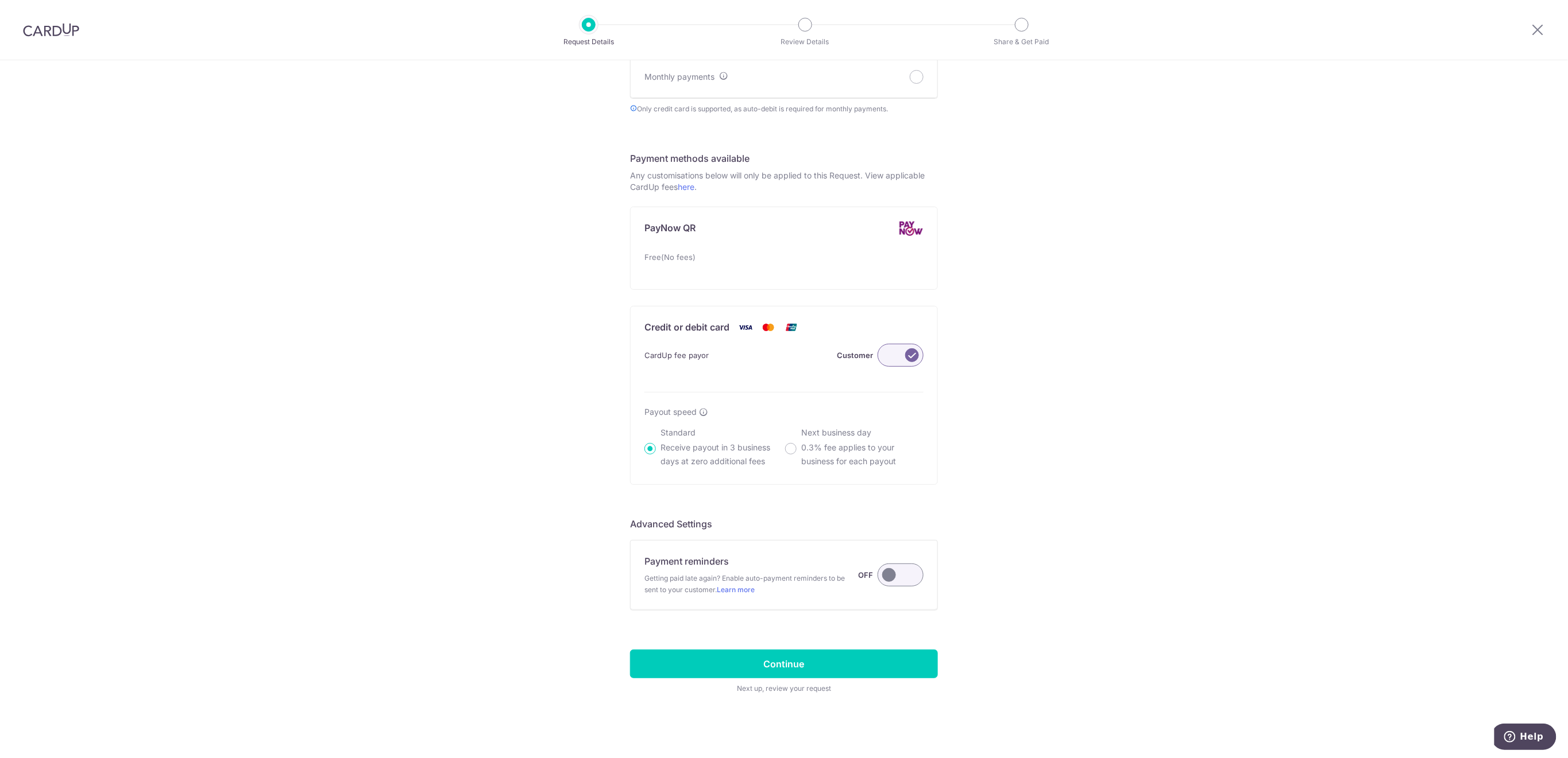
scroll to position [538, 0]
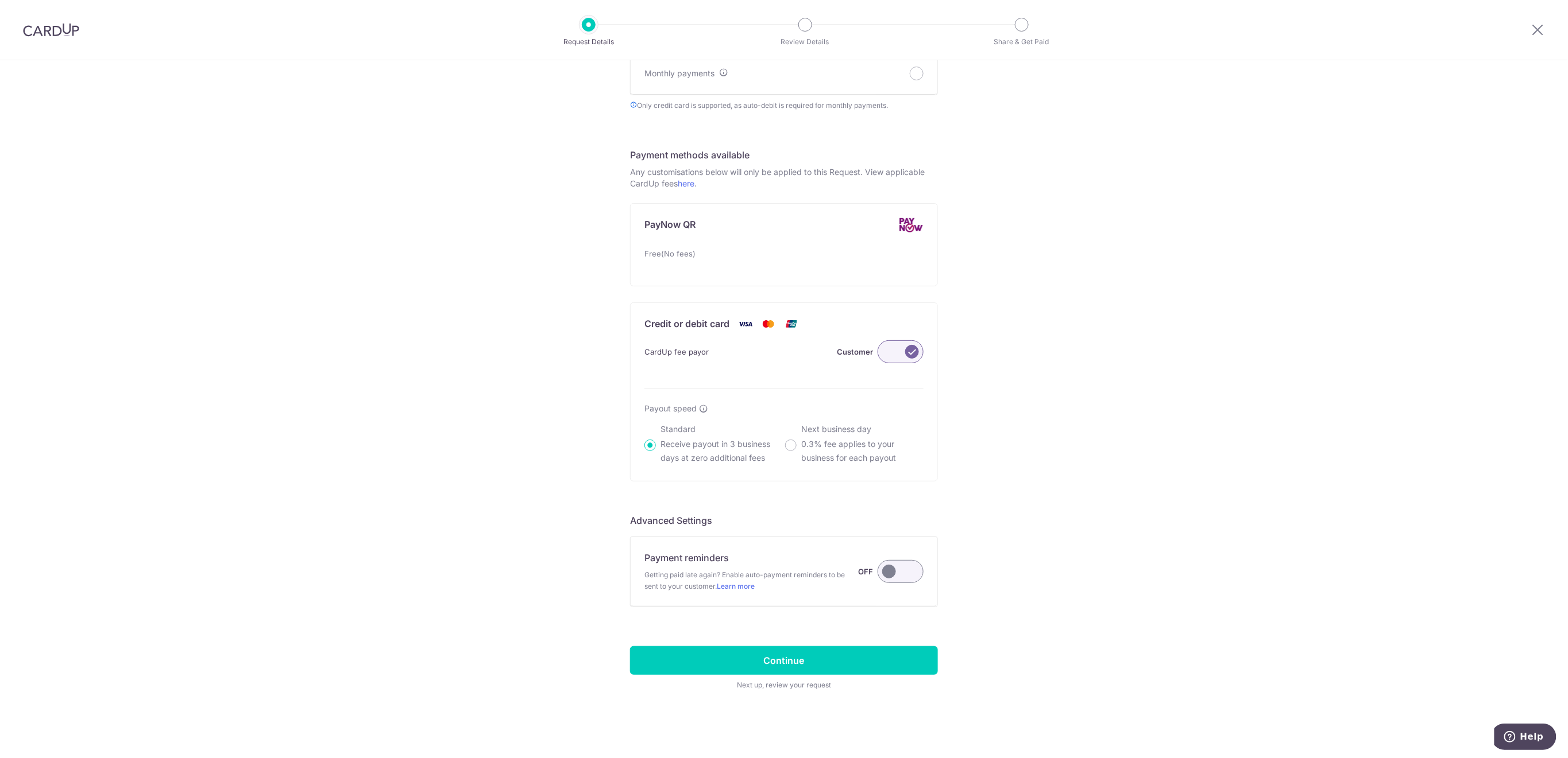
click at [892, 576] on label at bounding box center [901, 572] width 46 height 23
click at [0, 0] on input "Payment reminders Getting paid late again? Enable auto-payment reminders to be …" at bounding box center [0, 0] width 0 height 0
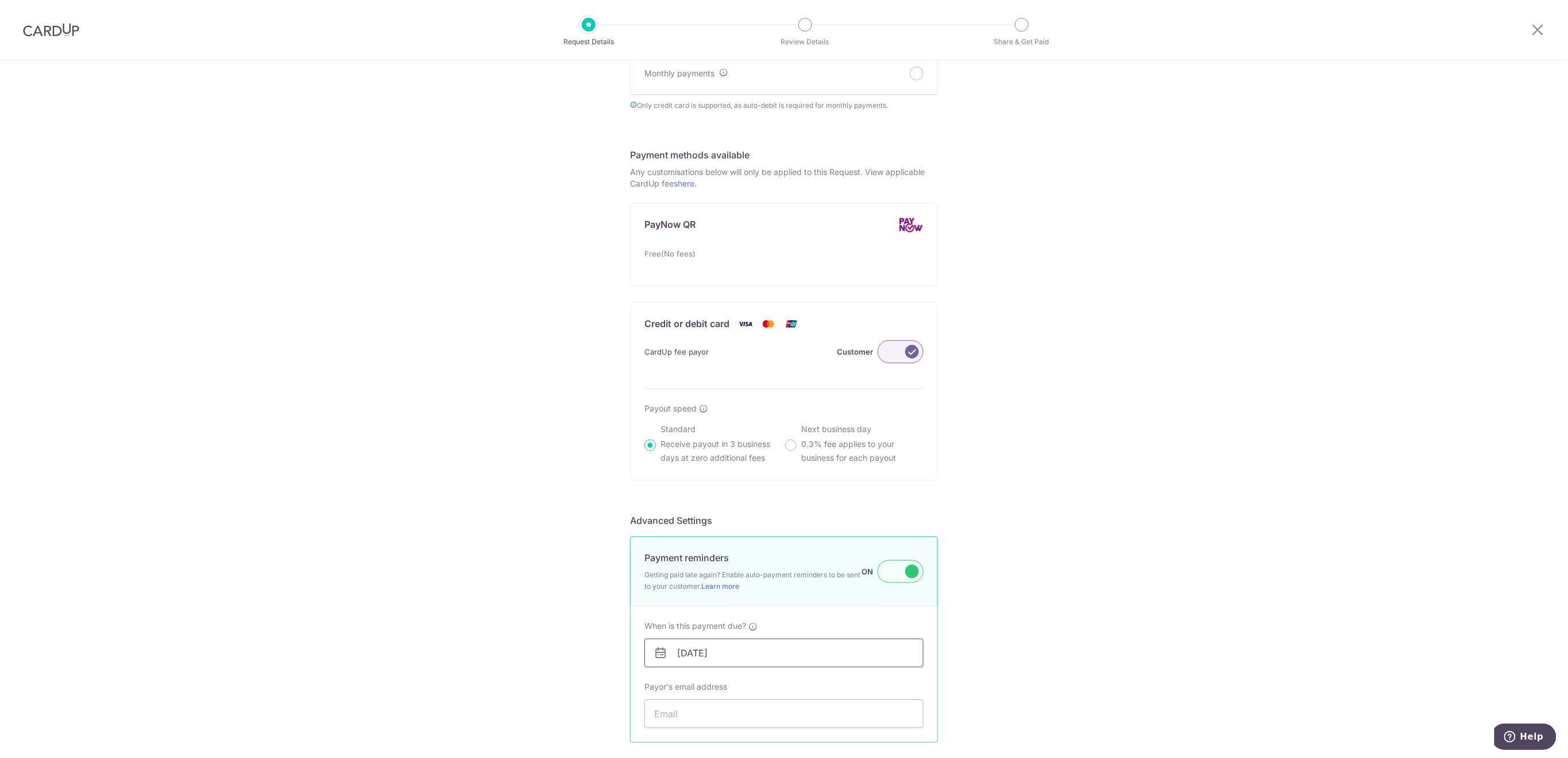
click at [856, 649] on input "[DATE]" at bounding box center [784, 653] width 279 height 28
click at [758, 574] on link "18" at bounding box center [756, 576] width 19 height 19
type input "[DATE]"
click at [782, 716] on input "Payor's email address" at bounding box center [784, 714] width 279 height 28
click at [693, 716] on input "Payor's email address" at bounding box center [784, 714] width 279 height 28
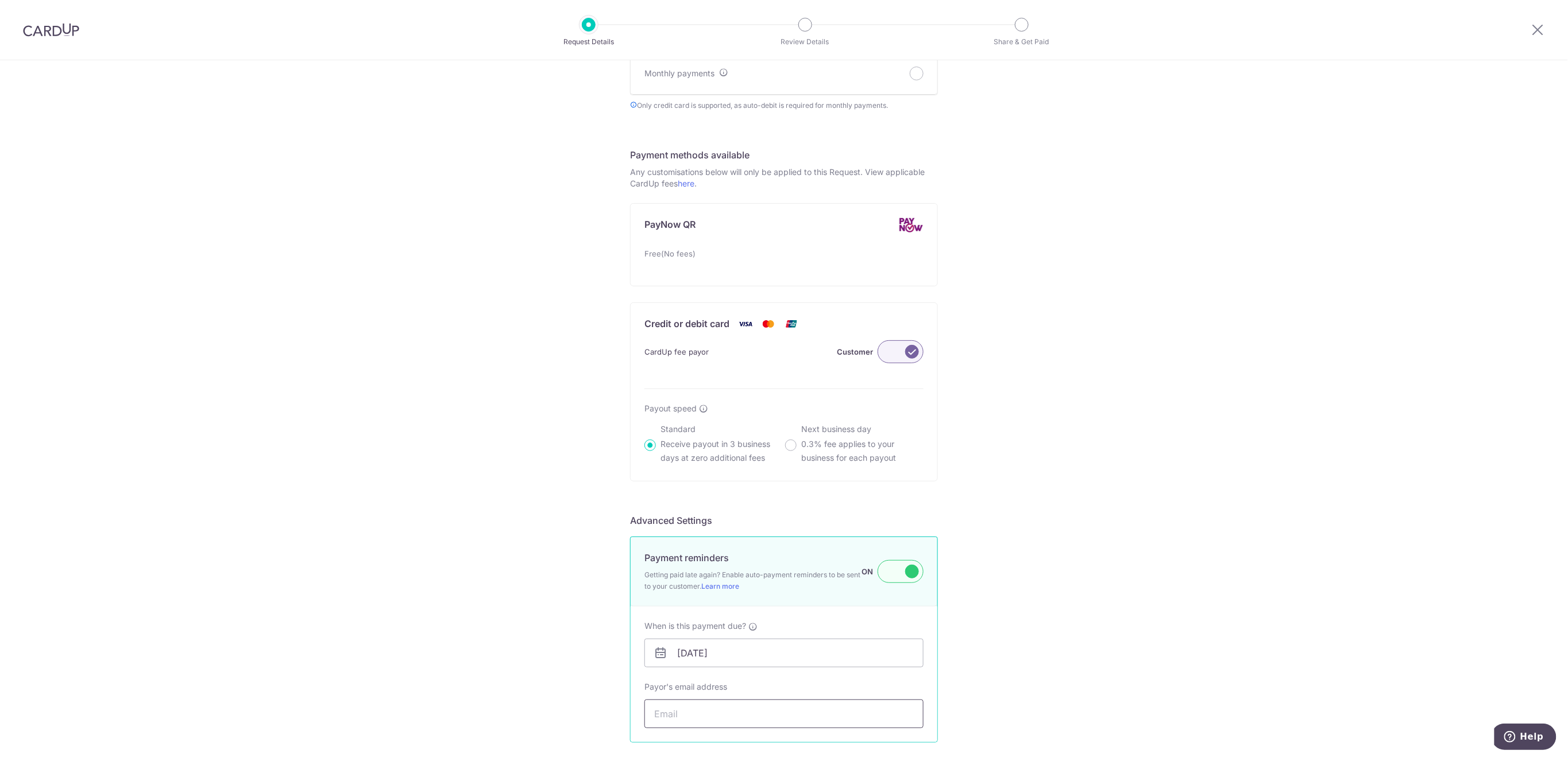
paste input "roosts-poetics81@icloud.com"
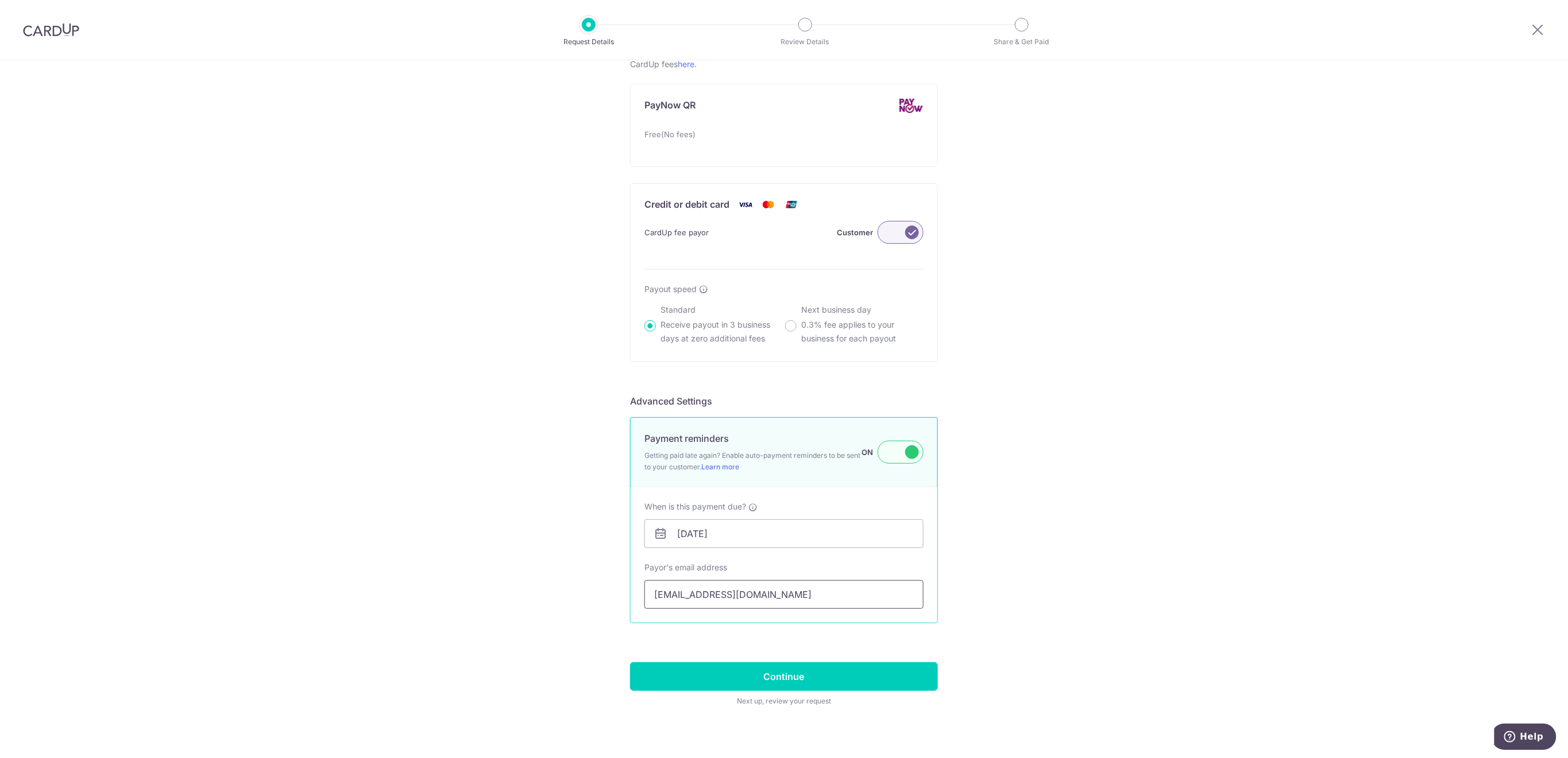
scroll to position [674, 0]
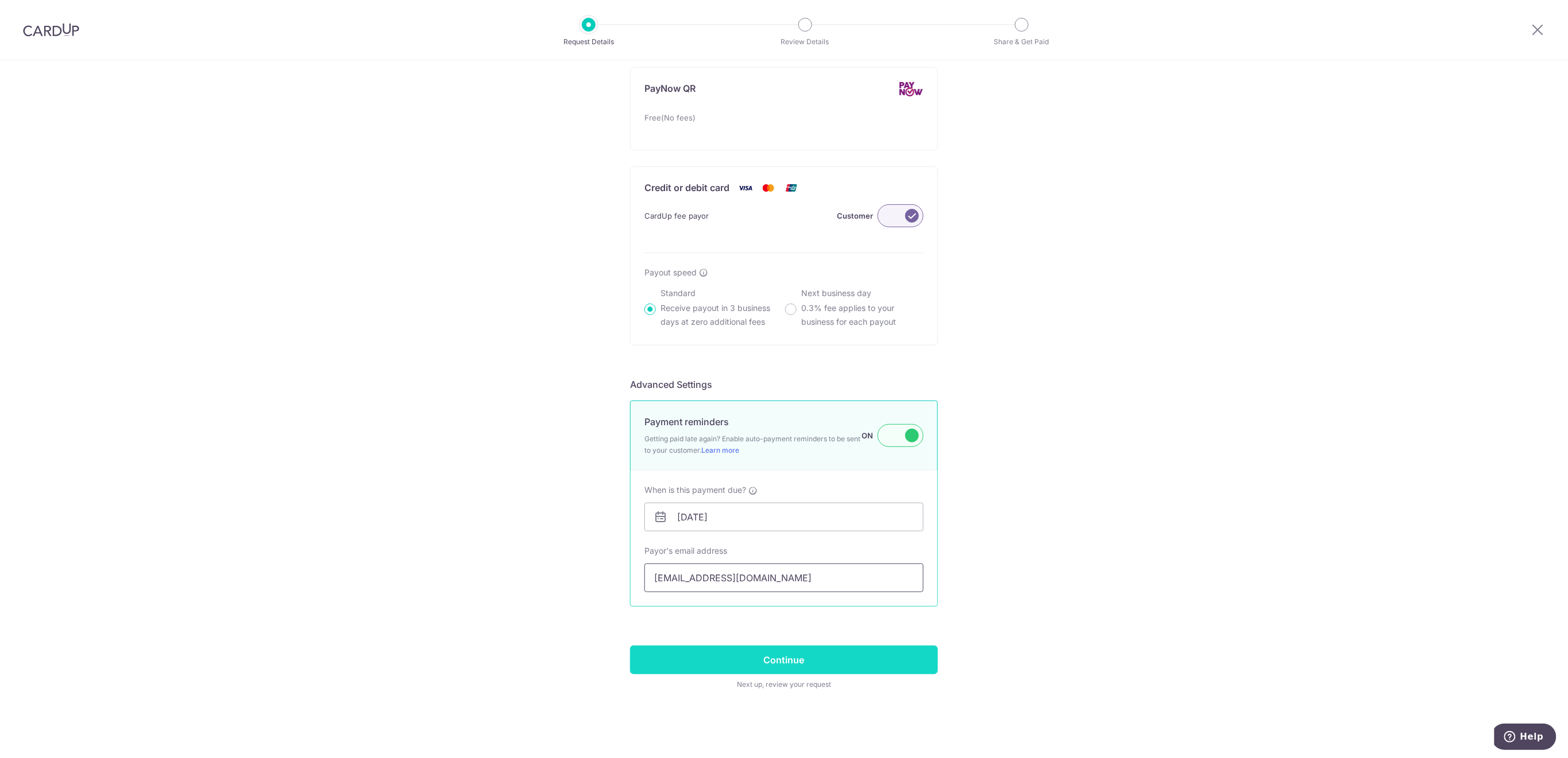
type input "roosts-poetics81@icloud.com"
click at [738, 670] on input "Continue" at bounding box center [784, 660] width 308 height 28
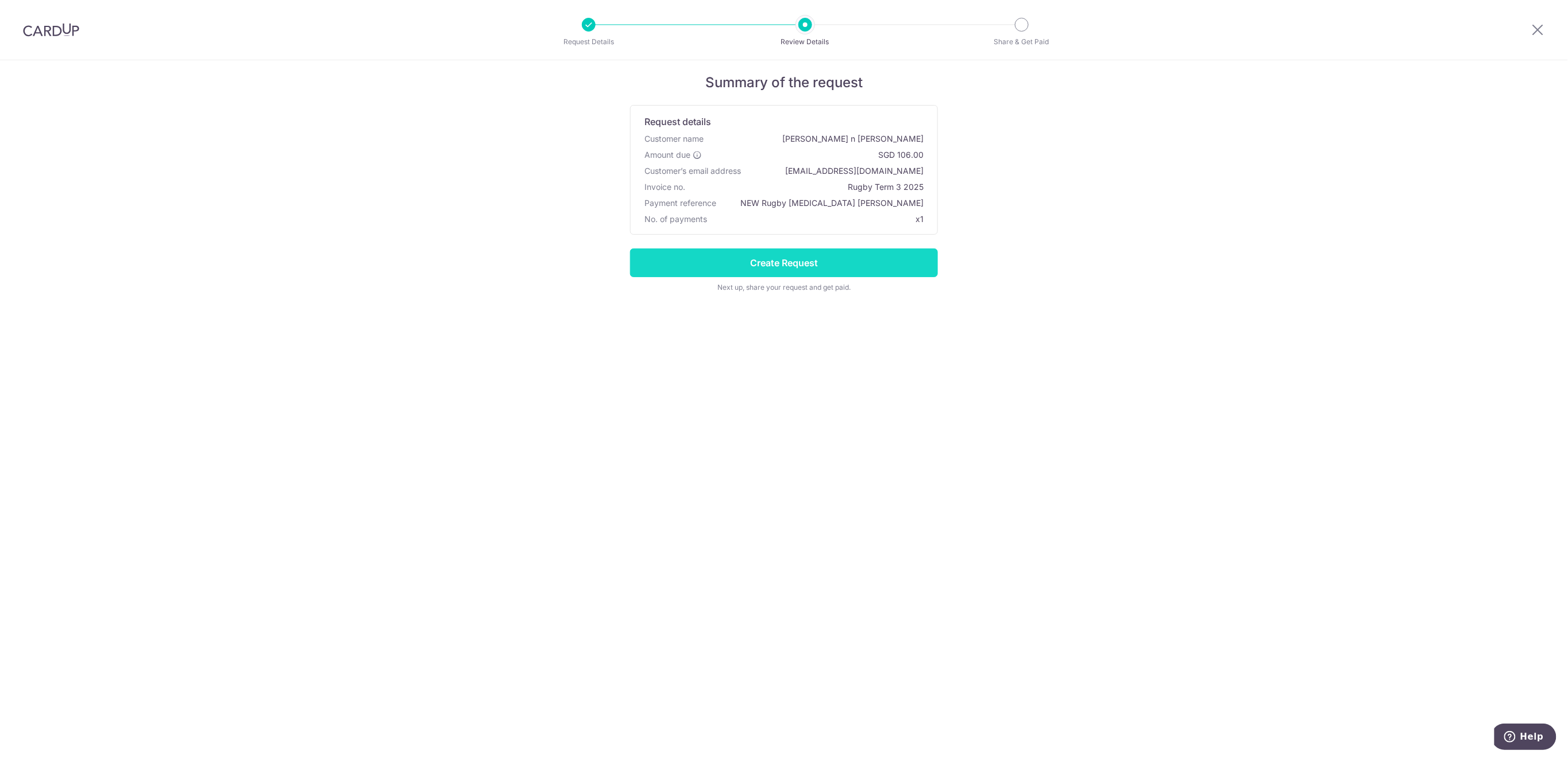
click at [841, 254] on input "Create Request" at bounding box center [784, 262] width 308 height 28
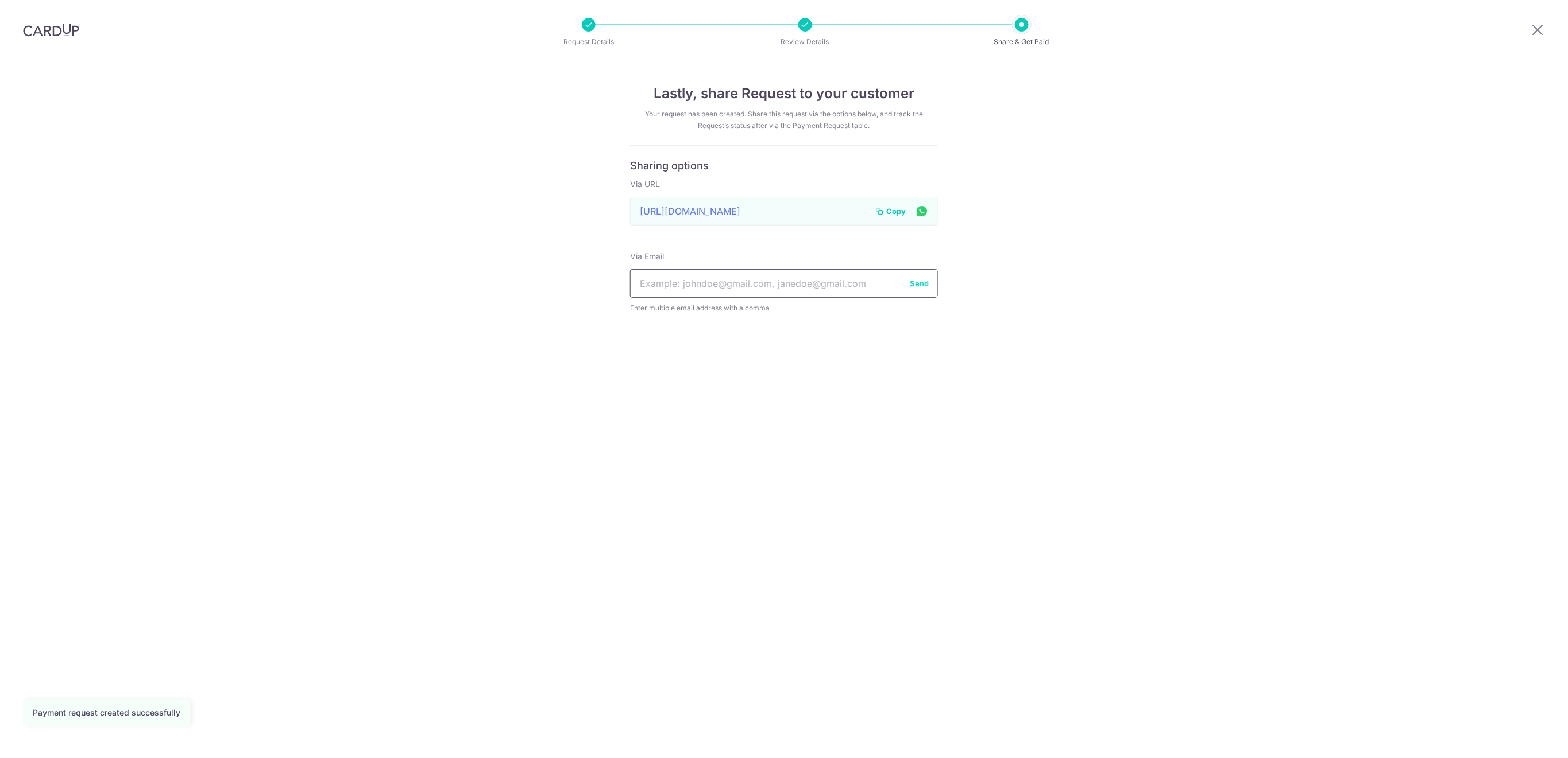
click at [830, 281] on input "text" at bounding box center [784, 284] width 308 height 28
paste input "roosts-poetics81@icloud.com"
type input "roosts-poetics81@icloud.com"
click at [922, 284] on button "Send" at bounding box center [918, 283] width 19 height 11
click at [1538, 30] on icon at bounding box center [1538, 29] width 14 height 14
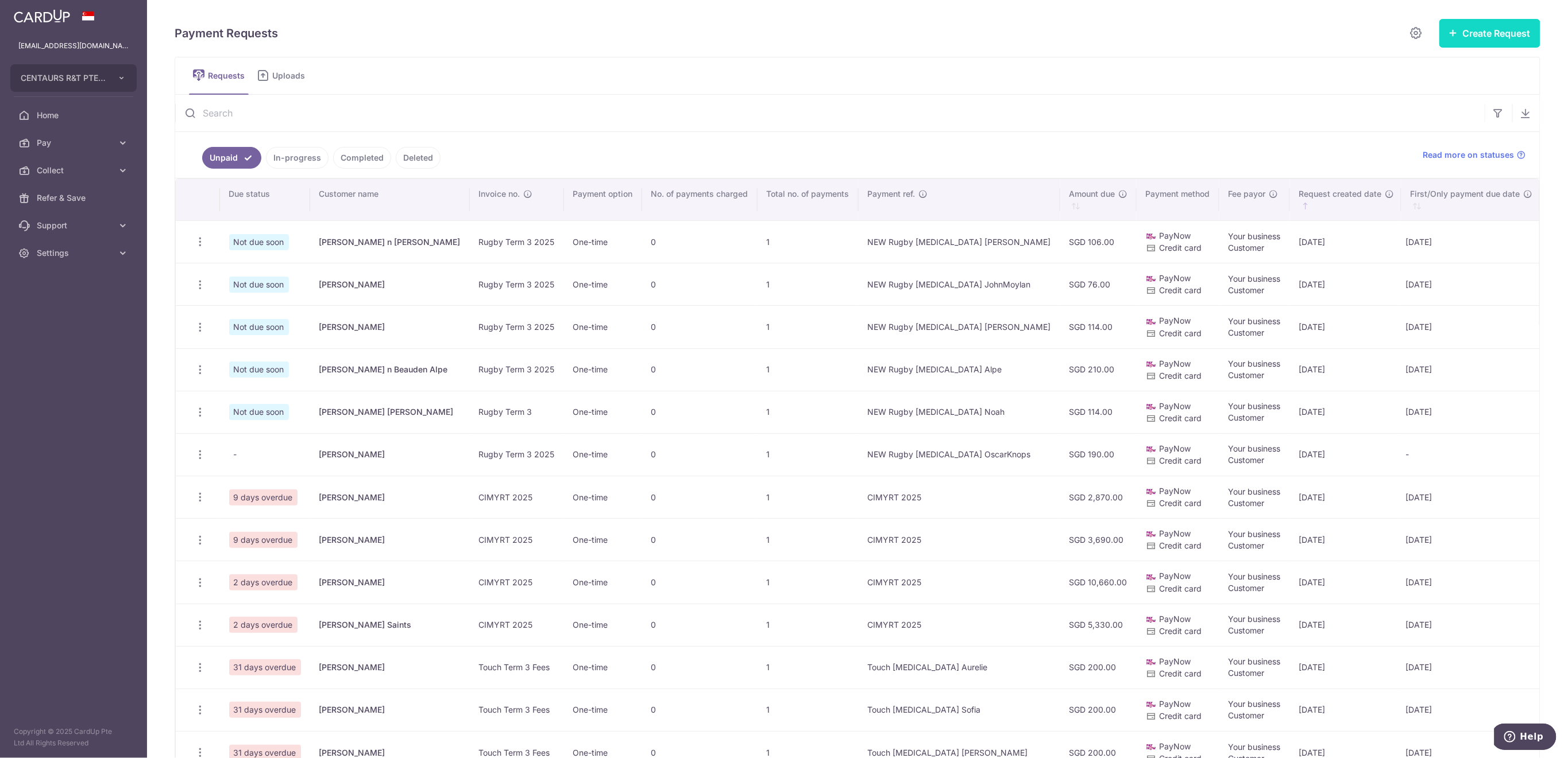
click at [1452, 34] on button "Create Request" at bounding box center [1489, 33] width 101 height 28
click at [1423, 67] on span "Single Request" at bounding box center [1472, 69] width 118 height 14
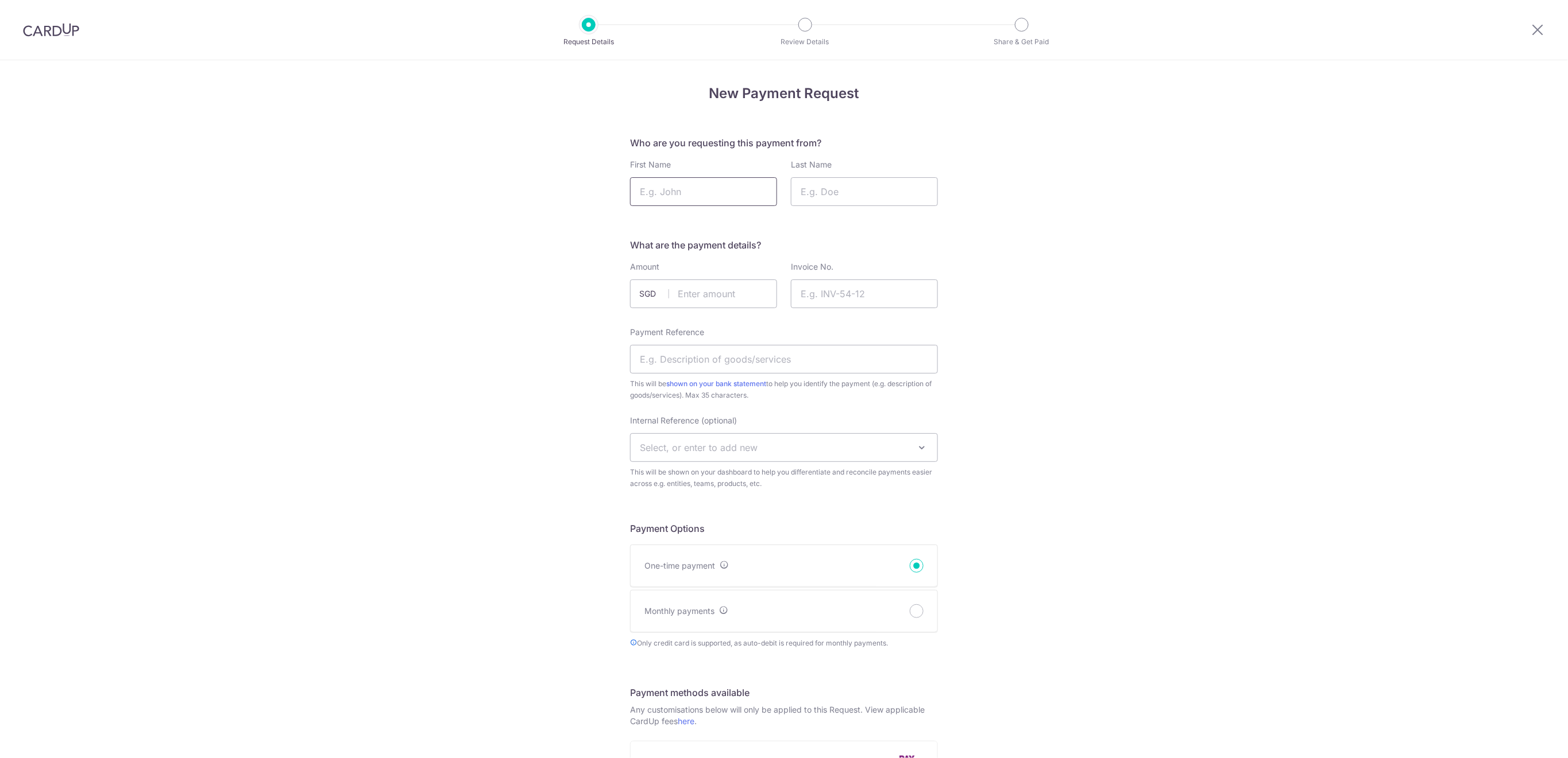
click at [732, 189] on input "First Name" at bounding box center [704, 192] width 147 height 28
type input "Max"
click at [830, 189] on input "Last Name" at bounding box center [864, 192] width 147 height 28
type input "[PERSON_NAME]"
click at [724, 299] on input "text" at bounding box center [704, 293] width 147 height 28
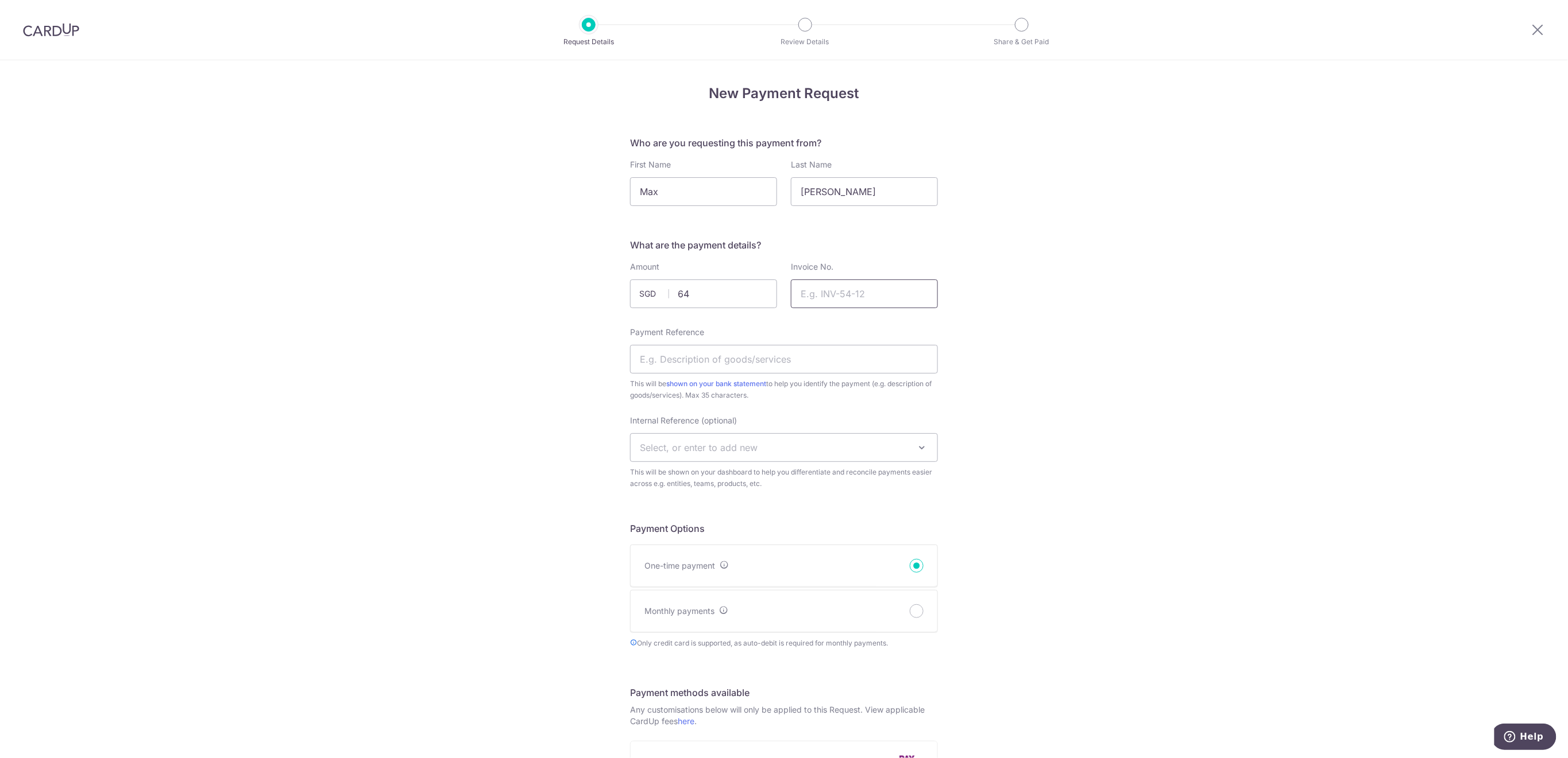
type input "64.00"
click at [887, 298] on input "Invoice No." at bounding box center [864, 293] width 147 height 28
type input "Rugby Term 3 2025"
click at [857, 361] on input "Payment Reference" at bounding box center [784, 359] width 308 height 28
type input "NEW Rugby T3 MaxPereira"
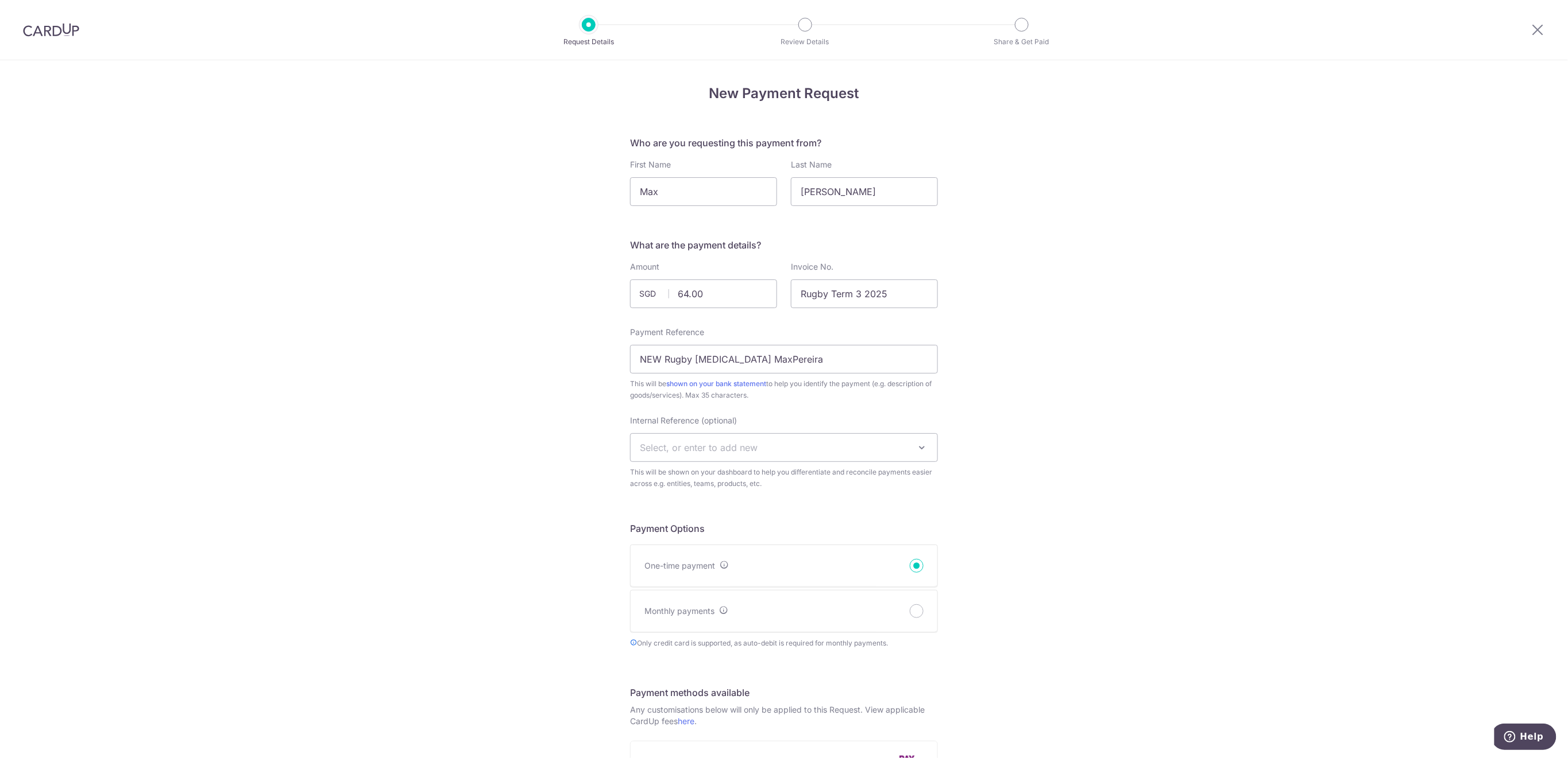
click at [833, 443] on span "Select, or enter to add new" at bounding box center [783, 447] width 307 height 27
type input "U8"
select select "u8"
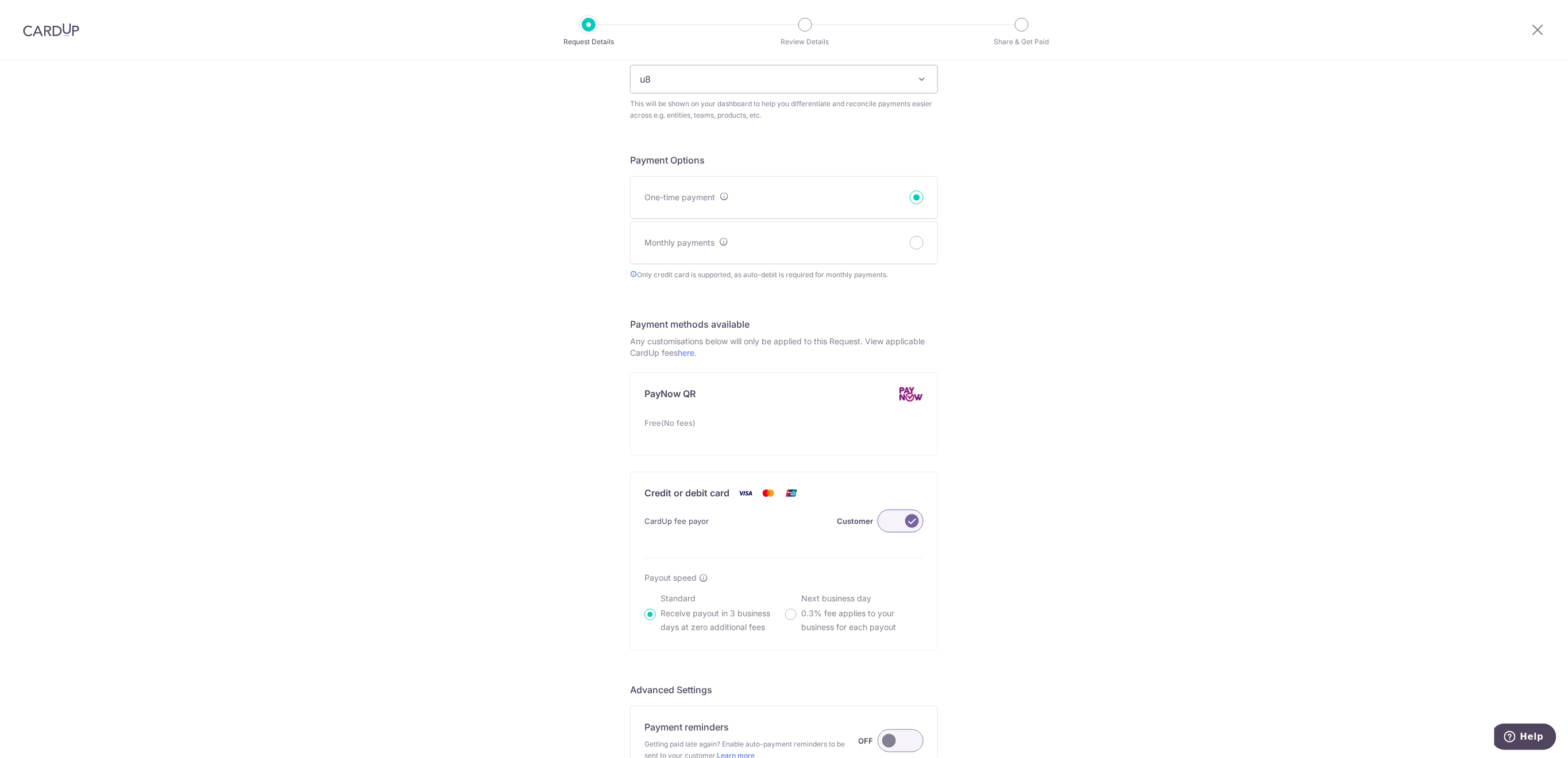
scroll to position [535, 0]
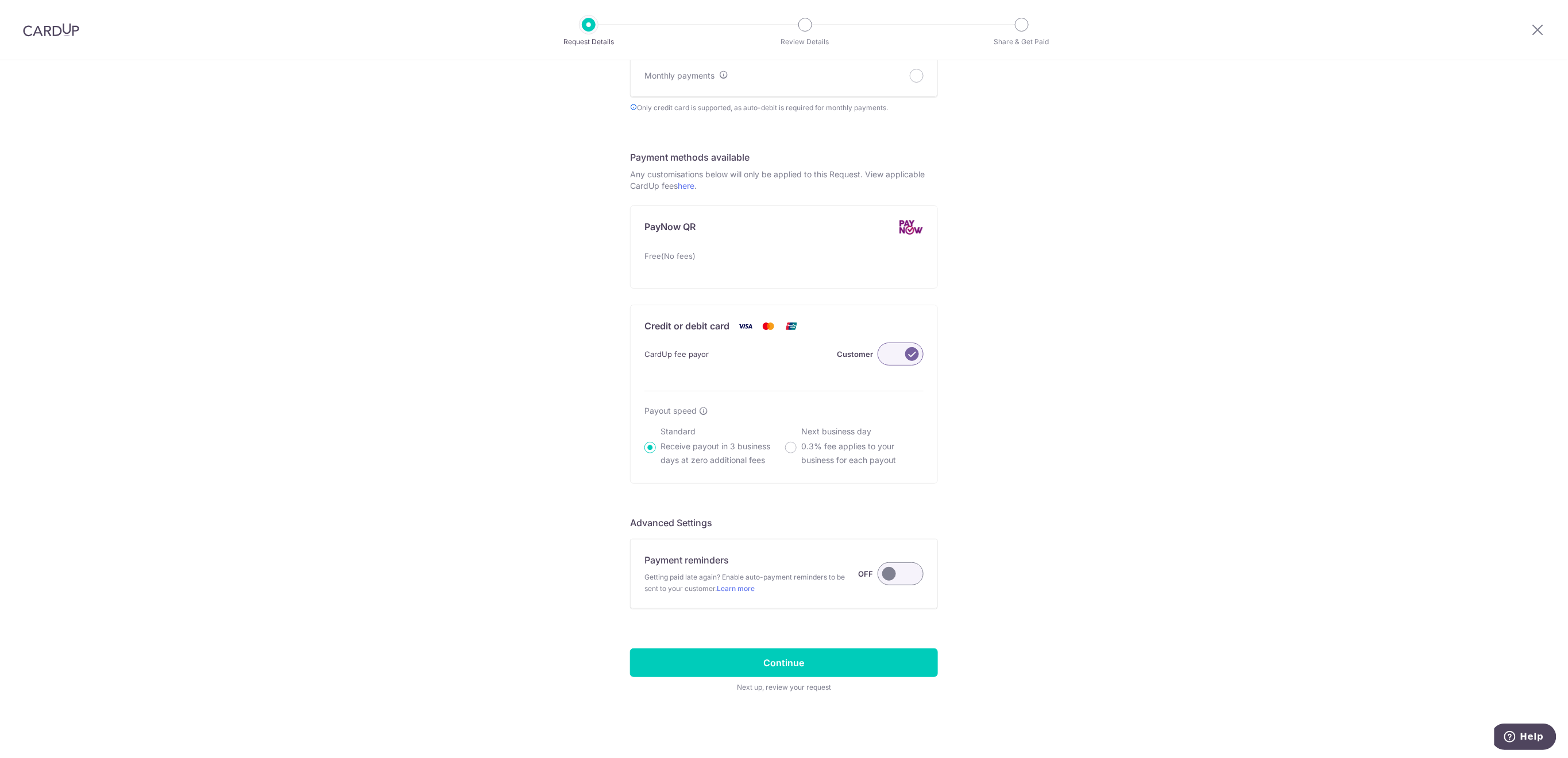
click at [904, 572] on label at bounding box center [901, 574] width 46 height 23
click at [0, 0] on input "Payment reminders Getting paid late again? Enable auto-payment reminders to be …" at bounding box center [0, 0] width 0 height 0
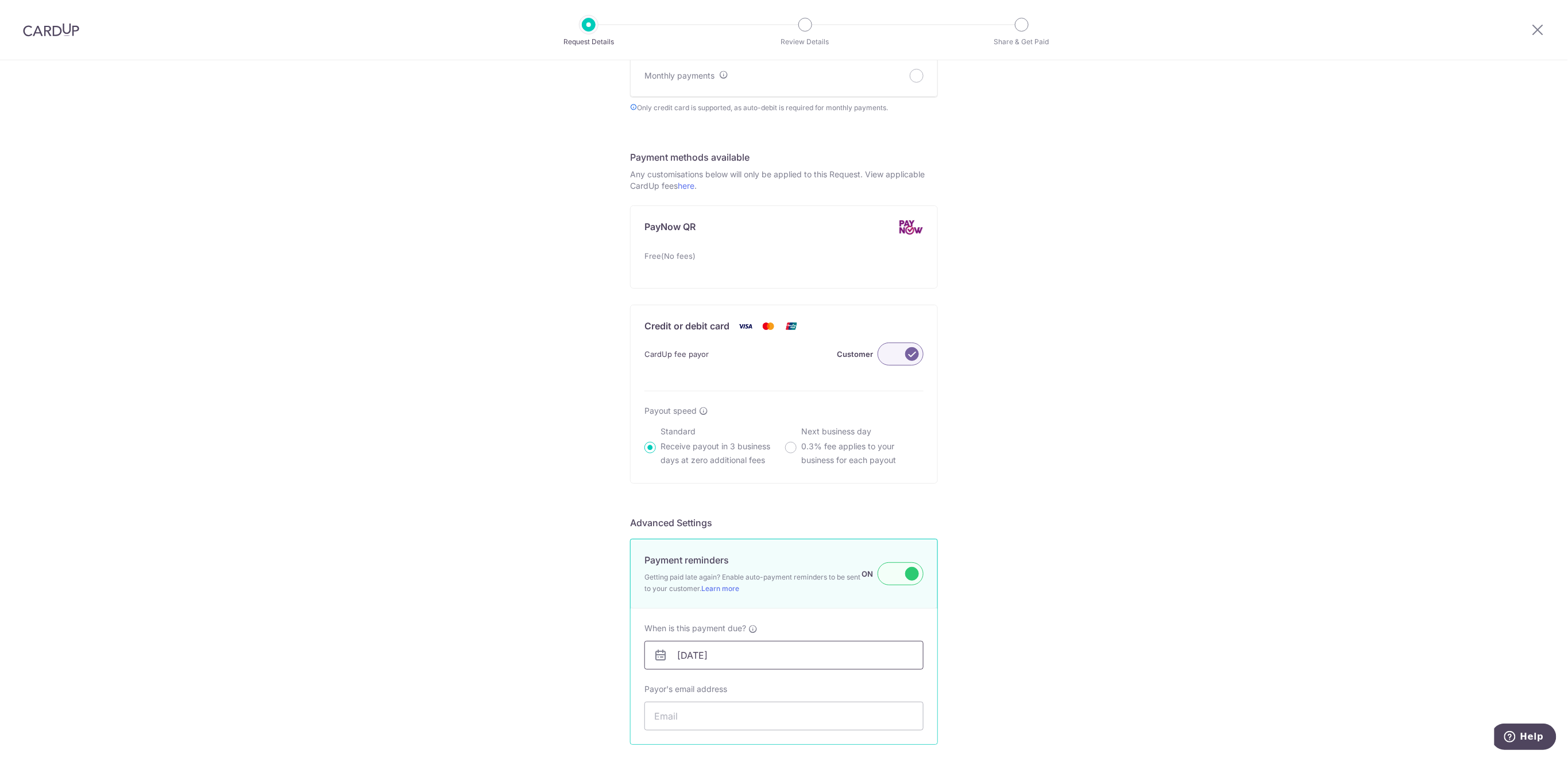
click at [877, 655] on input "[DATE]" at bounding box center [784, 656] width 279 height 28
click at [757, 577] on link "18" at bounding box center [756, 579] width 19 height 19
type input "[DATE]"
click at [774, 716] on input "Payor's email address" at bounding box center [784, 716] width 279 height 28
click at [730, 717] on input "Payor's email address" at bounding box center [784, 716] width 279 height 28
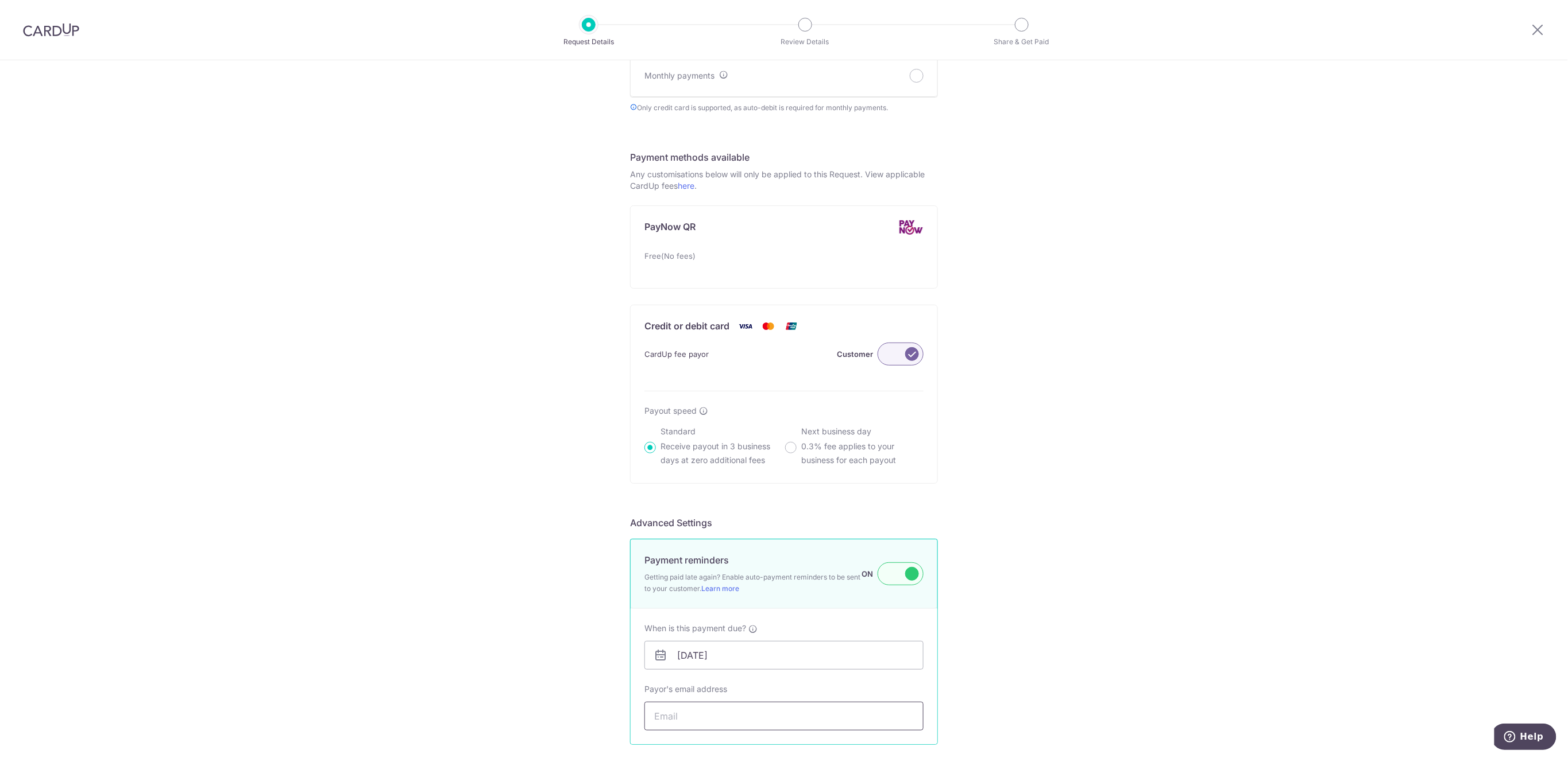
paste input "[EMAIL_ADDRESS][DOMAIN_NAME]"
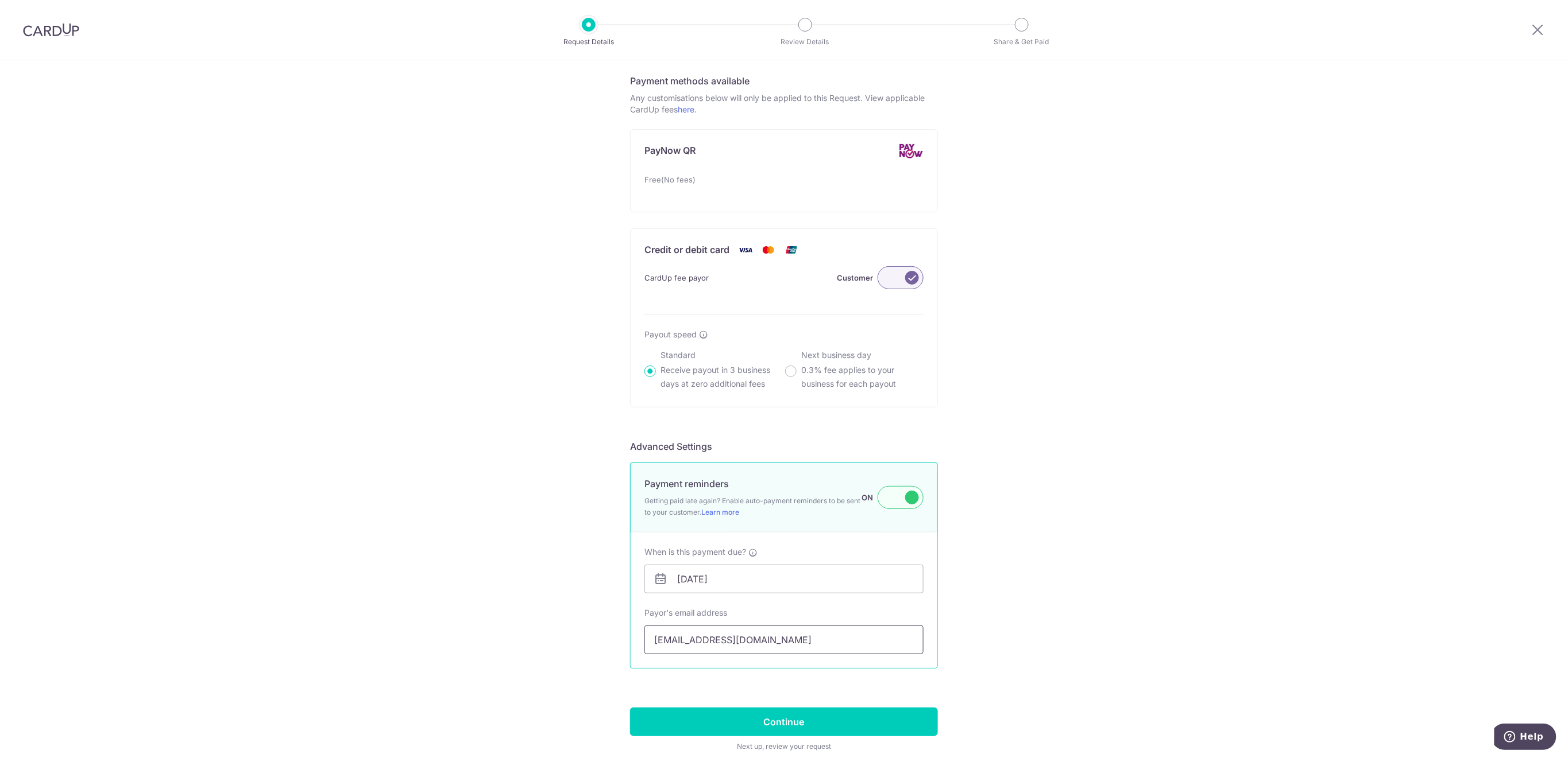
scroll to position [674, 0]
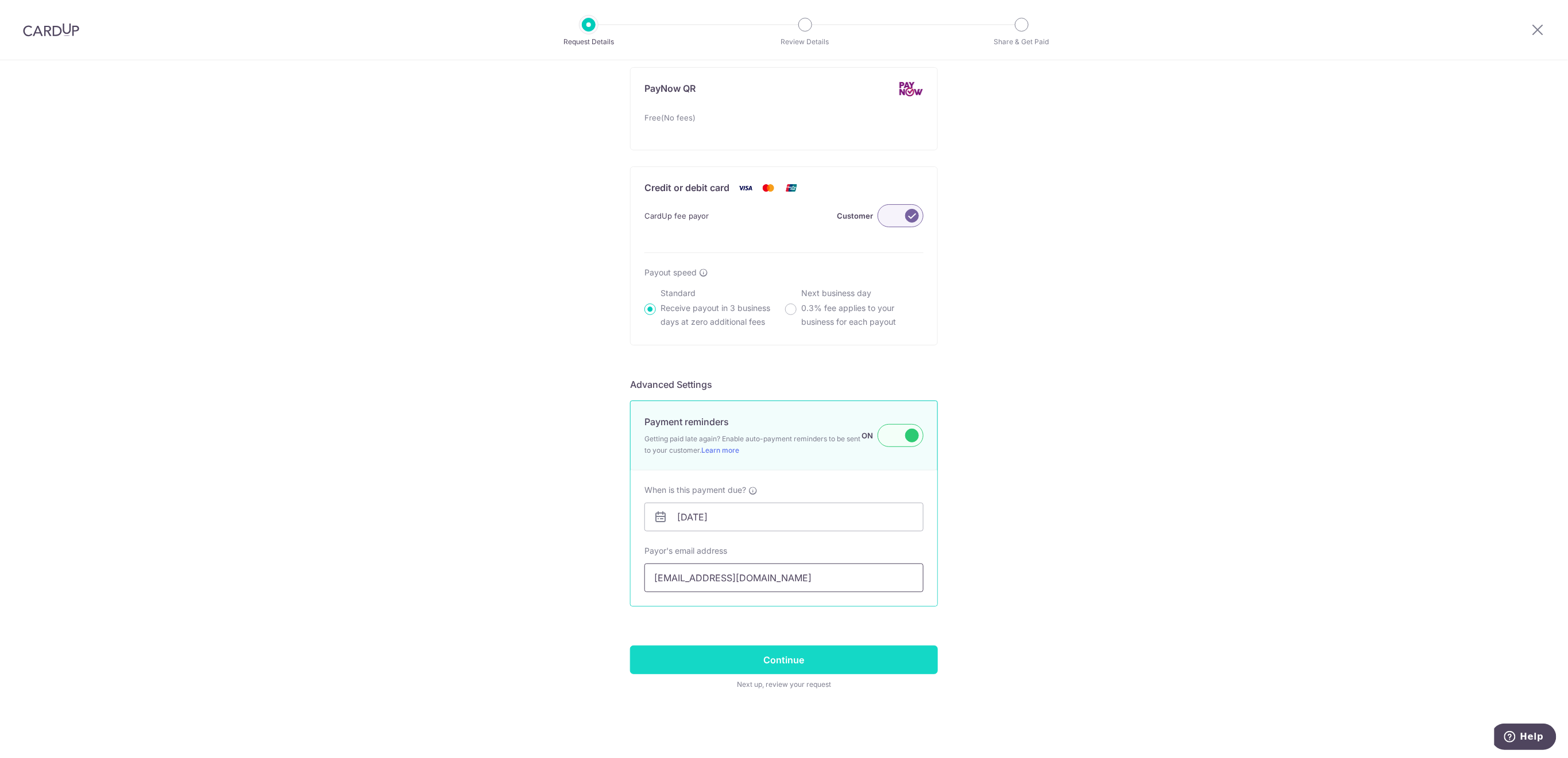
type input "[EMAIL_ADDRESS][DOMAIN_NAME]"
click at [904, 668] on input "Continue" at bounding box center [784, 660] width 308 height 28
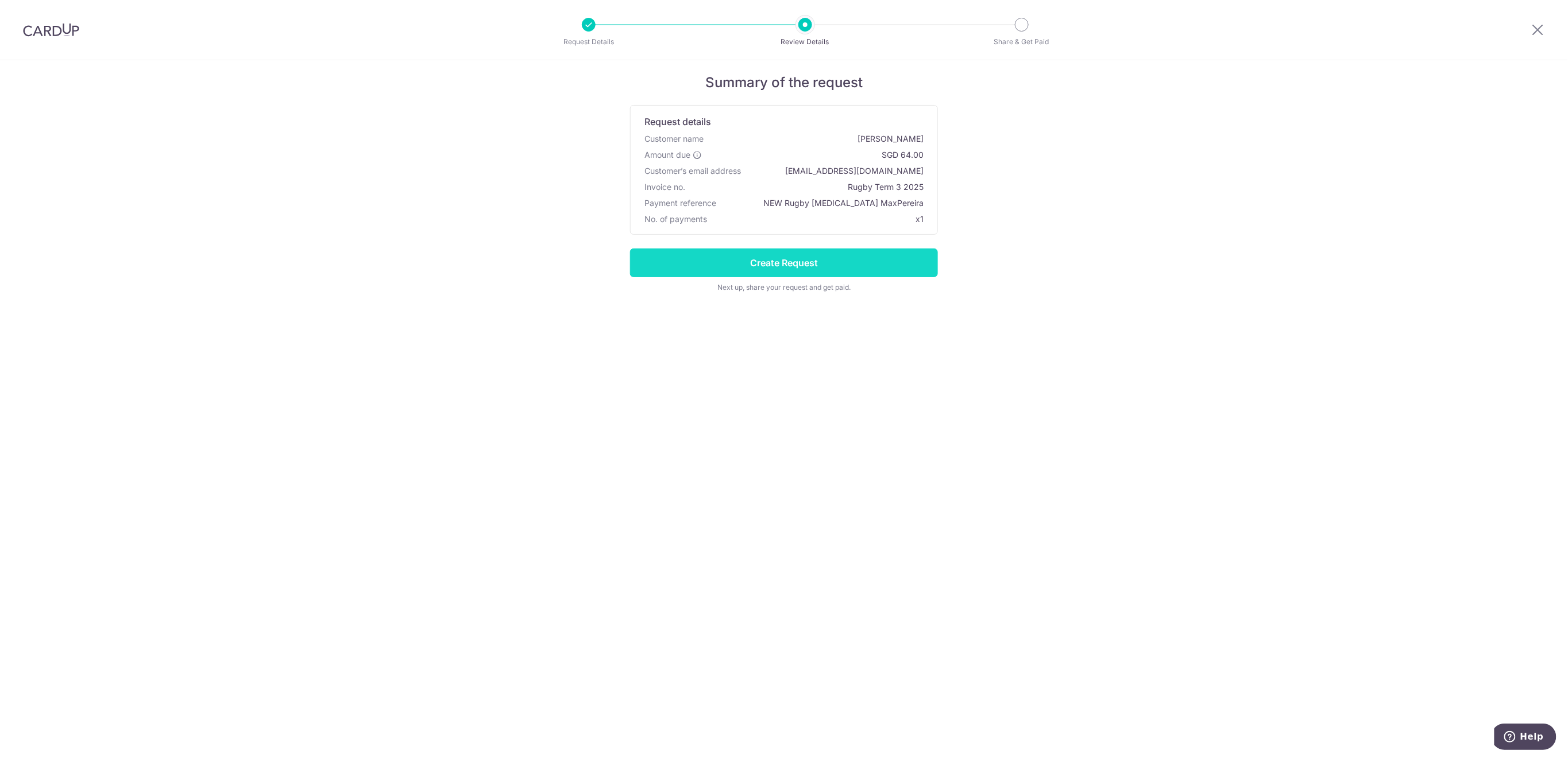
click at [789, 266] on input "Create Request" at bounding box center [784, 262] width 308 height 28
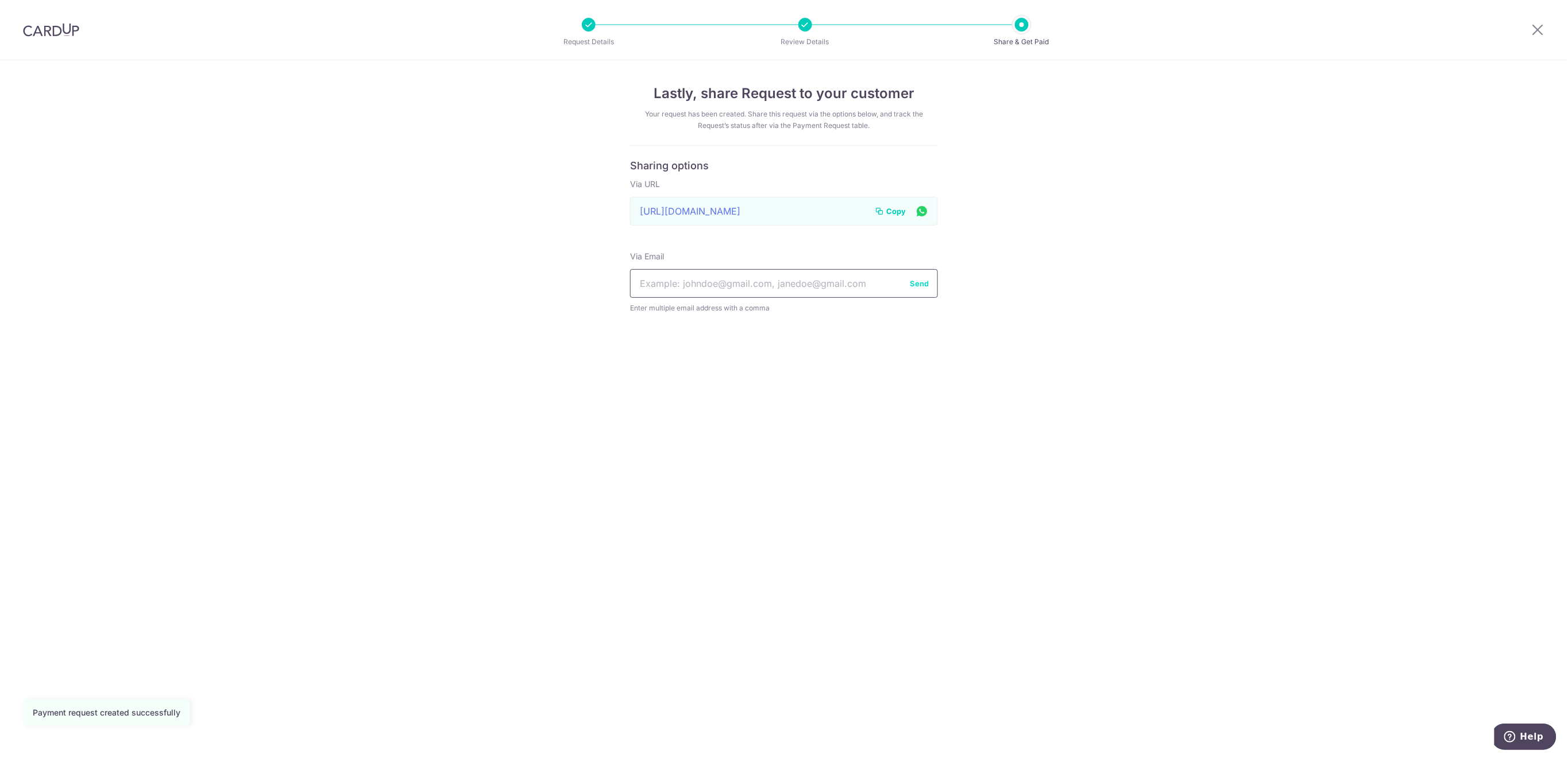
click at [683, 280] on input "text" at bounding box center [784, 284] width 308 height 28
paste input "[EMAIL_ADDRESS][DOMAIN_NAME]"
type input "[EMAIL_ADDRESS][DOMAIN_NAME]"
click at [912, 282] on button "Send" at bounding box center [918, 283] width 19 height 11
click at [1536, 30] on icon at bounding box center [1538, 29] width 14 height 14
